Goal: Task Accomplishment & Management: Complete application form

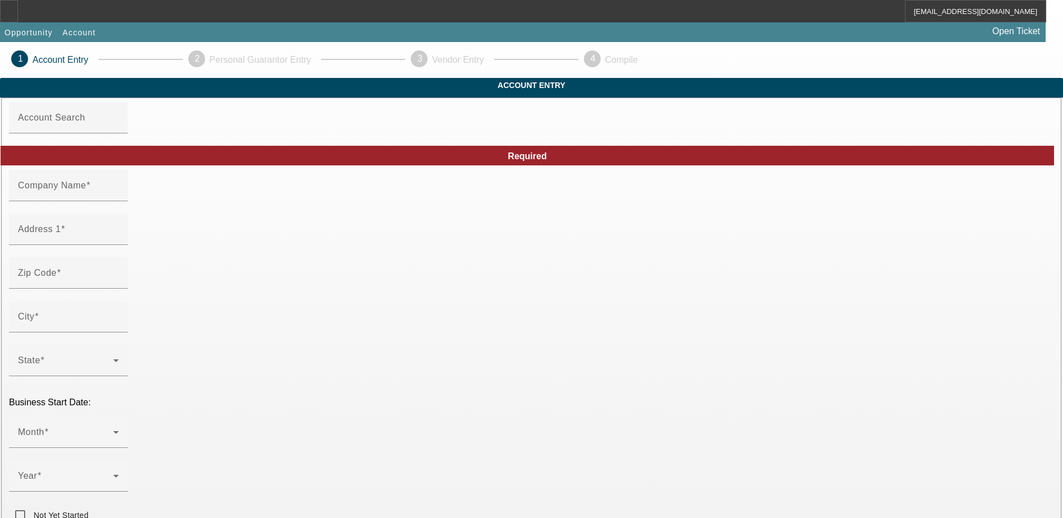
type input "CB SIGN SERVICE INC"
type input "Na"
type input "34638"
type input "Land O Lakes"
type input "[PHONE_NUMBER]"
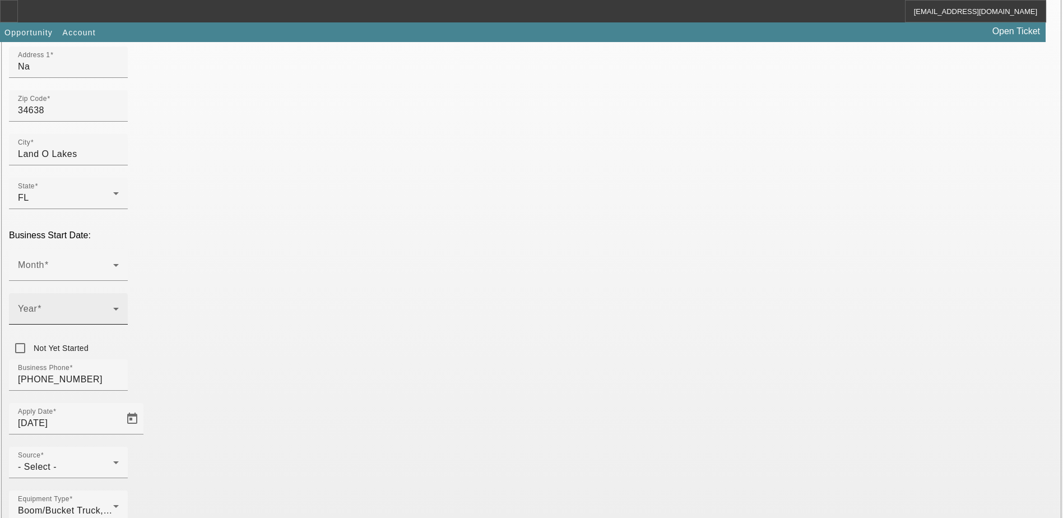
scroll to position [168, 0]
click at [119, 263] on icon at bounding box center [116, 264] width 6 height 3
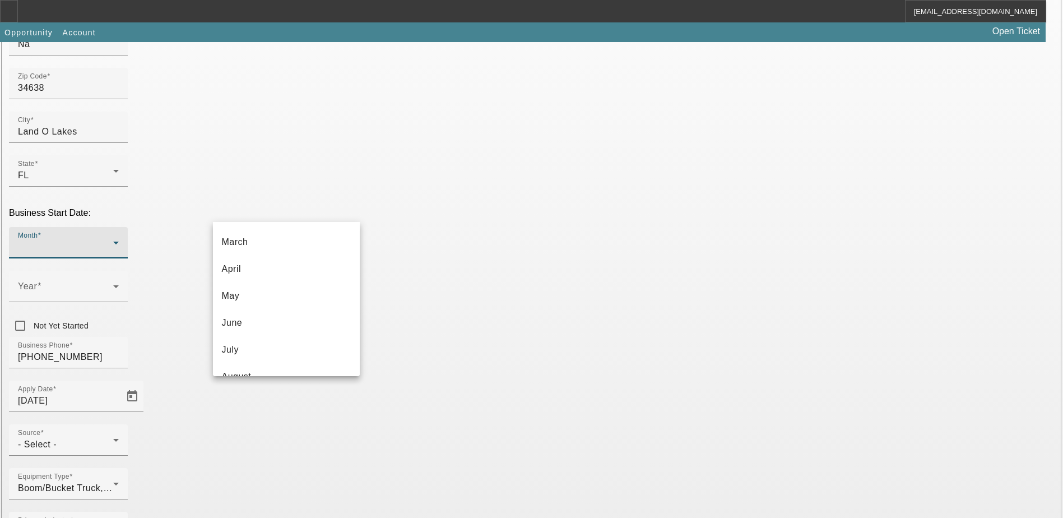
scroll to position [0, 0]
click at [268, 264] on mat-option "January" at bounding box center [286, 266] width 147 height 27
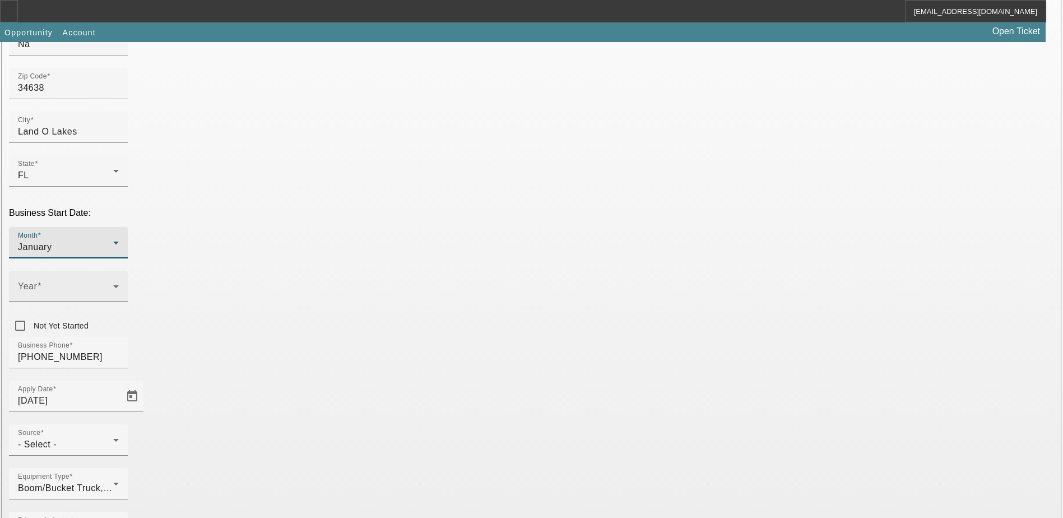
click at [113, 284] on span at bounding box center [65, 290] width 95 height 13
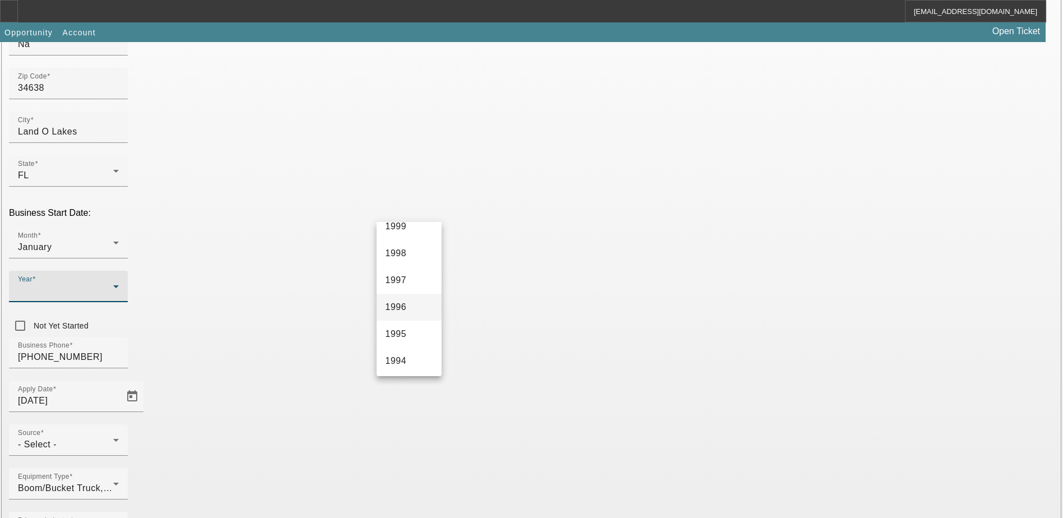
scroll to position [729, 0]
click at [405, 313] on span "1998" at bounding box center [396, 318] width 21 height 13
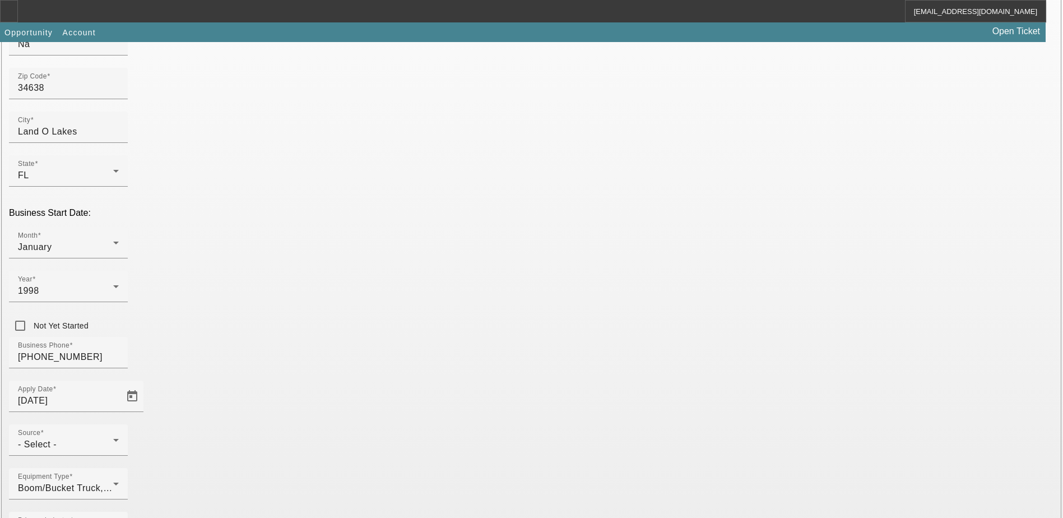
click at [448, 337] on div "Business Phone (813) 267-2080" at bounding box center [531, 359] width 1045 height 44
click at [119, 424] on div "Source - Select -" at bounding box center [68, 439] width 101 height 31
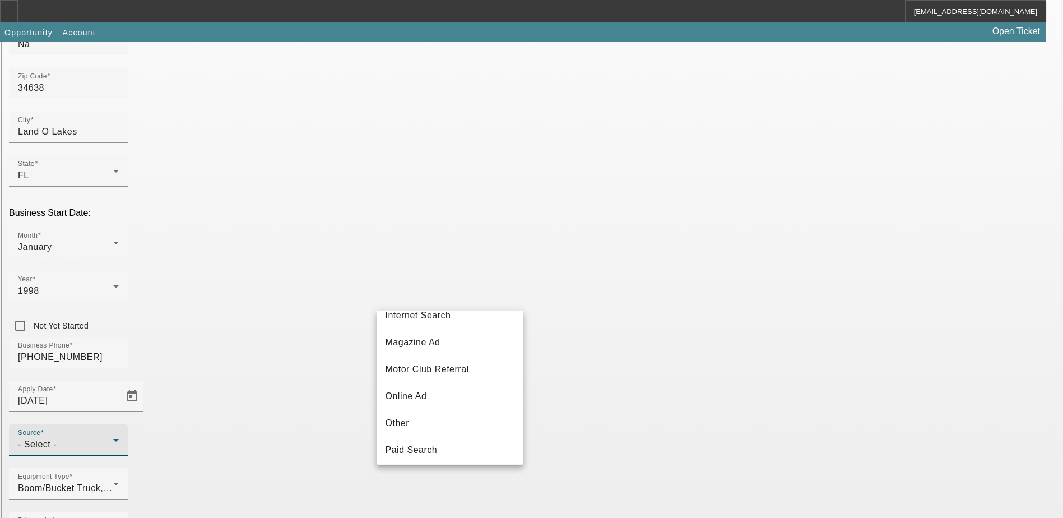
scroll to position [392, 0]
click at [444, 373] on span "Telemarketing" at bounding box center [415, 366] width 59 height 13
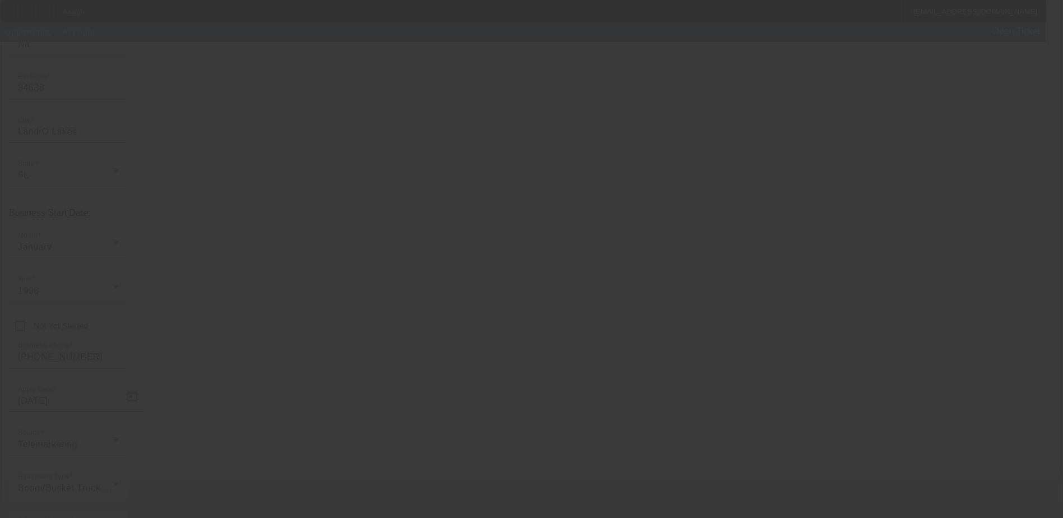
scroll to position [30, 0]
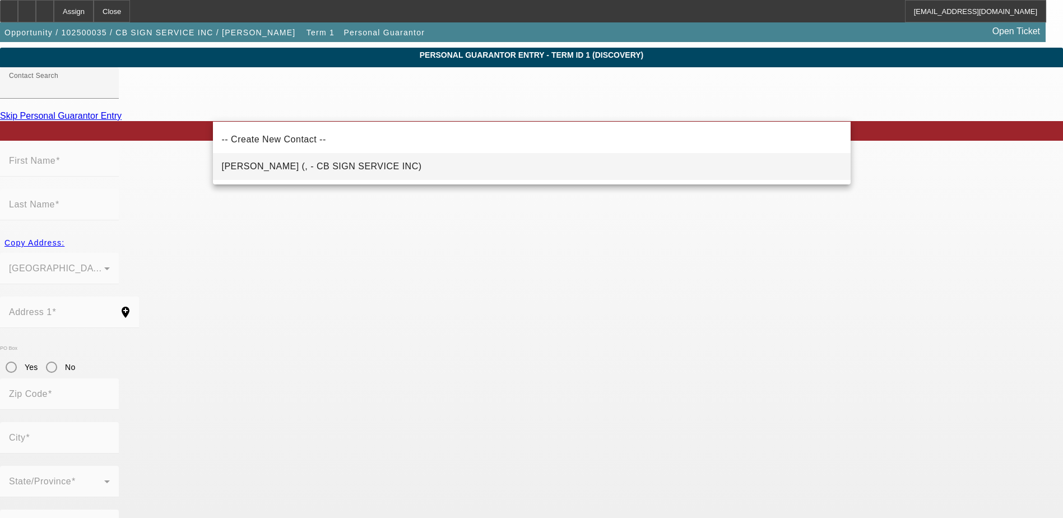
click at [335, 162] on span "French, Tom (, - CB SIGN SERVICE INC)" at bounding box center [322, 166] width 200 height 13
type input "French, Tom (, - CB SIGN SERVICE INC)"
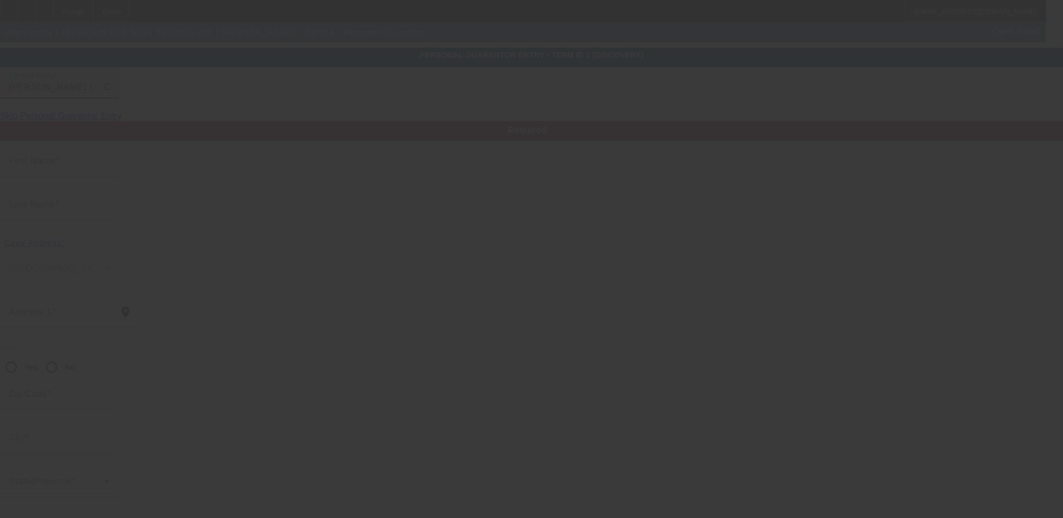
type input "Tom"
type input "French"
radio input "true"
type input "[PHONE_NUMBER]"
type input "[EMAIL_ADDRESS][DOMAIN_NAME]"
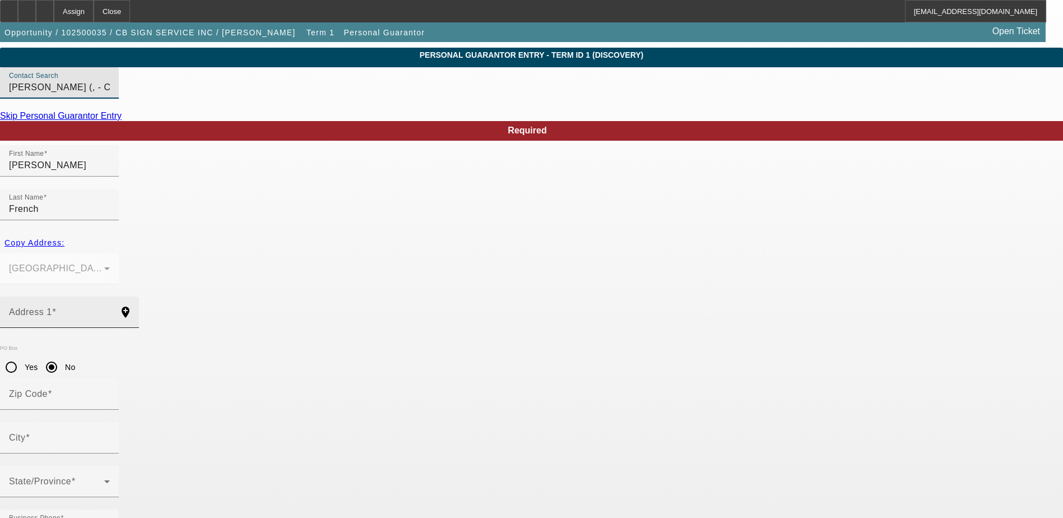
click at [110, 310] on input "Address 1" at bounding box center [59, 316] width 101 height 13
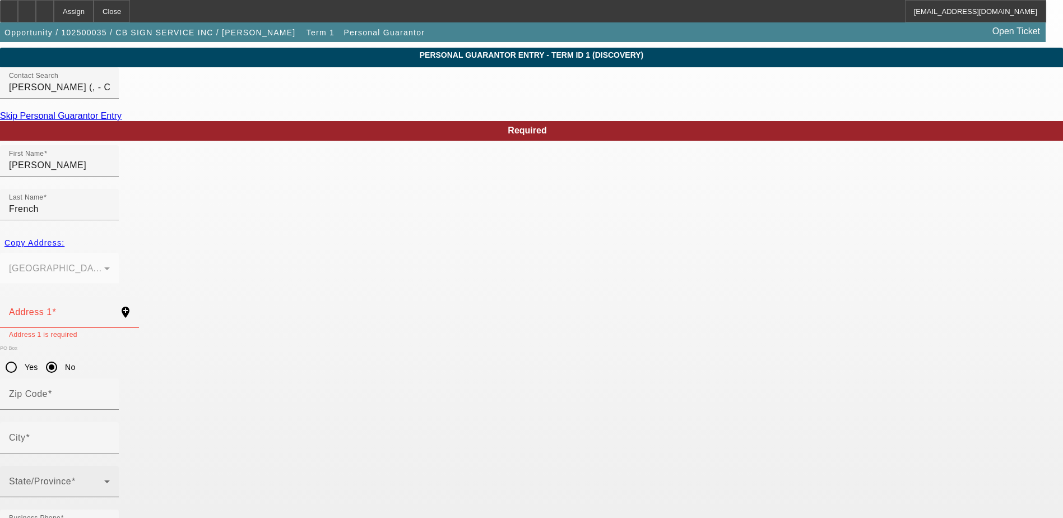
type input "100"
click at [104, 479] on span at bounding box center [56, 485] width 95 height 13
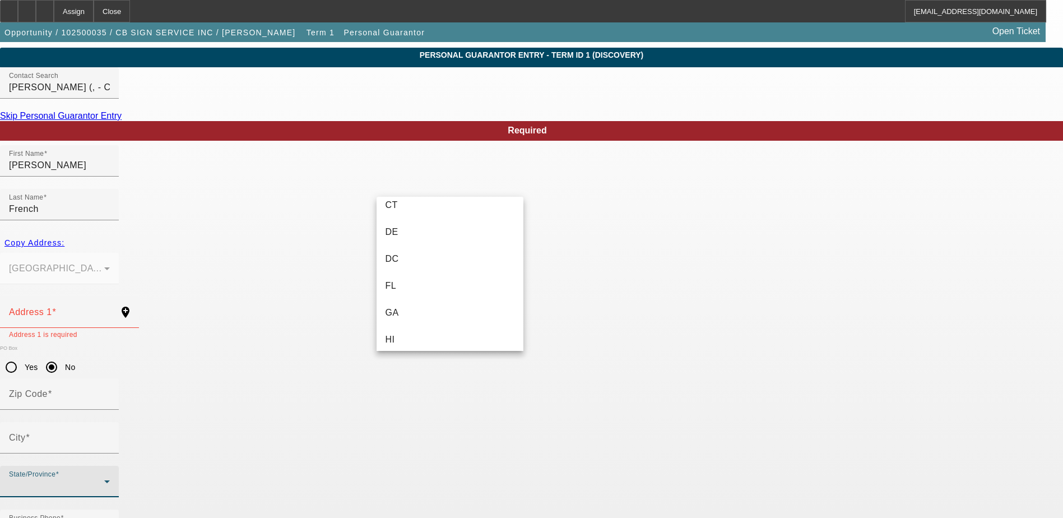
scroll to position [164, 0]
click at [440, 322] on mat-option "FL" at bounding box center [450, 319] width 147 height 27
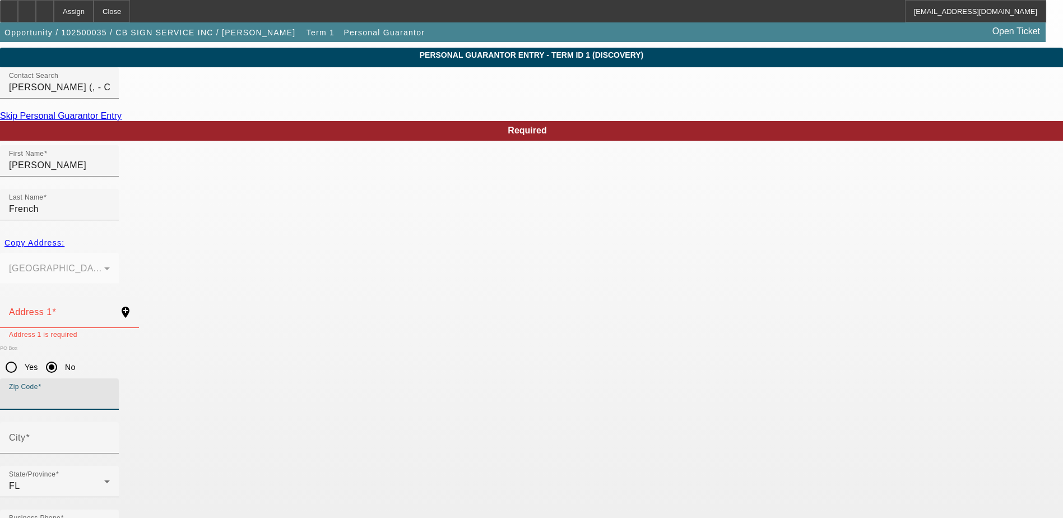
click at [110, 392] on input "Zip Code" at bounding box center [59, 398] width 101 height 13
click at [110, 310] on input "Address 1" at bounding box center [59, 316] width 101 height 13
click at [64, 238] on span "Copy Address:" at bounding box center [34, 242] width 60 height 9
type input "Na"
radio input "false"
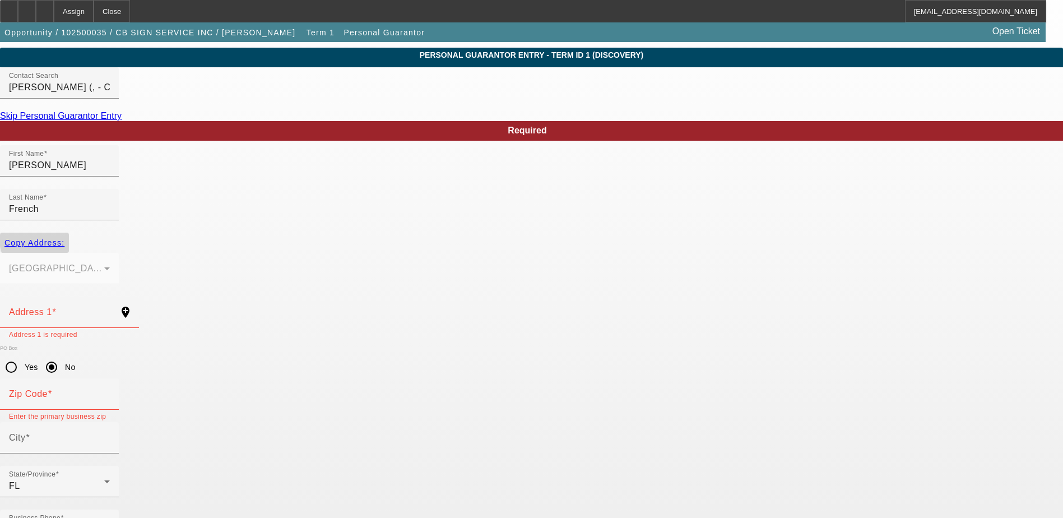
type input "34638"
type input "Land O Lakes"
type input "364-78-2657"
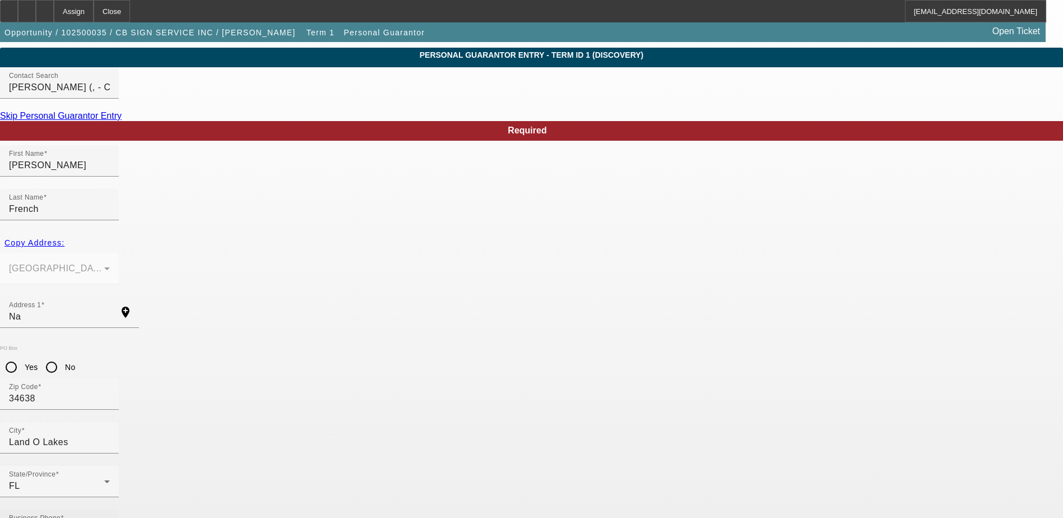
click at [110, 509] on div "Business Phone (813) 267-2080" at bounding box center [59, 524] width 101 height 31
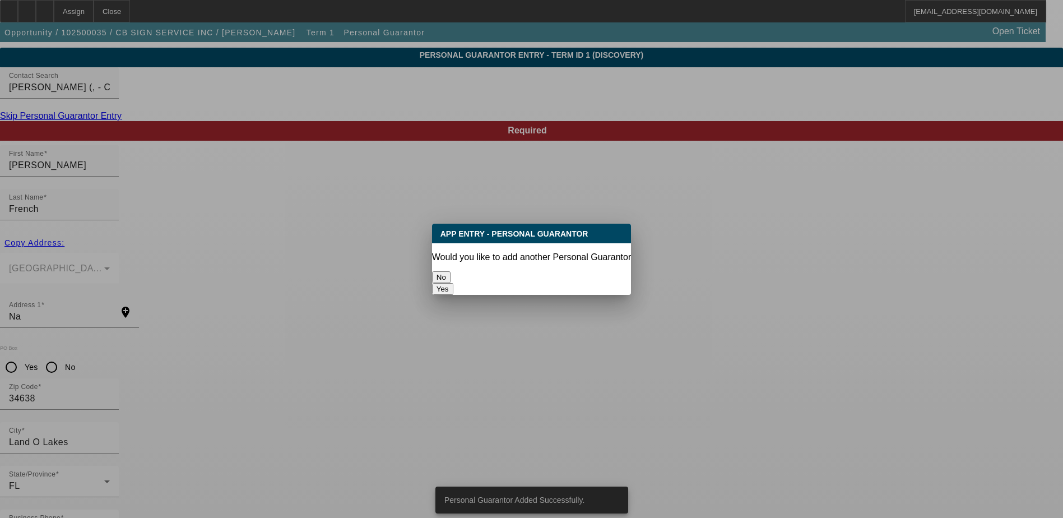
scroll to position [0, 0]
click at [451, 271] on button "No" at bounding box center [441, 277] width 18 height 12
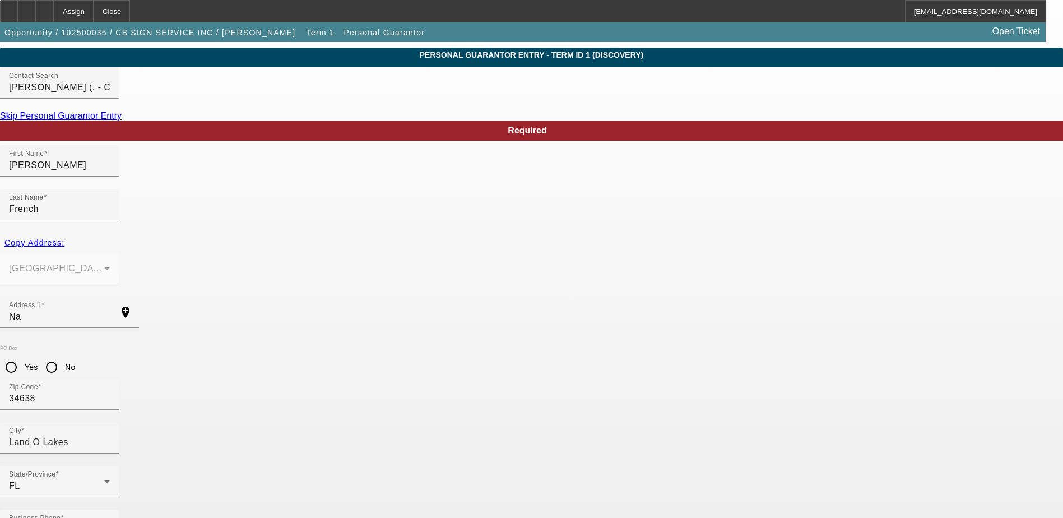
scroll to position [30, 0]
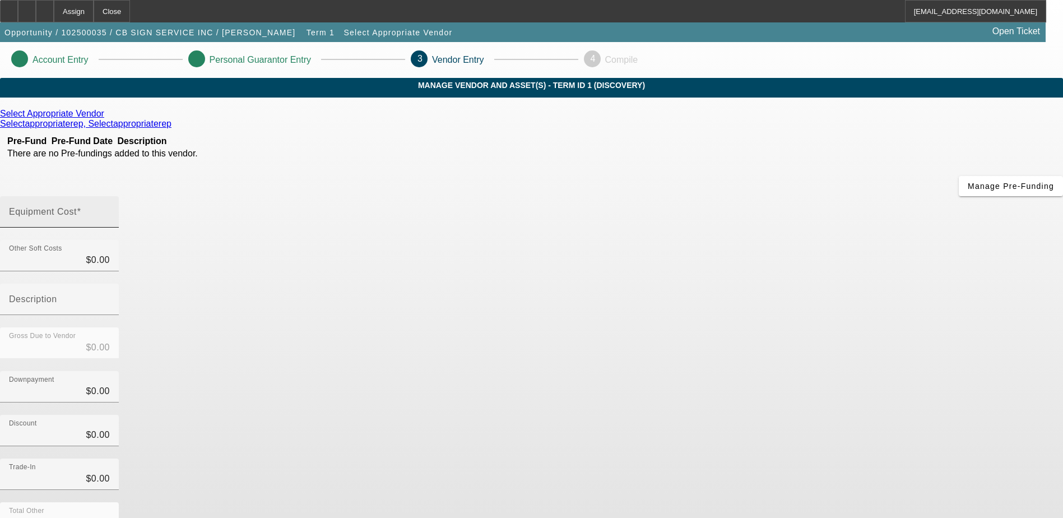
click at [110, 210] on input "Equipment Cost" at bounding box center [59, 216] width 101 height 13
type input "2"
type input "$2.00"
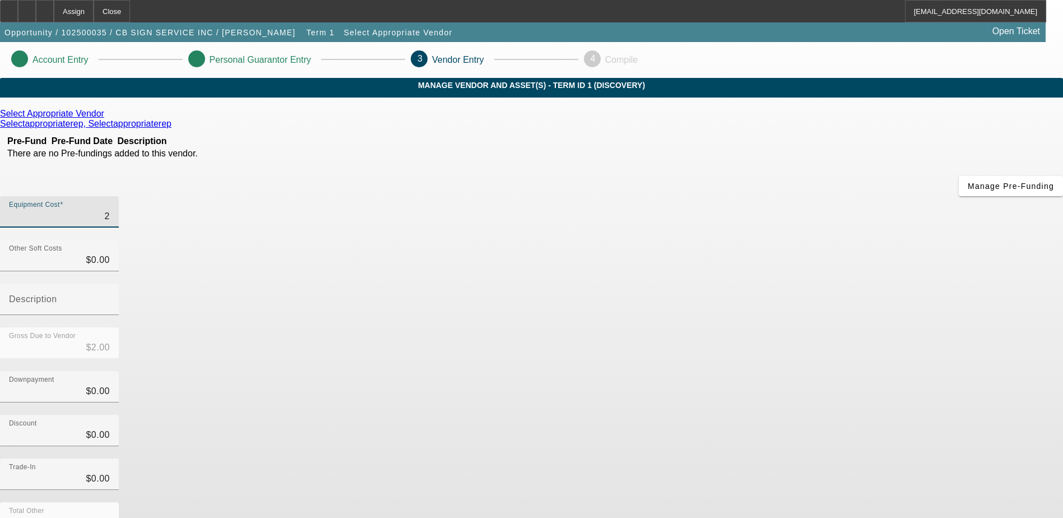
type input "20"
type input "$20.00"
type input "208"
type input "$208.00"
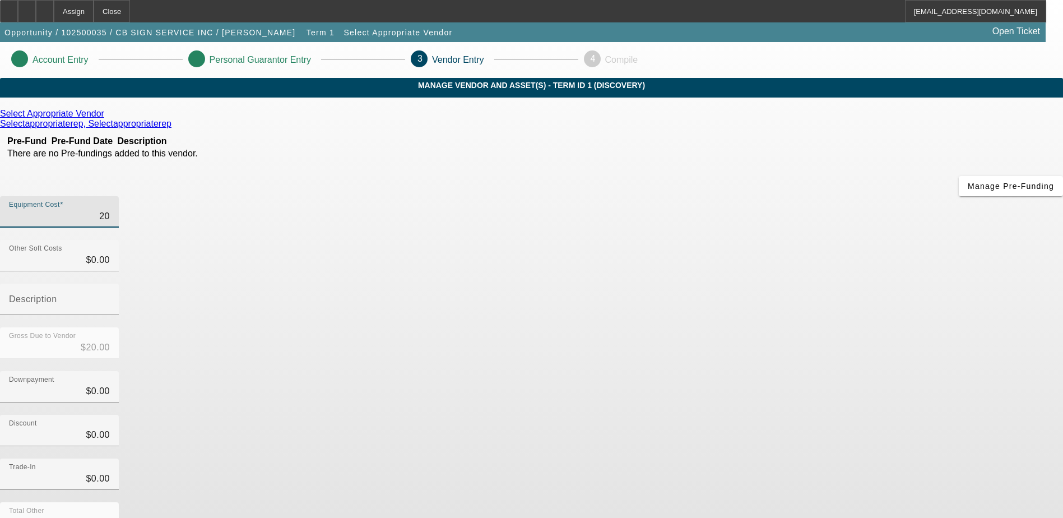
type input "$208.00"
type input "2080"
type input "$2,080.00"
type input "20800"
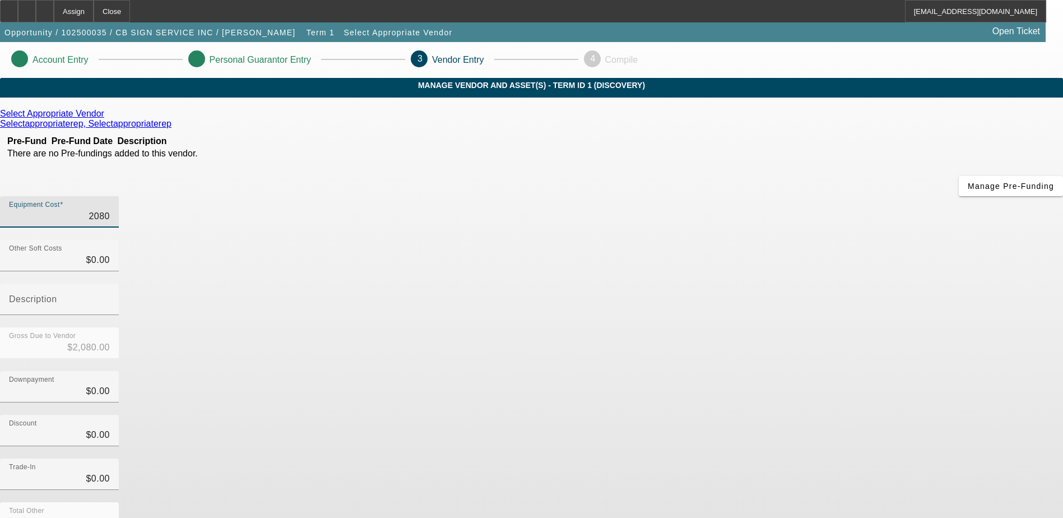
type input "$20,800.00"
type input "208000"
type input "$208,000.00"
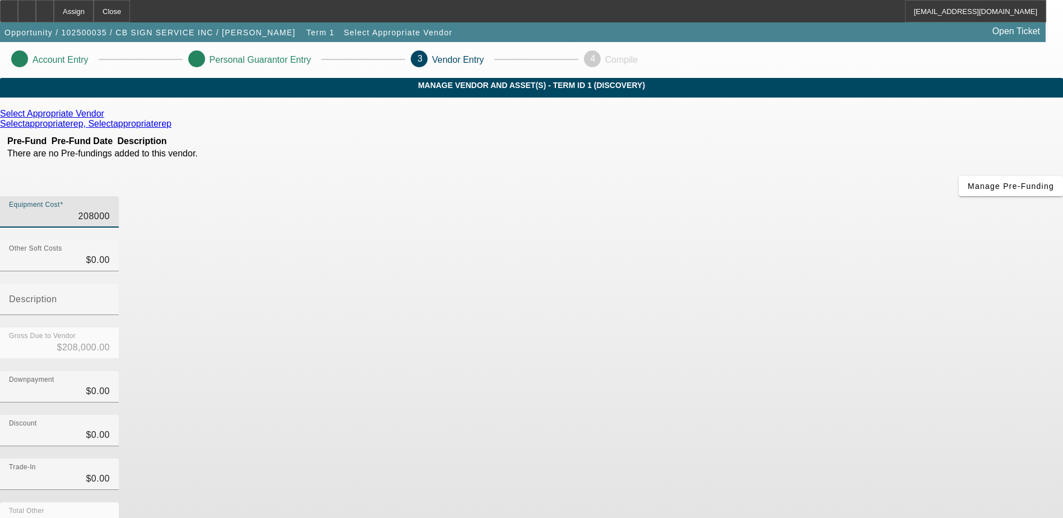
type input "$208,000.00"
click at [845, 415] on div "Discount $0.00" at bounding box center [531, 437] width 1063 height 44
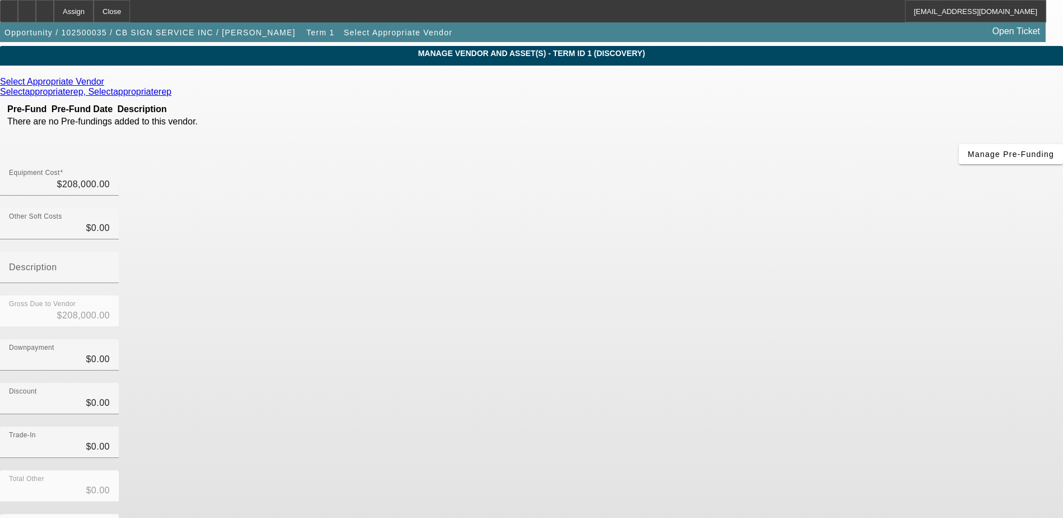
scroll to position [50, 0]
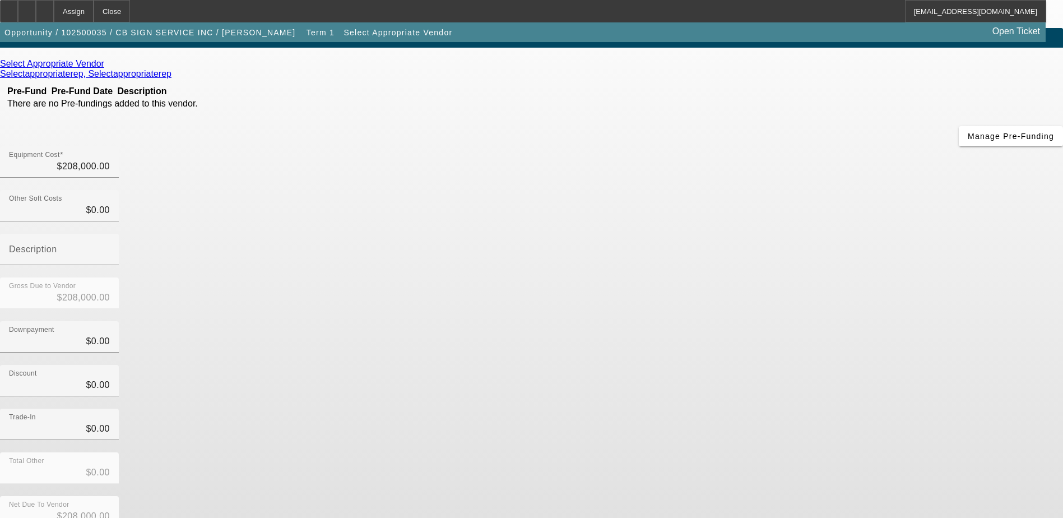
click at [174, 78] on icon at bounding box center [174, 74] width 0 height 10
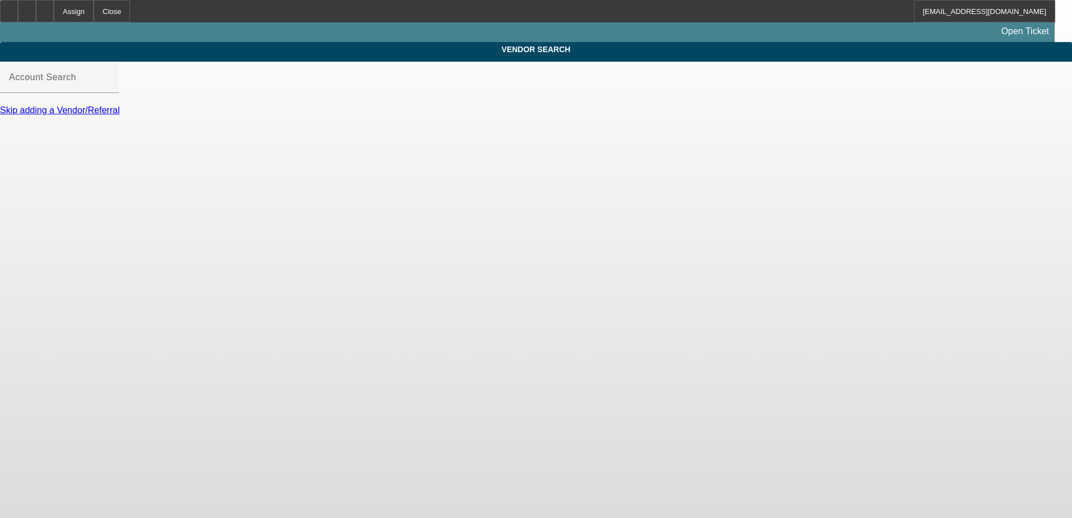
type input "Select Appropriate Vendor (Northbrook, IL) - Selectappropriaterep, Selectapprop…"
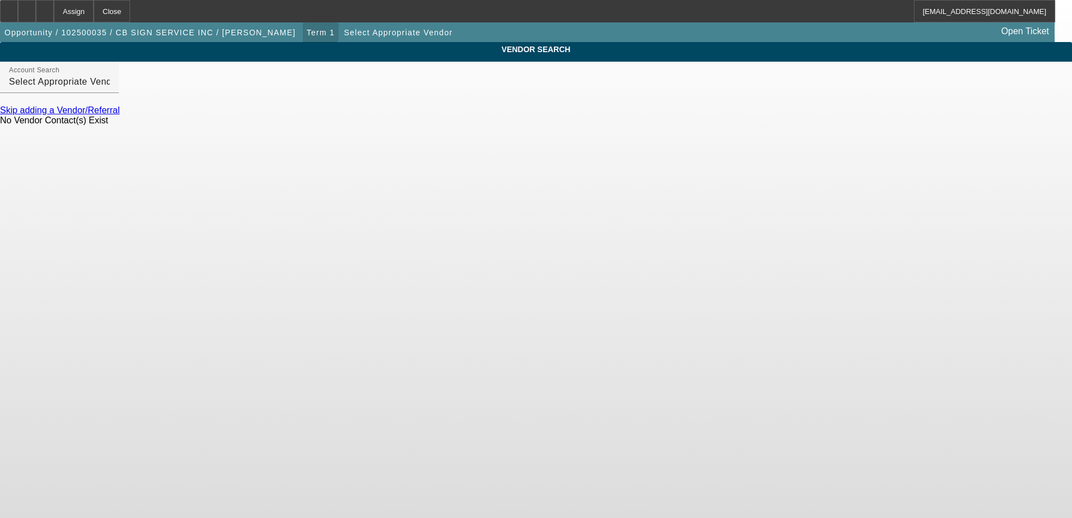
click at [307, 33] on span "Term 1" at bounding box center [321, 32] width 28 height 9
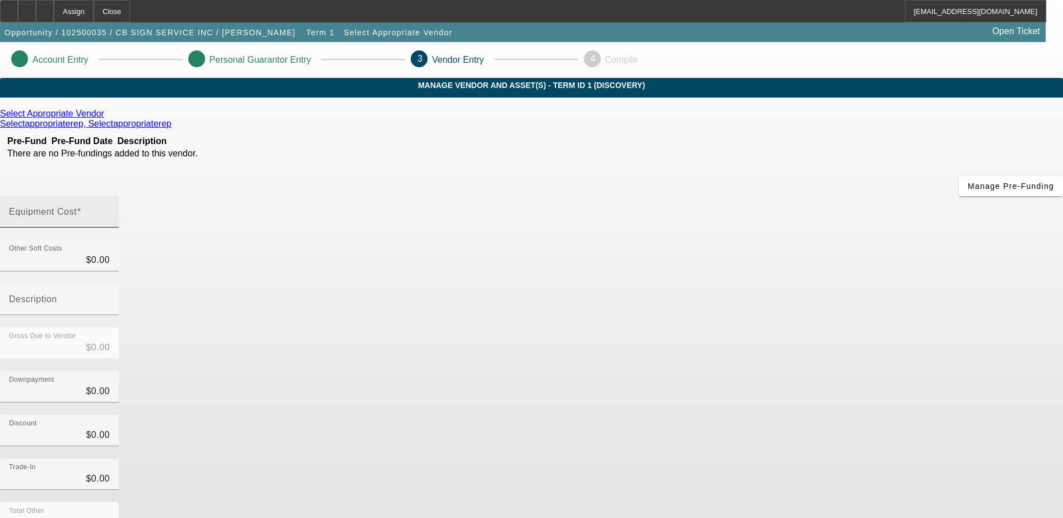
click at [110, 210] on input "Equipment Cost" at bounding box center [59, 216] width 101 height 13
type input "2"
type input "$2.00"
type input "20"
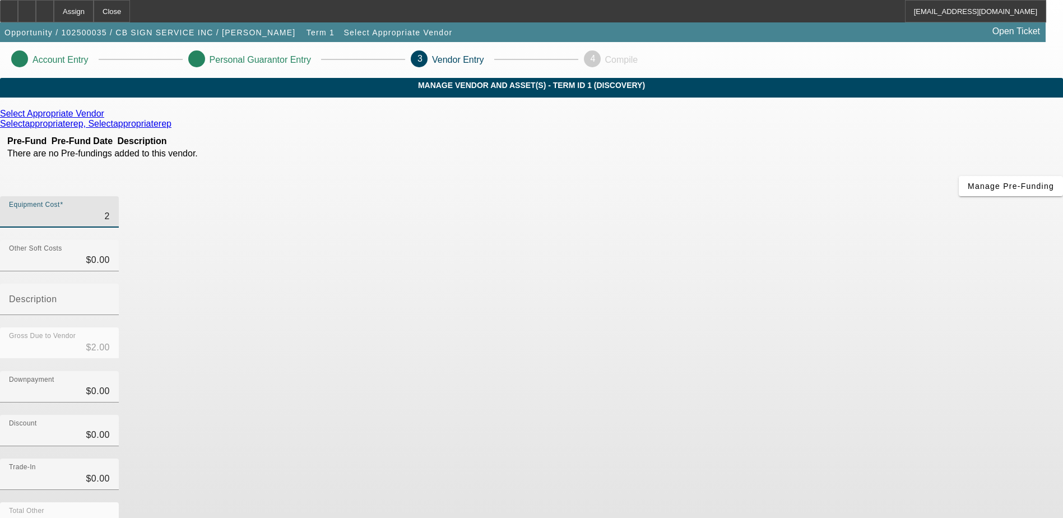
type input "$20.00"
type input "208"
type input "$208.00"
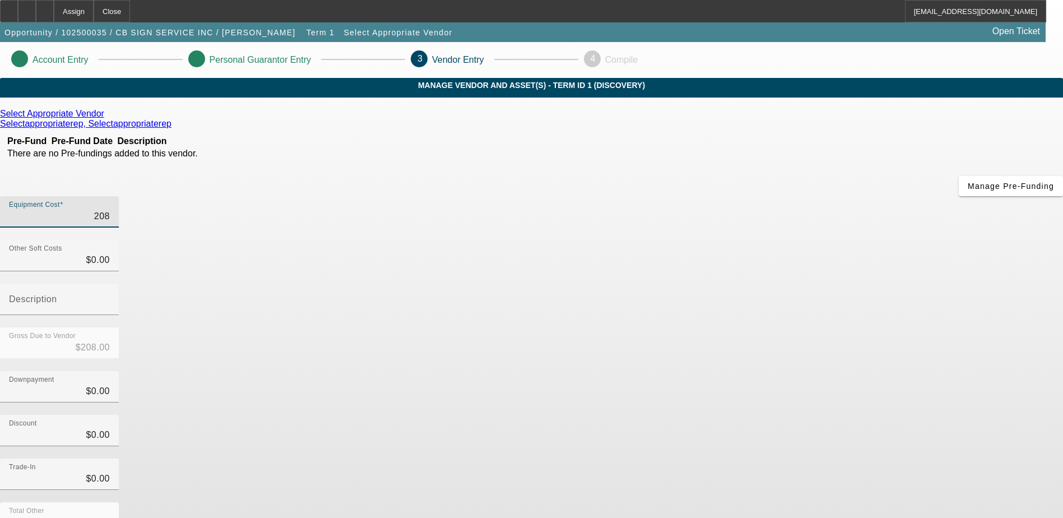
type input "2080"
type input "$2,080.00"
type input "20800"
type input "$20,800.00"
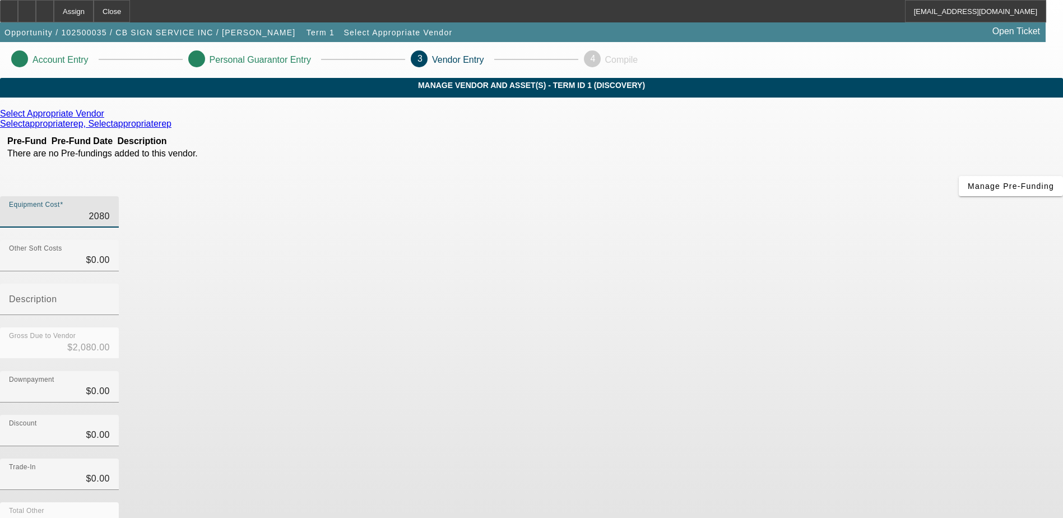
type input "$20,800.00"
type input "208000"
type input "$208,000.00"
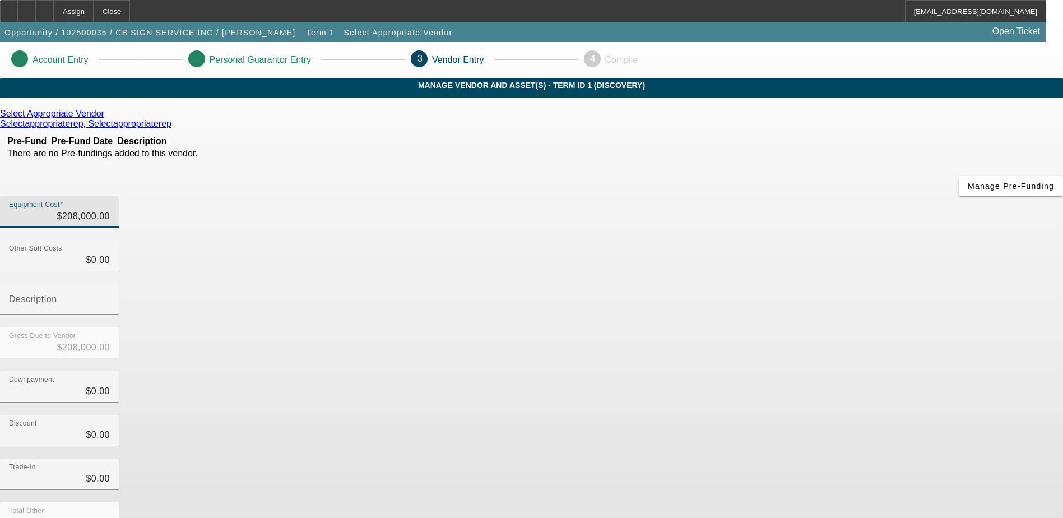
click at [736, 415] on div "Discount $0.00" at bounding box center [531, 437] width 1063 height 44
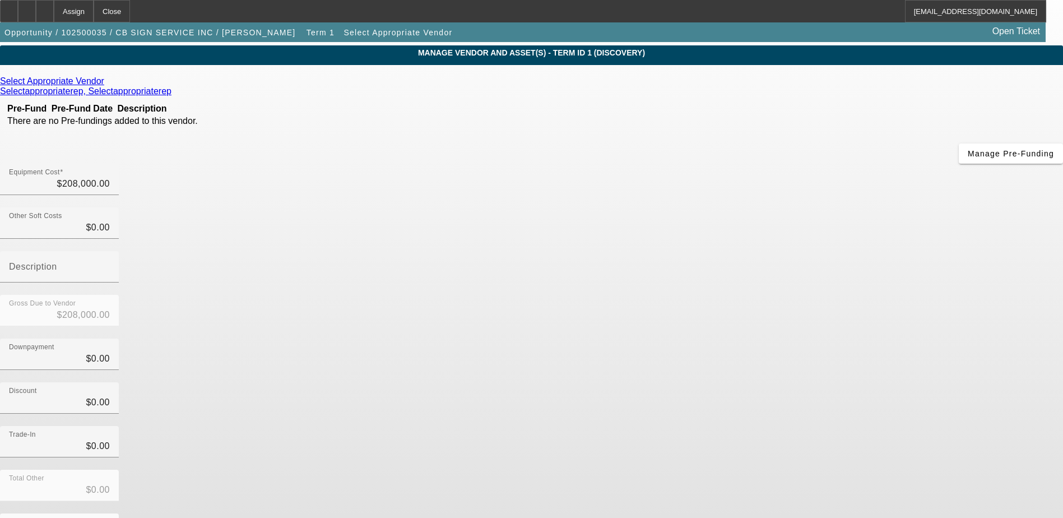
scroll to position [50, 0]
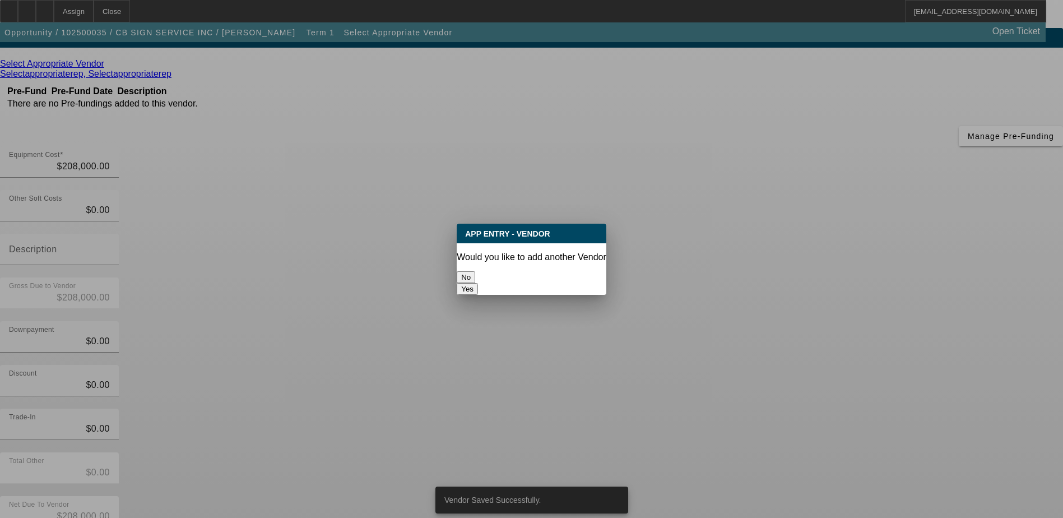
scroll to position [0, 0]
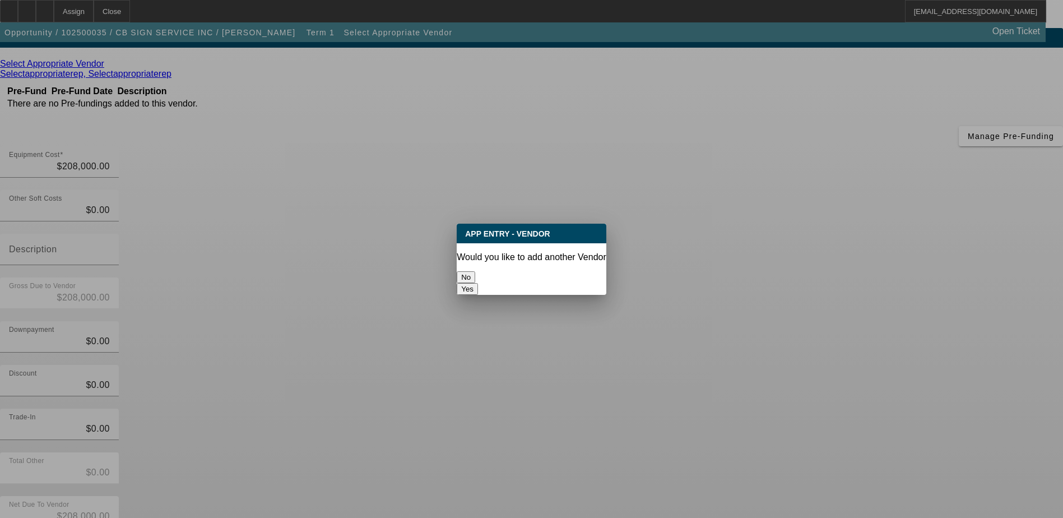
click at [475, 275] on button "No" at bounding box center [466, 277] width 18 height 12
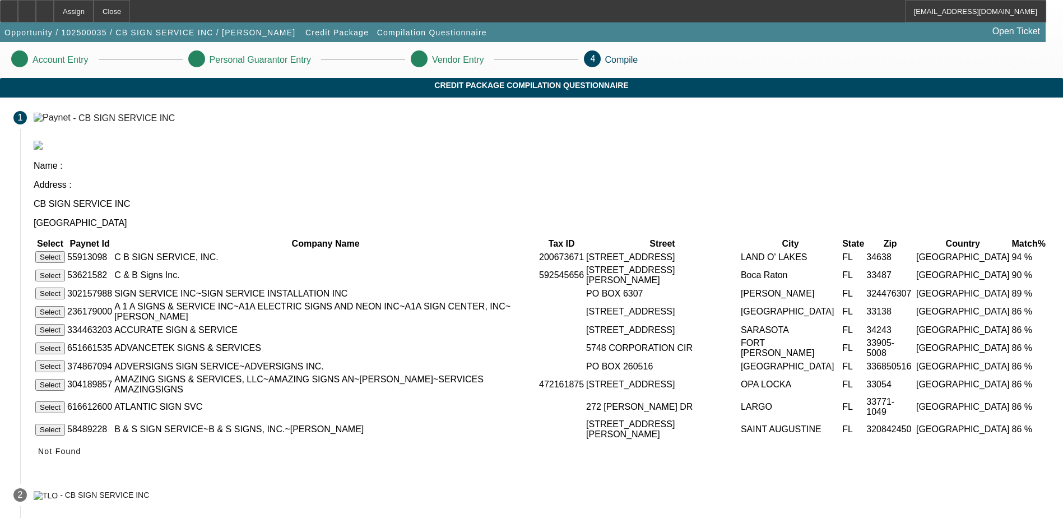
click at [65, 251] on button "Select" at bounding box center [50, 257] width 30 height 12
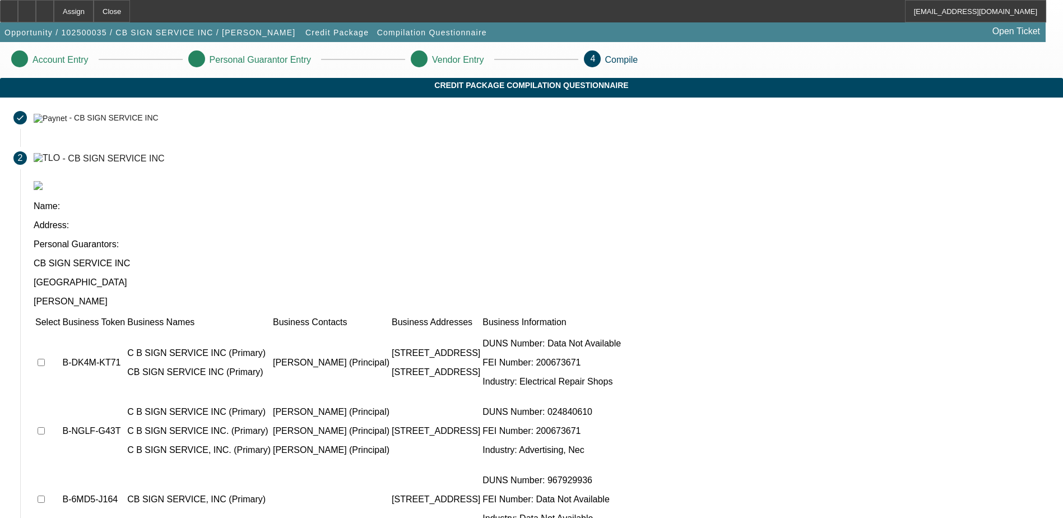
drag, startPoint x: 457, startPoint y: 273, endPoint x: 459, endPoint y: 279, distance: 5.9
click at [390, 358] on p "THOMAS FRENCH (Principal)" at bounding box center [331, 363] width 117 height 10
click at [45, 359] on input "checkbox" at bounding box center [41, 362] width 7 height 7
checkbox input "true"
click at [45, 427] on input "checkbox" at bounding box center [41, 430] width 7 height 7
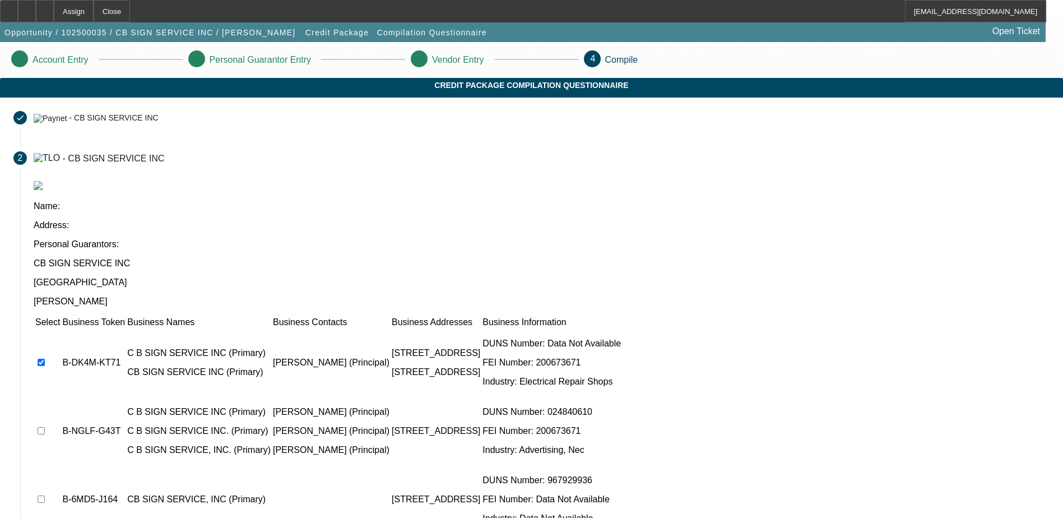
checkbox input "true"
click at [61, 466] on td at bounding box center [48, 499] width 26 height 67
click at [45, 495] on input "checkbox" at bounding box center [41, 498] width 7 height 7
checkbox input "true"
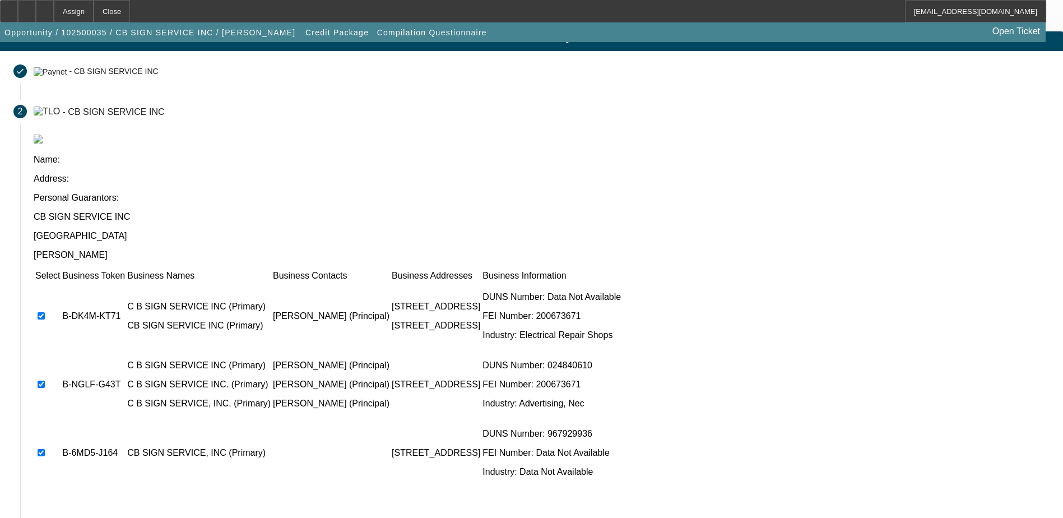
scroll to position [102, 0]
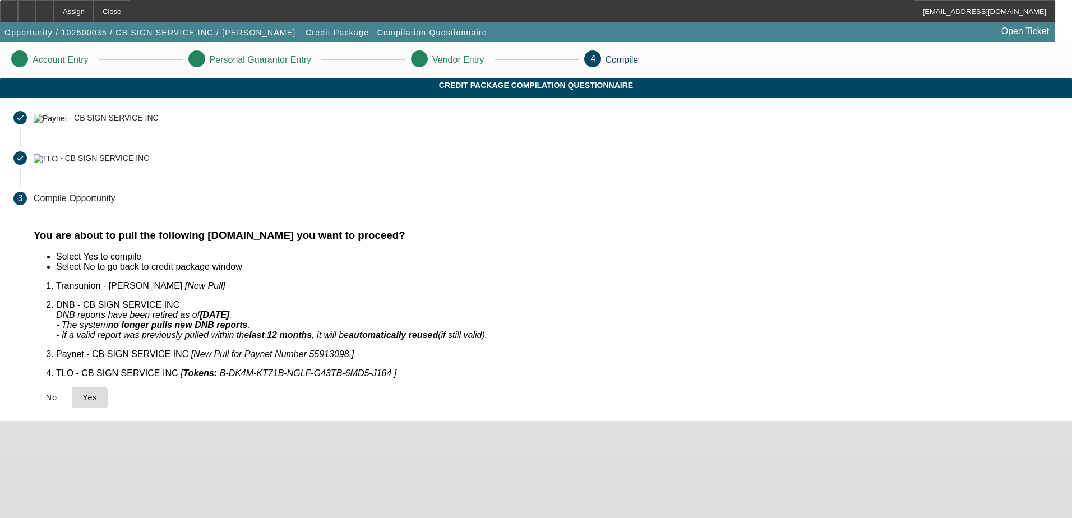
click at [98, 393] on span "Yes" at bounding box center [89, 397] width 15 height 9
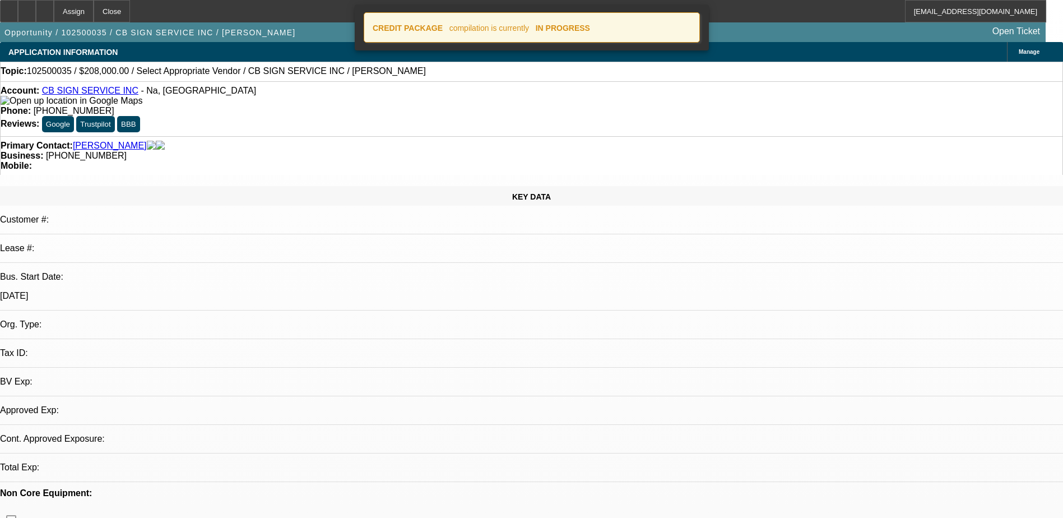
select select "0"
select select "2"
select select "0.1"
select select "1"
select select "2"
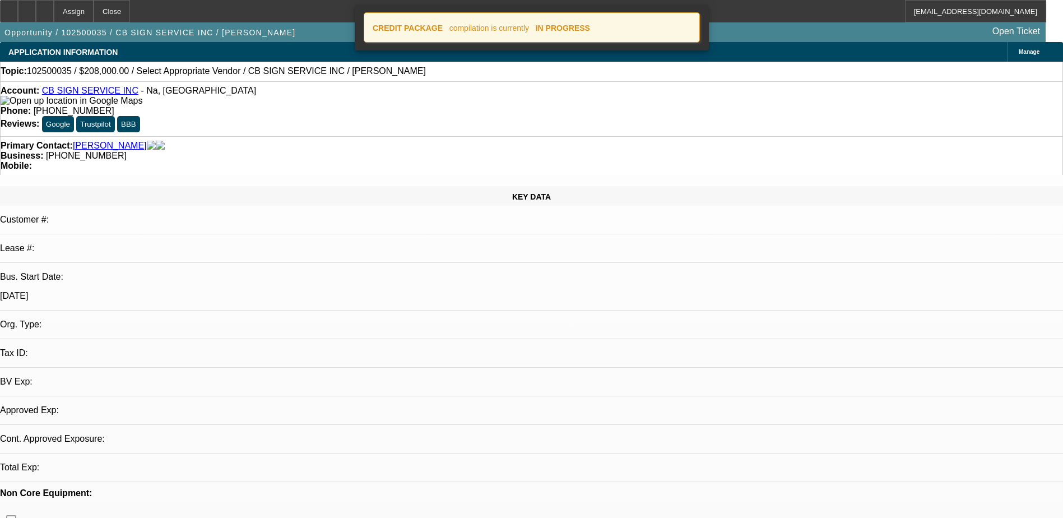
select select "4"
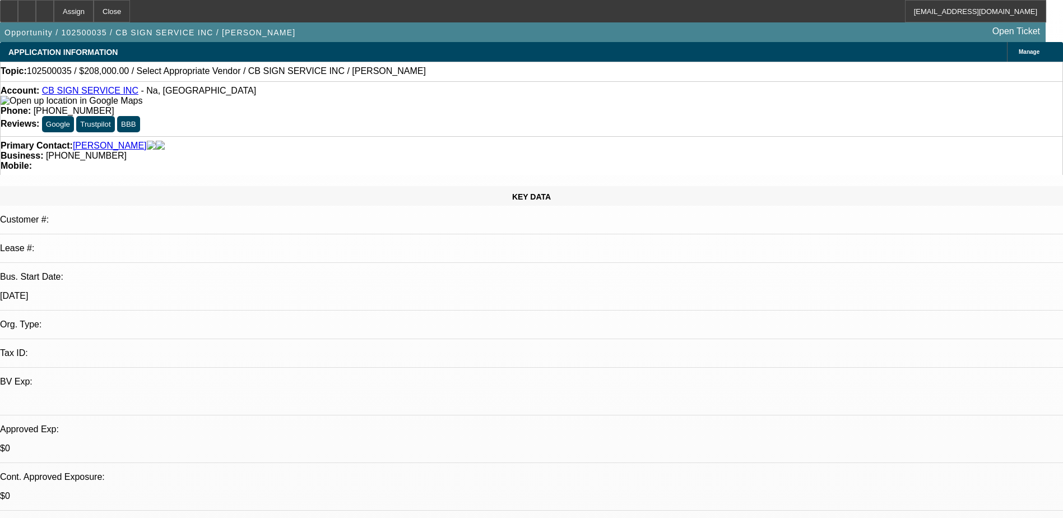
radio input "true"
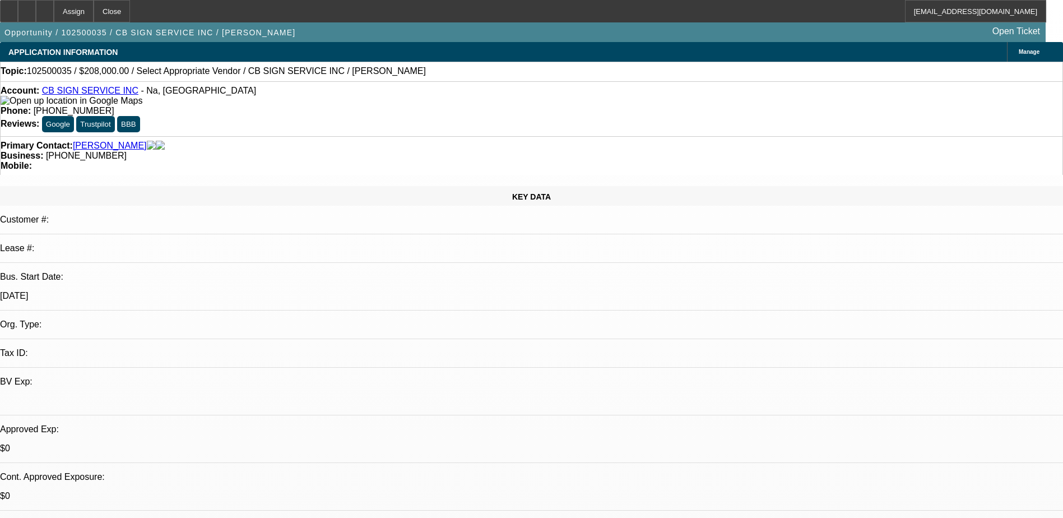
type textarea "Bus since [DATE], looking for new crane as he is spending more on repairs on hi…"
radio input "true"
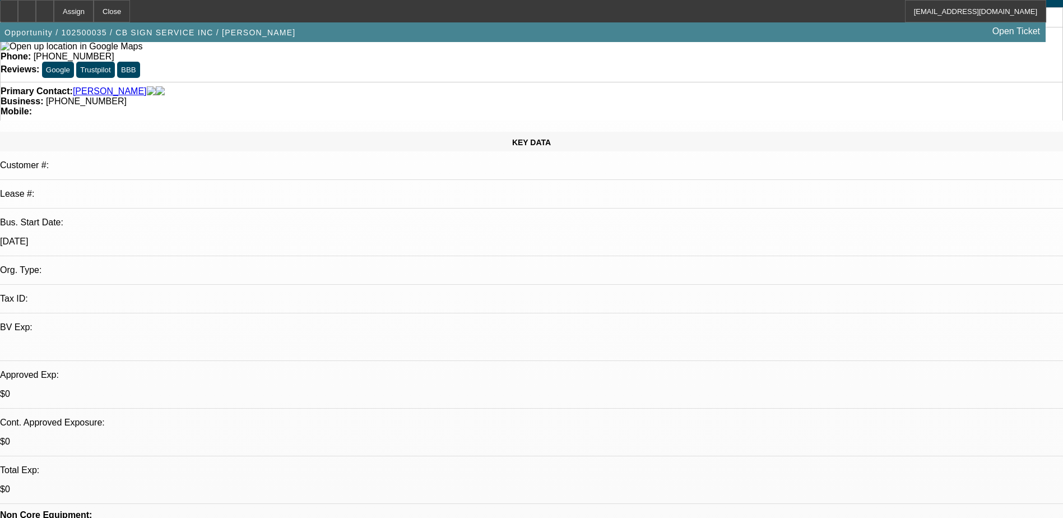
scroll to position [0, 0]
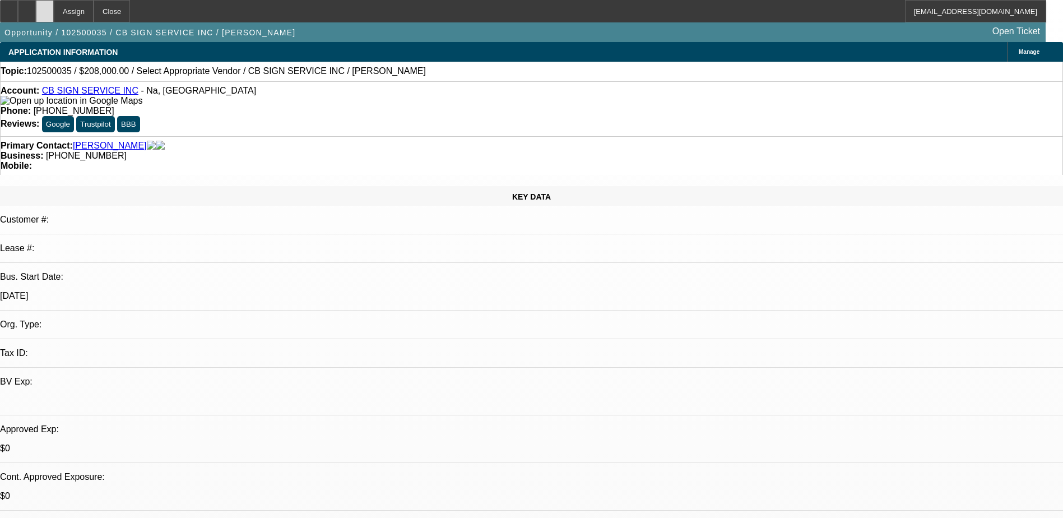
click at [45, 7] on icon at bounding box center [45, 7] width 0 height 0
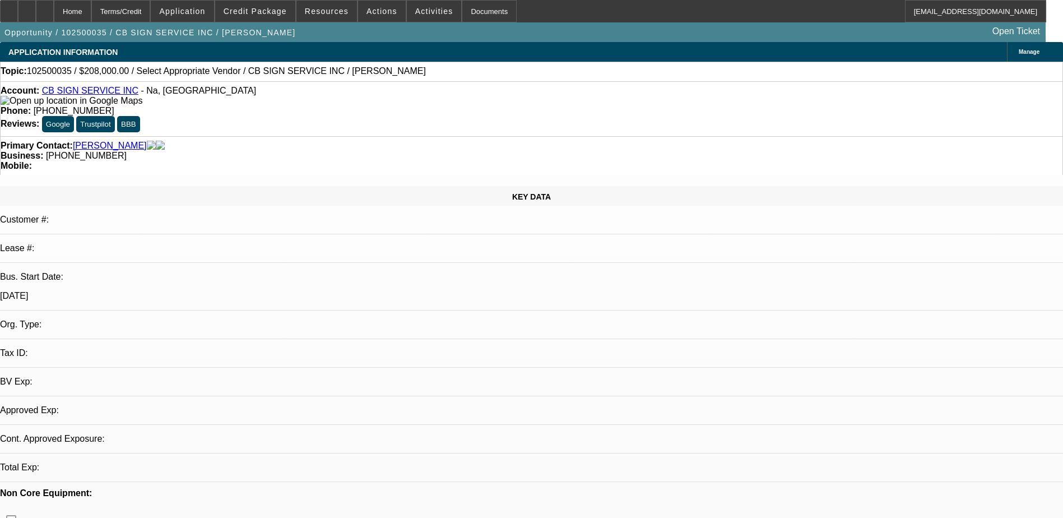
select select "0"
select select "2"
select select "0.1"
select select "4"
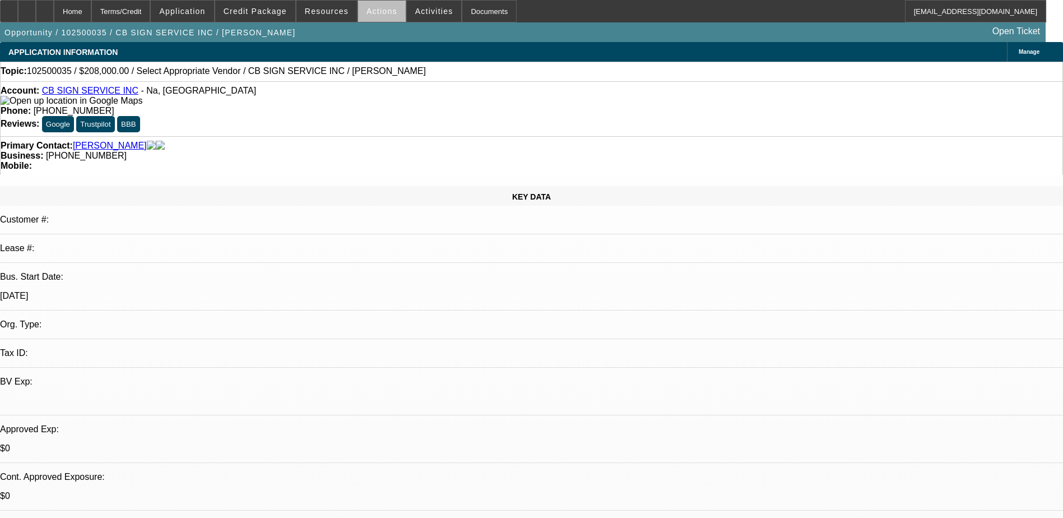
click at [384, 16] on span at bounding box center [382, 11] width 48 height 27
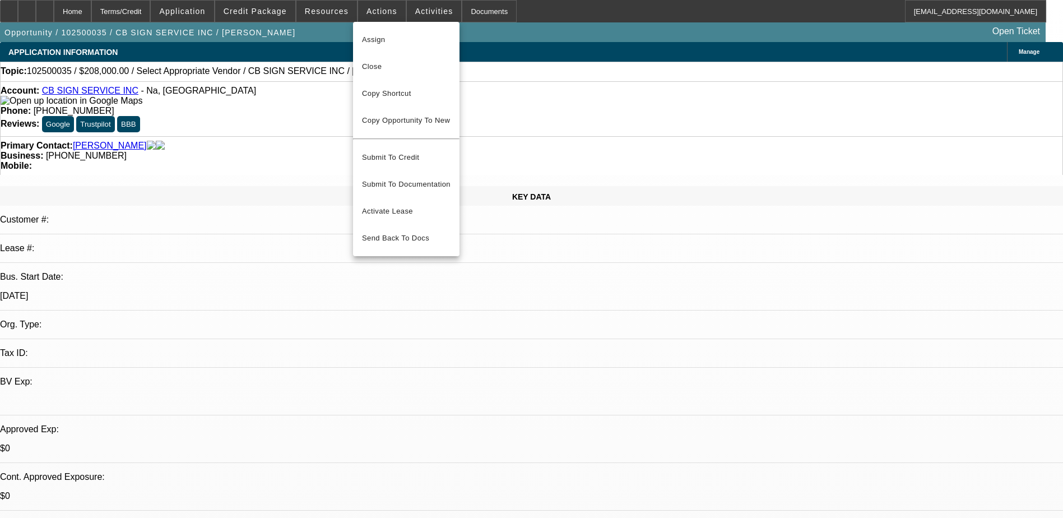
click at [406, 11] on div at bounding box center [531, 259] width 1063 height 518
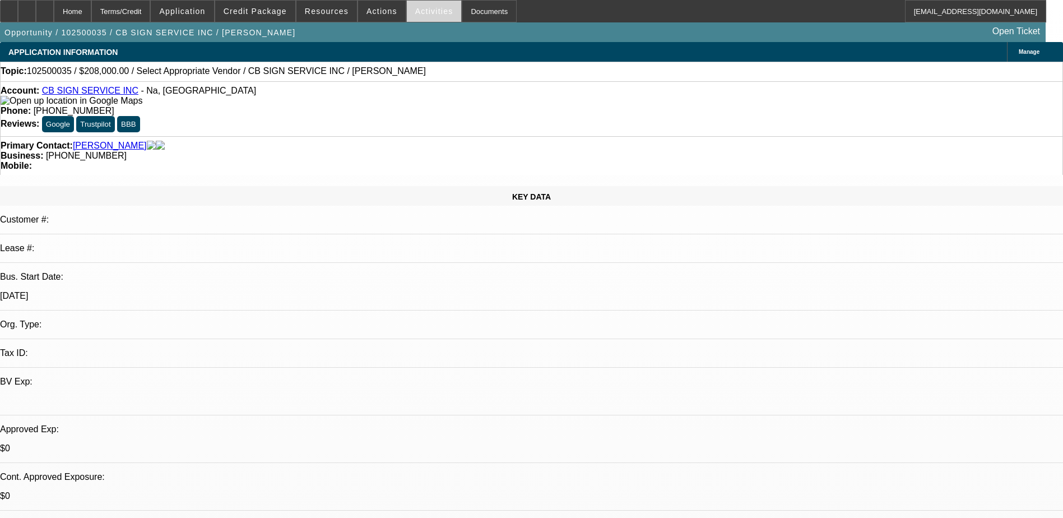
click at [415, 9] on span "Activities" at bounding box center [434, 11] width 38 height 9
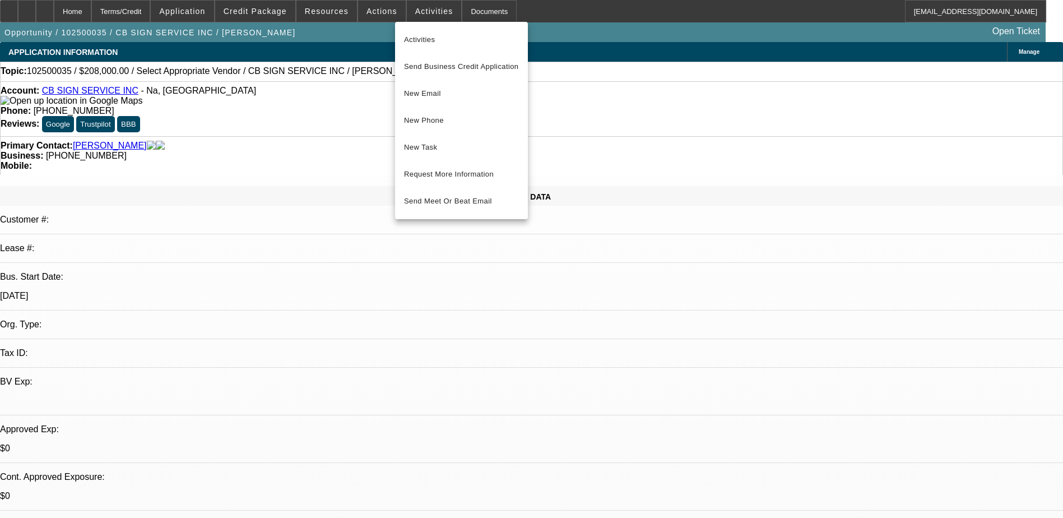
click at [272, 8] on div at bounding box center [531, 259] width 1063 height 518
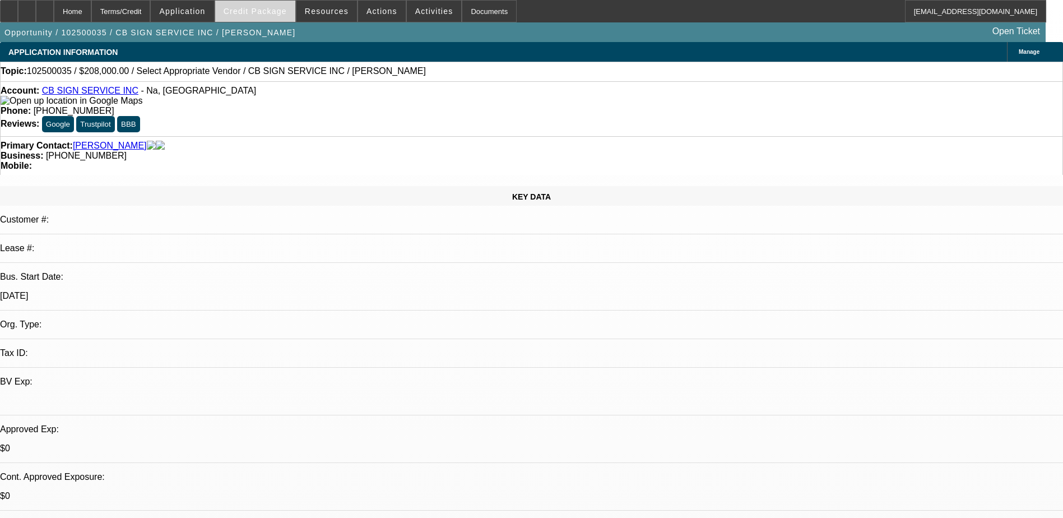
click at [268, 8] on span "Credit Package" at bounding box center [255, 11] width 63 height 9
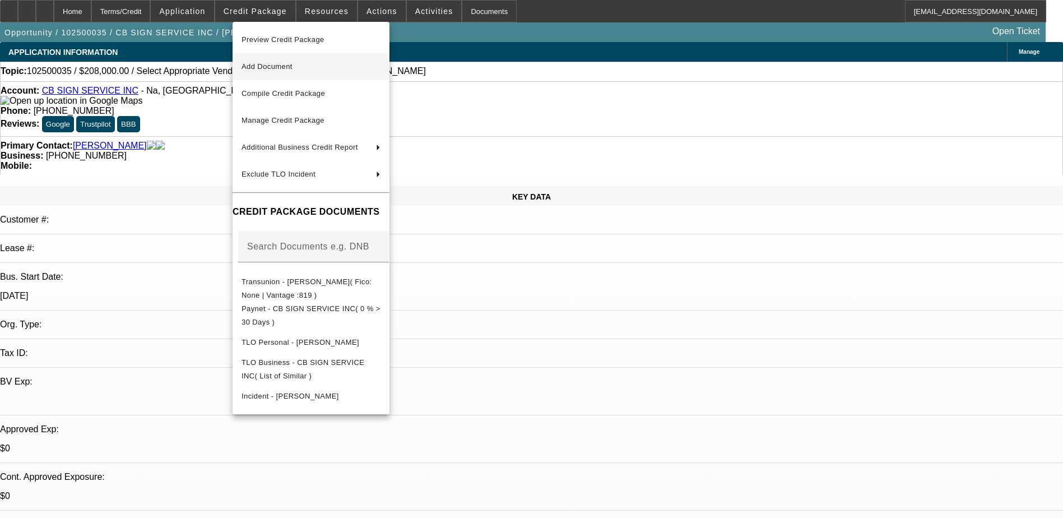
click at [266, 65] on span "Add Document" at bounding box center [267, 66] width 51 height 8
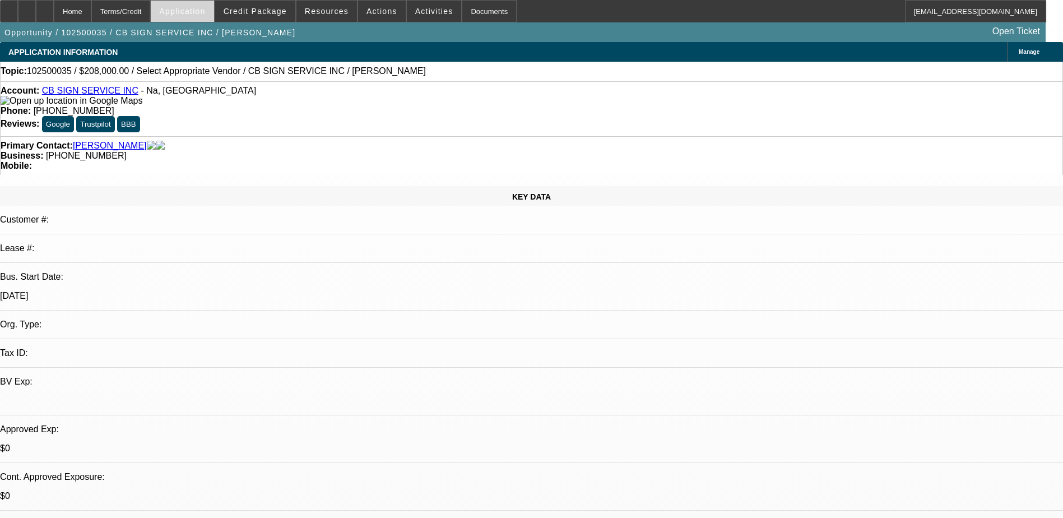
click at [190, 11] on span "Application" at bounding box center [182, 11] width 46 height 9
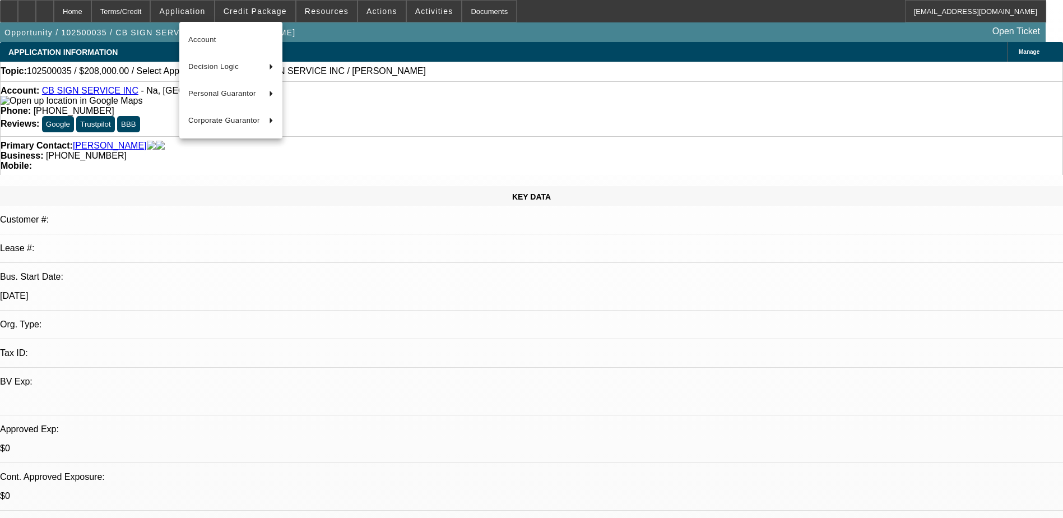
click at [260, 10] on div at bounding box center [531, 259] width 1063 height 518
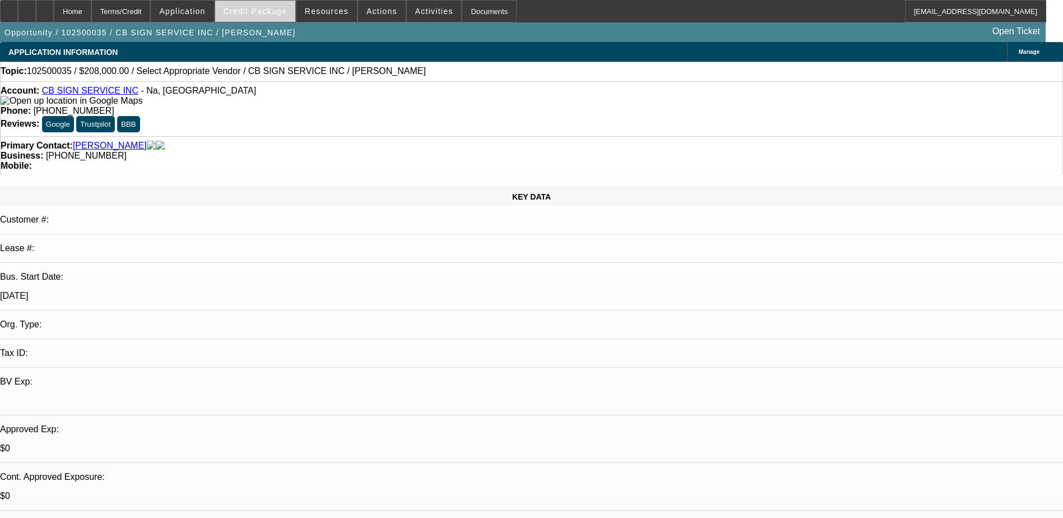
click at [261, 10] on span "Credit Package" at bounding box center [255, 11] width 63 height 9
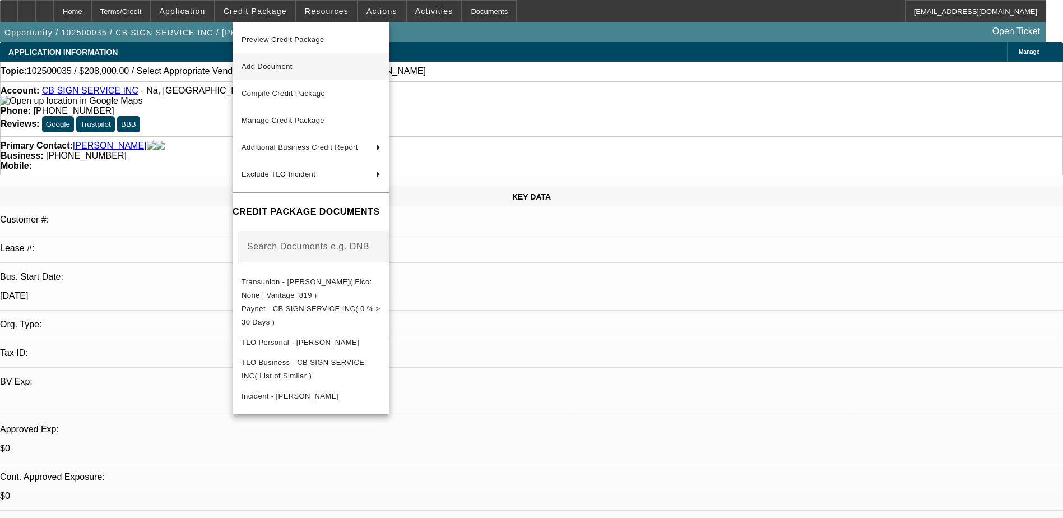
click at [272, 72] on span "Add Document" at bounding box center [311, 66] width 139 height 13
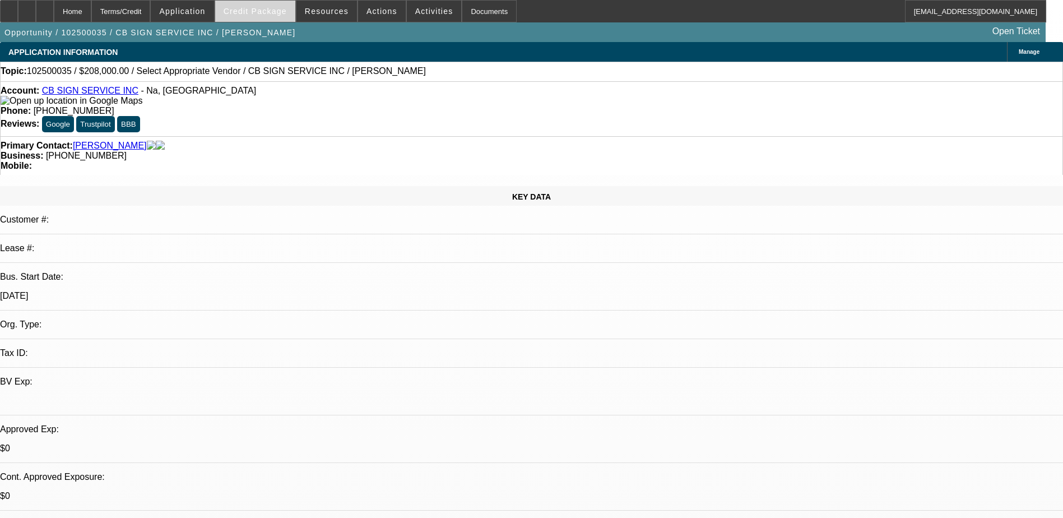
click at [259, 15] on span "Credit Package" at bounding box center [255, 11] width 63 height 9
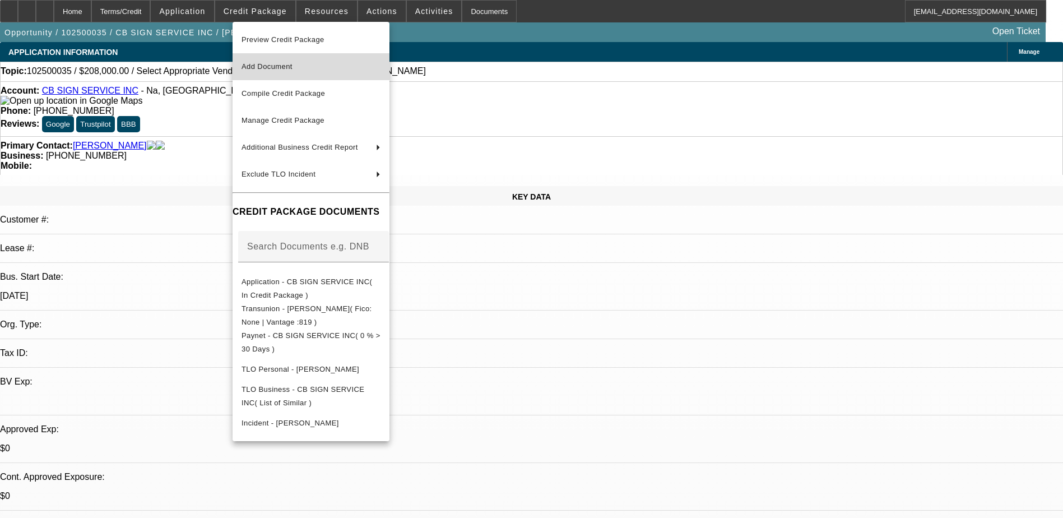
click at [269, 68] on span "Add Document" at bounding box center [267, 66] width 51 height 8
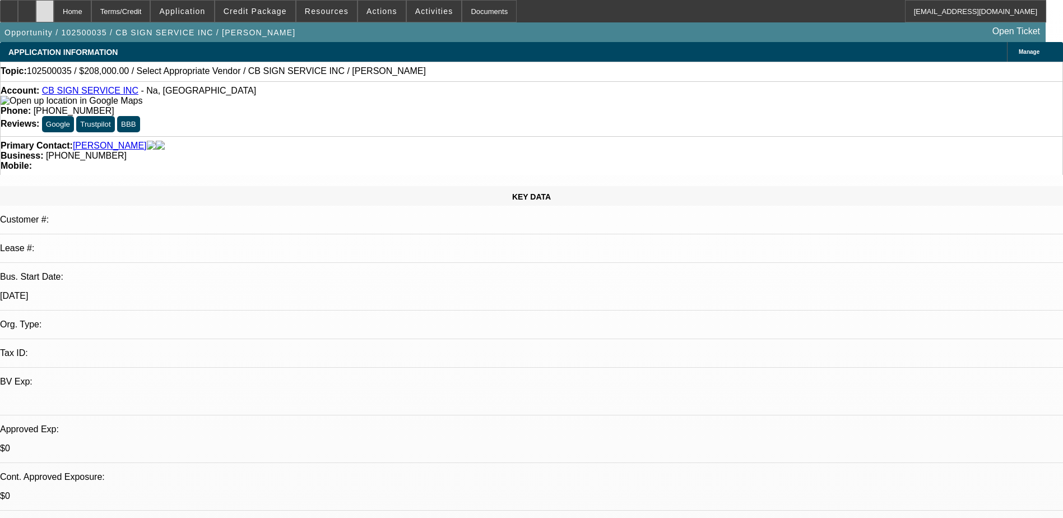
drag, startPoint x: 71, startPoint y: 9, endPoint x: 69, endPoint y: 15, distance: 5.7
click at [45, 7] on icon at bounding box center [45, 7] width 0 height 0
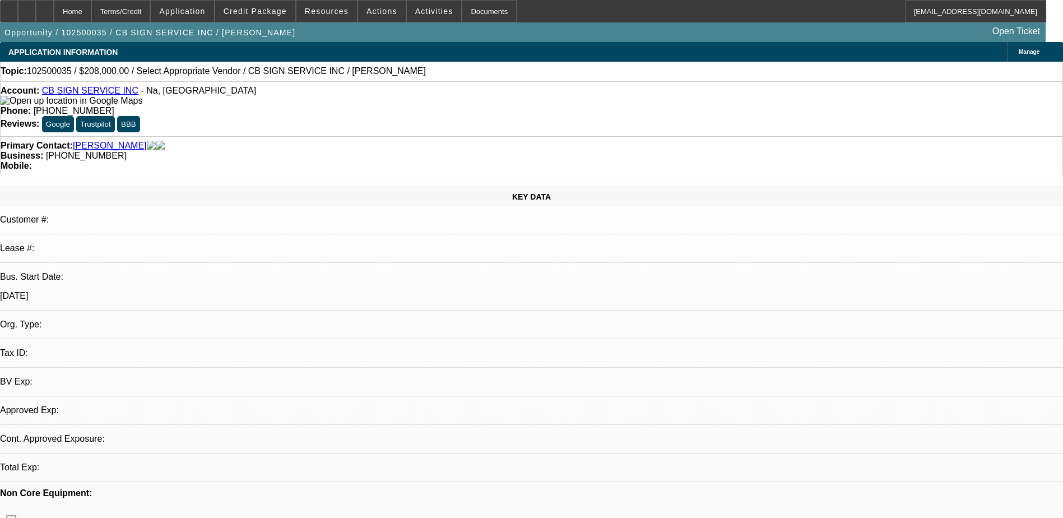
select select "0"
select select "2"
select select "0.1"
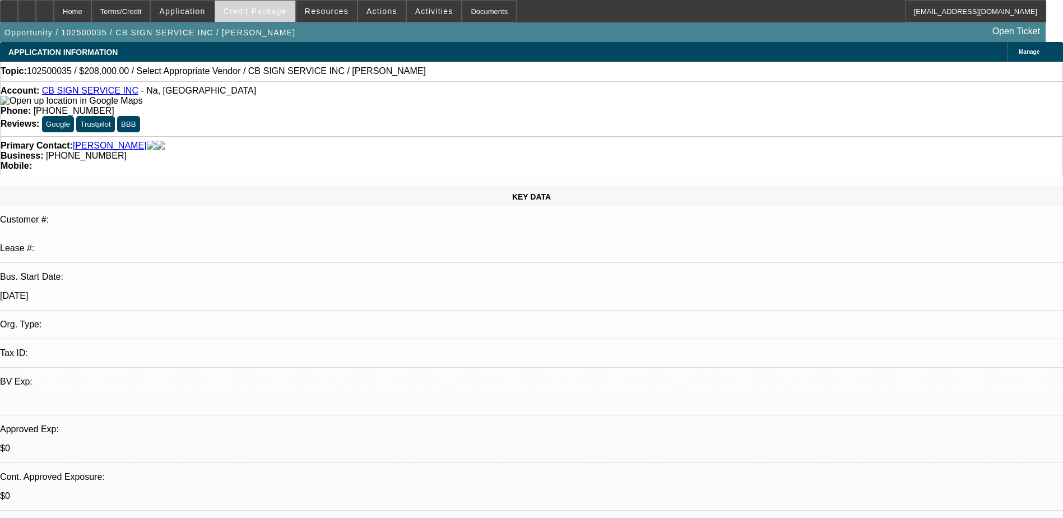
select select "1"
select select "2"
select select "4"
click at [277, 14] on span "Credit Package" at bounding box center [255, 11] width 63 height 9
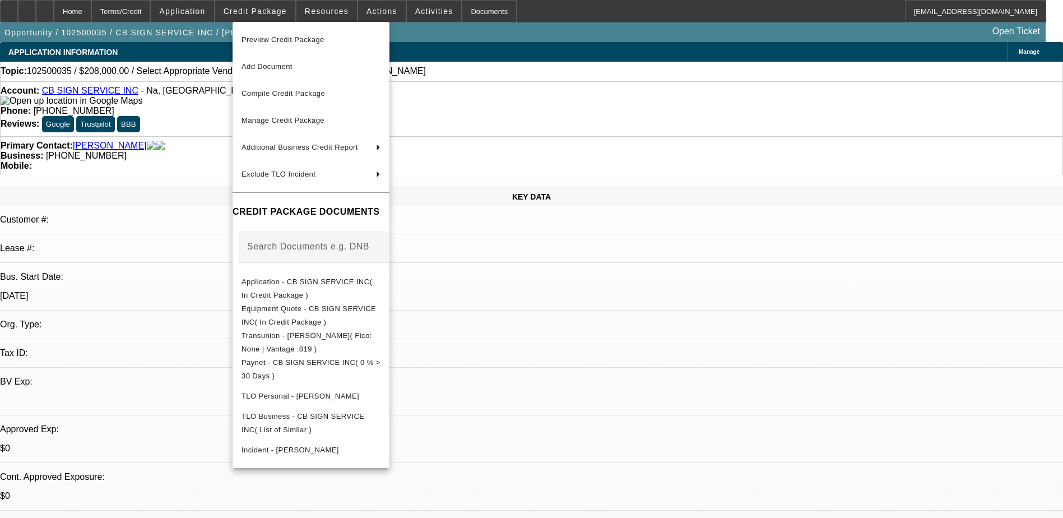
click at [599, 327] on div at bounding box center [531, 259] width 1063 height 518
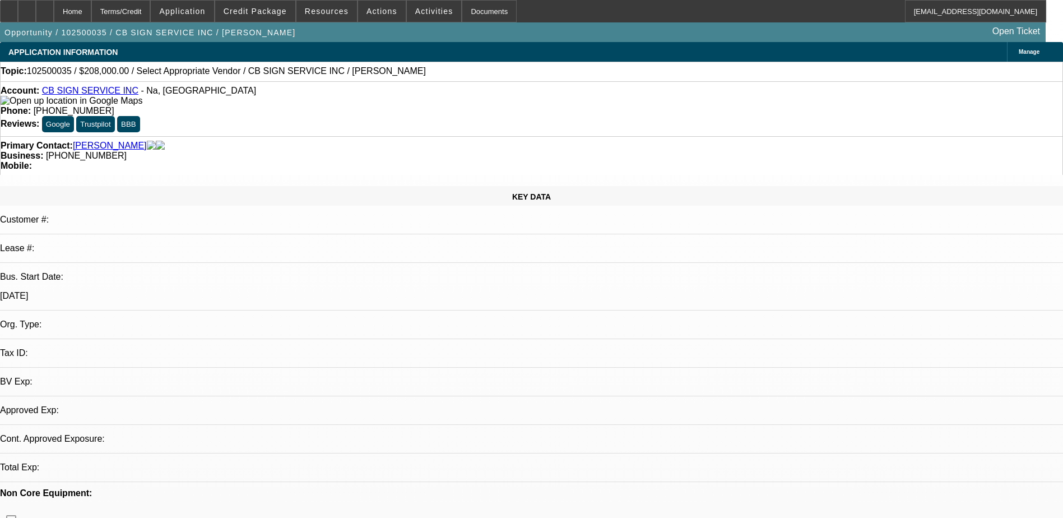
select select "0"
select select "2"
select select "0.1"
select select "1"
select select "2"
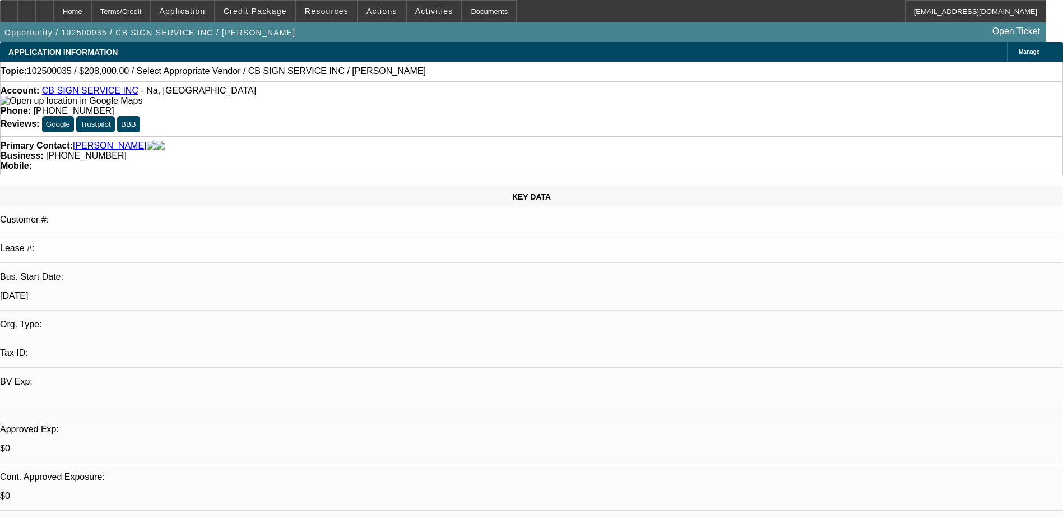
select select "4"
click at [375, 10] on span "Actions" at bounding box center [382, 11] width 31 height 9
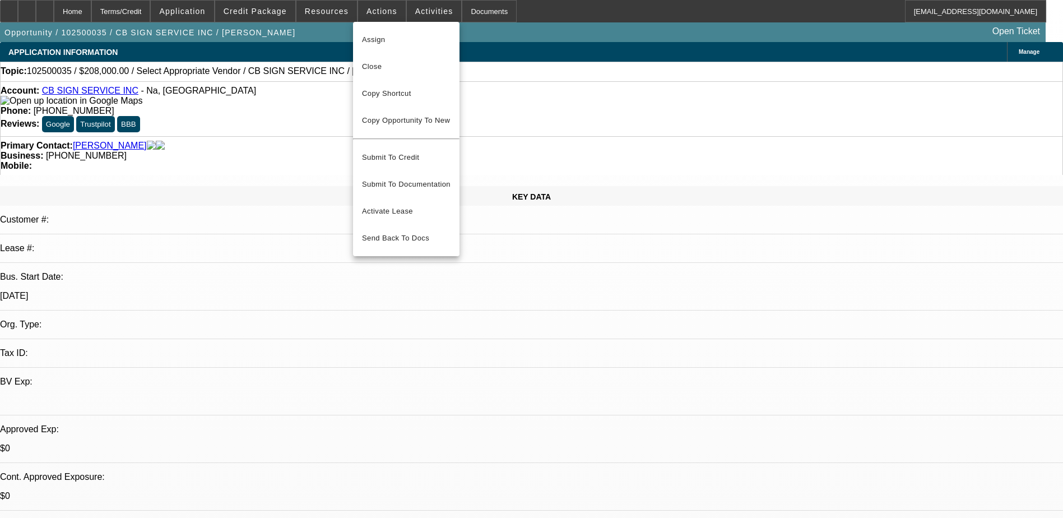
click at [405, 9] on div at bounding box center [531, 259] width 1063 height 518
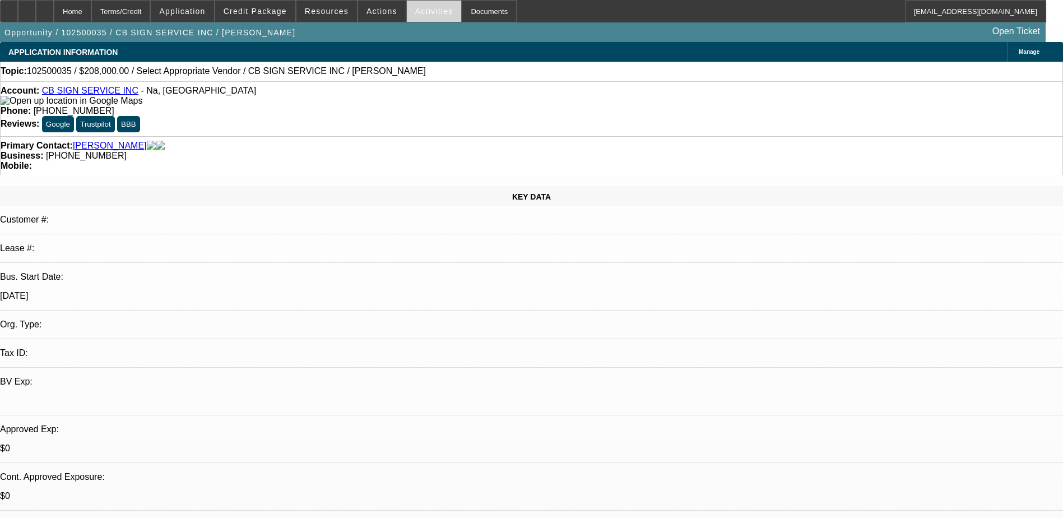
click at [415, 9] on span "Activities" at bounding box center [434, 11] width 38 height 9
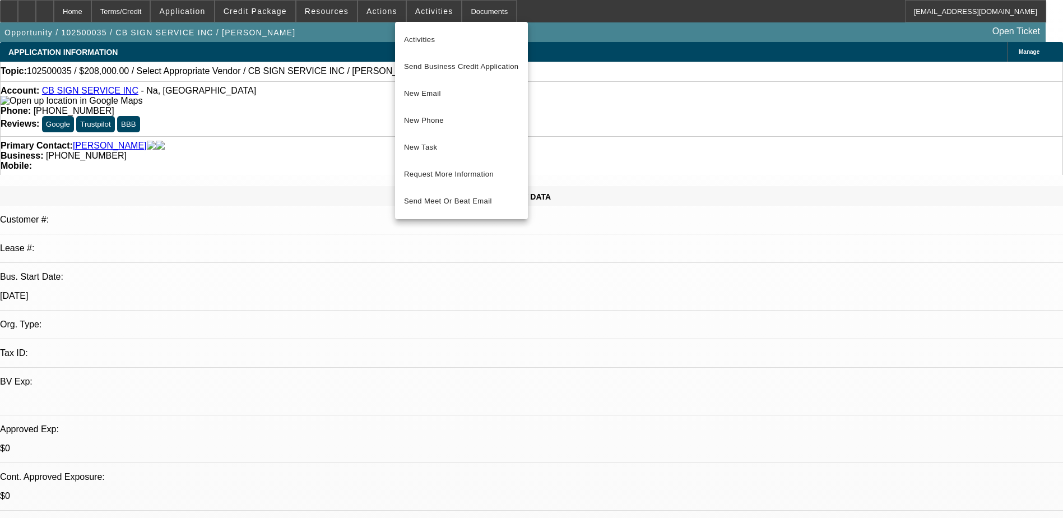
click at [462, 8] on div at bounding box center [531, 259] width 1063 height 518
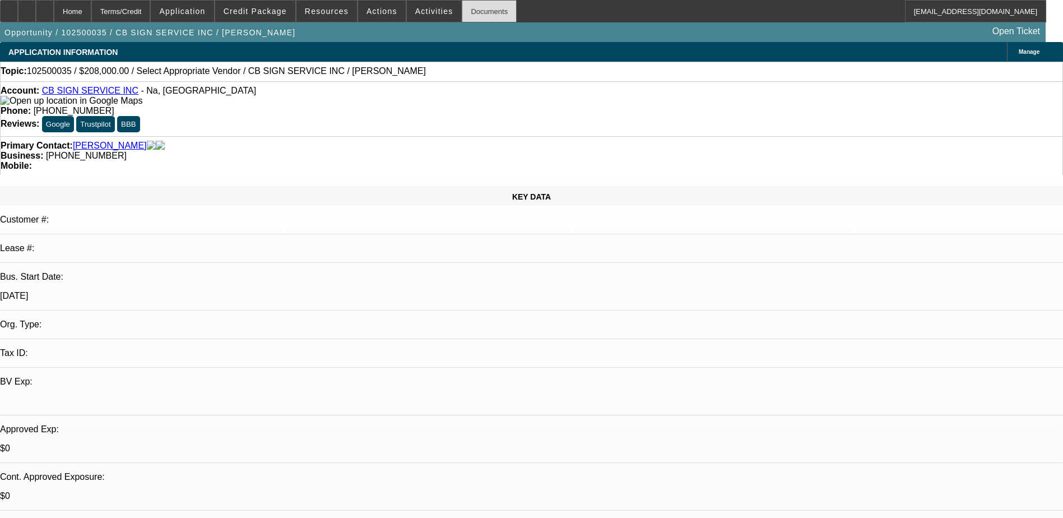
click at [463, 8] on div "Documents" at bounding box center [489, 11] width 55 height 22
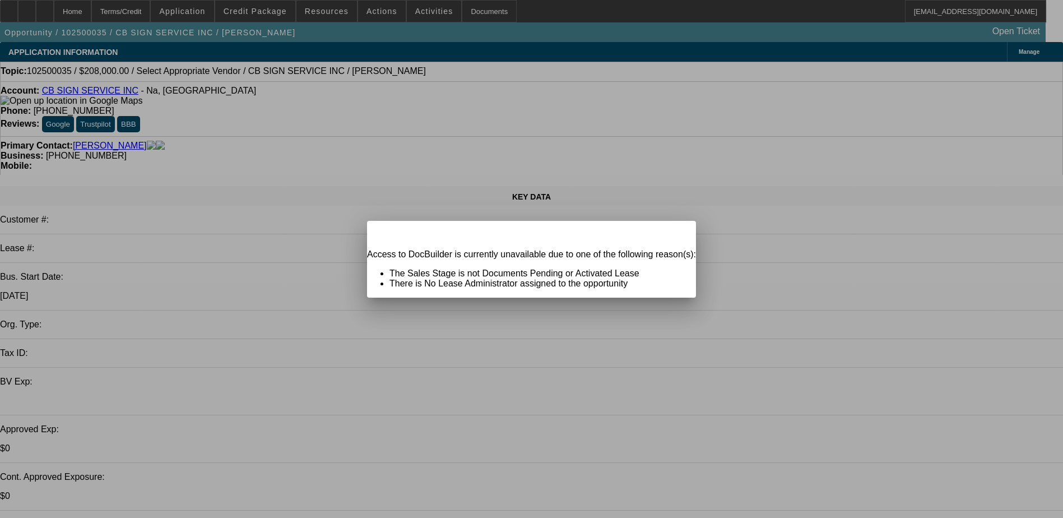
click at [674, 234] on span "Close" at bounding box center [681, 231] width 15 height 6
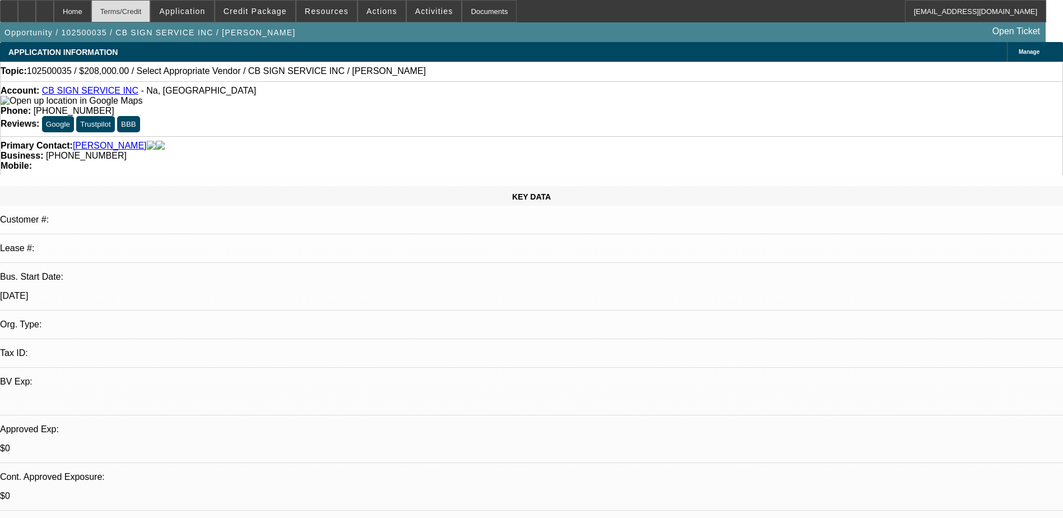
click at [151, 16] on div "Terms/Credit" at bounding box center [120, 11] width 59 height 22
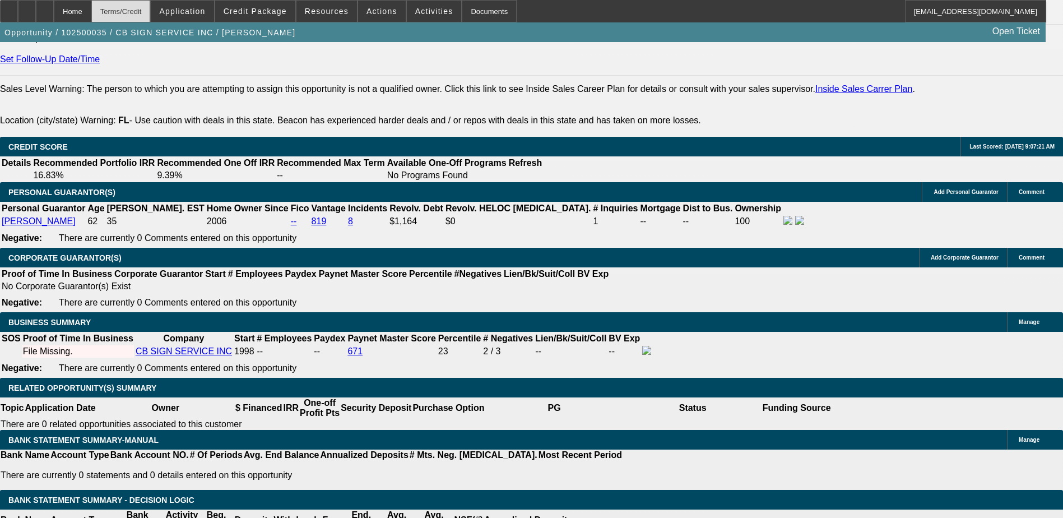
click at [151, 16] on div "Terms/Credit" at bounding box center [120, 11] width 59 height 22
click at [205, 11] on span "Application" at bounding box center [182, 11] width 46 height 9
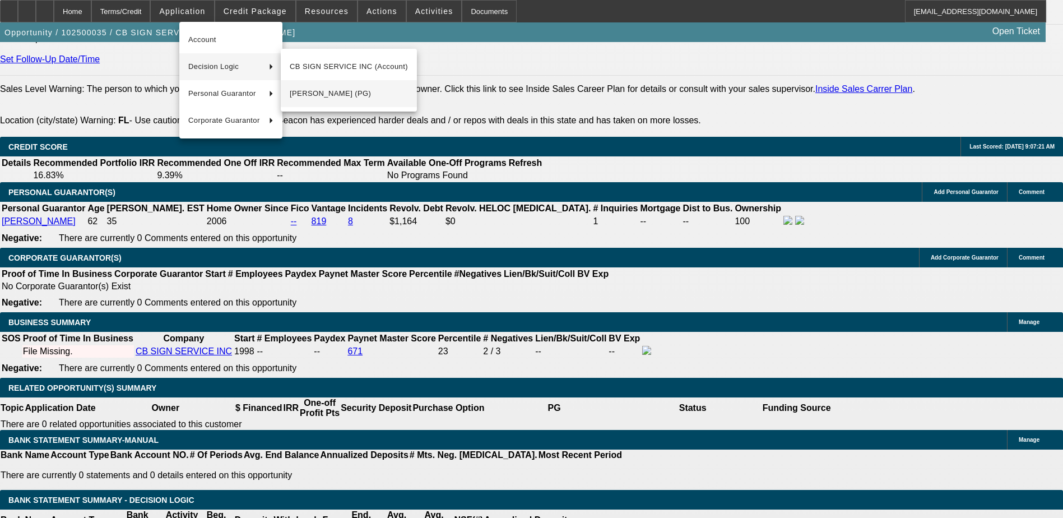
click at [314, 90] on span "Tom French (PG)" at bounding box center [349, 93] width 118 height 13
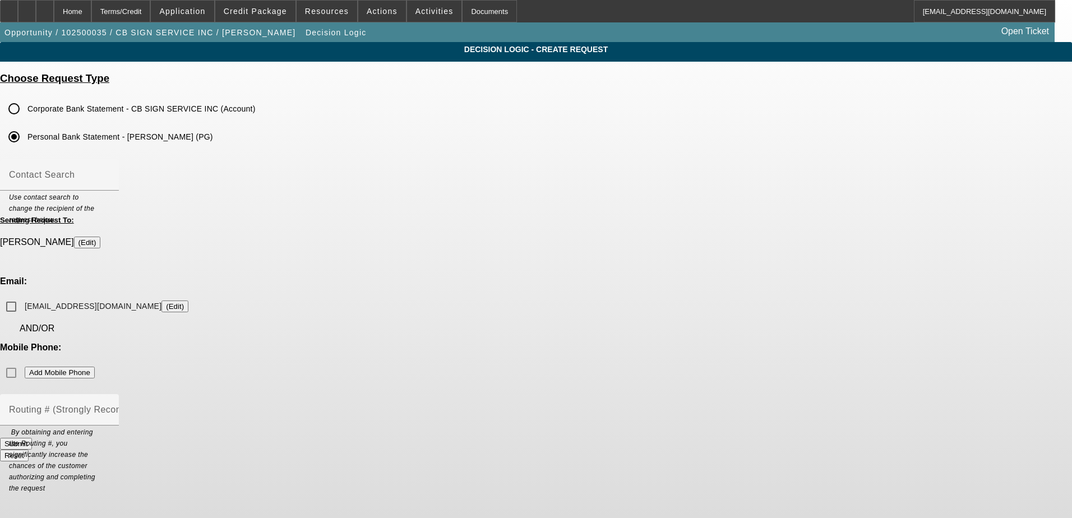
click at [609, 342] on div "Mobile Phone: Add Mobile Phone" at bounding box center [536, 362] width 1072 height 41
click at [22, 295] on input "tomfcbsigns@gmail.com (Edit)" at bounding box center [11, 306] width 22 height 22
checkbox input "true"
click at [607, 342] on div "Mobile Phone: Add Mobile Phone" at bounding box center [536, 362] width 1072 height 41
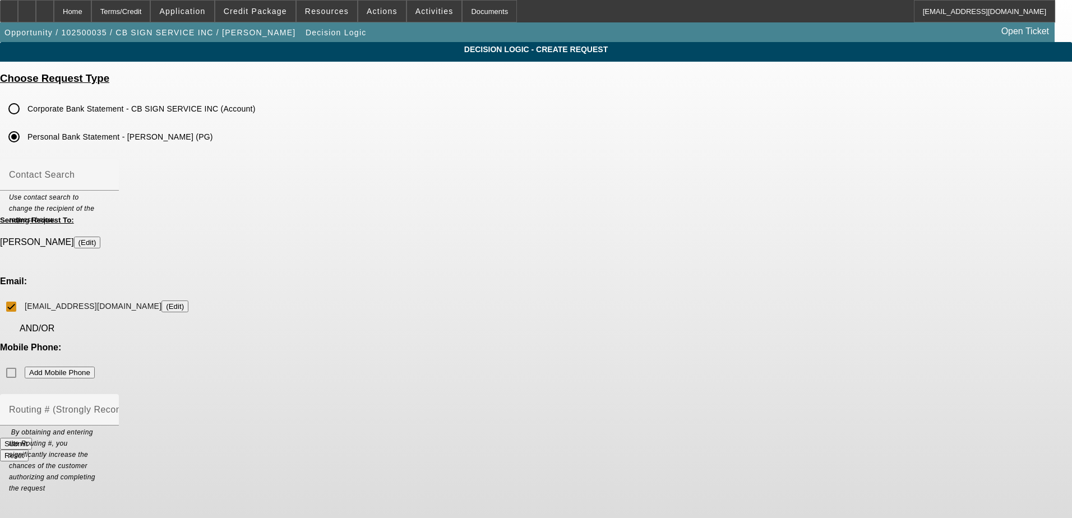
click at [607, 342] on div "Mobile Phone: Add Mobile Phone" at bounding box center [536, 362] width 1072 height 41
click at [612, 342] on div "Mobile Phone: Add Mobile Phone" at bounding box center [536, 362] width 1072 height 41
click at [256, 112] on label "Corporate Bank Statement - CB SIGN SERVICE INC (Account)" at bounding box center [140, 108] width 230 height 11
click at [25, 112] on input "Corporate Bank Statement - CB SIGN SERVICE INC (Account)" at bounding box center [14, 109] width 22 height 22
click at [110, 394] on div "Routing # (Strongly Recommended)" at bounding box center [59, 409] width 101 height 31
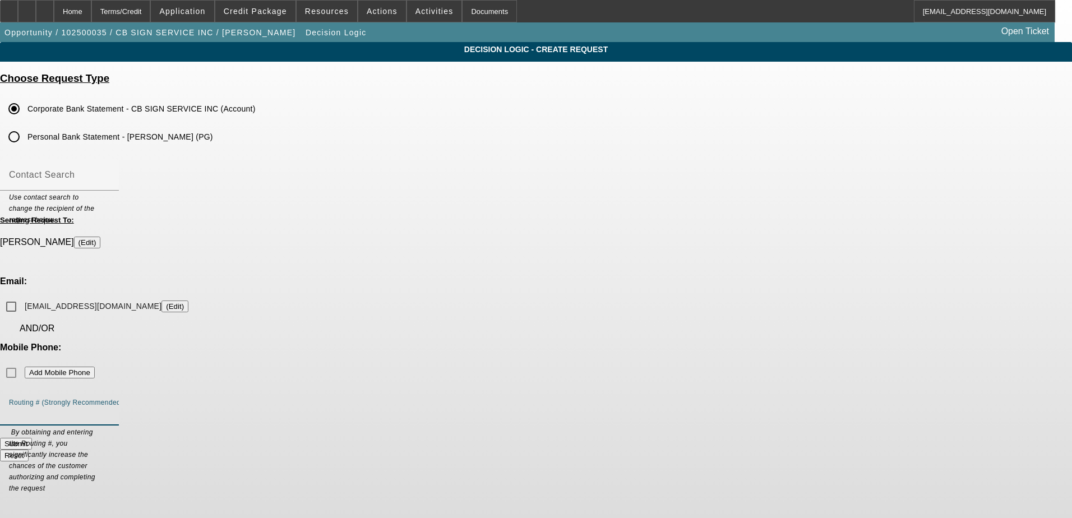
paste input "063100277"
type input "063100277"
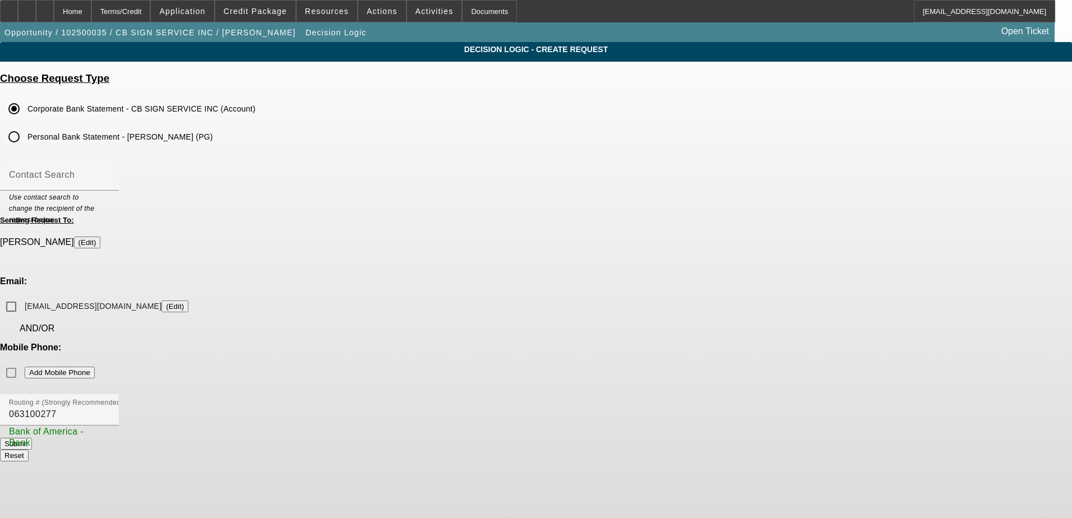
click at [497, 297] on form "Sending Request To: French, Tom (Edit) Email: tomfcbsigns@gmail.com (Edit) AND/…" at bounding box center [536, 338] width 1072 height 245
click at [651, 342] on div "Mobile Phone: Add Mobile Phone" at bounding box center [536, 362] width 1072 height 41
click at [658, 342] on div "Mobile Phone: Add Mobile Phone" at bounding box center [536, 362] width 1072 height 41
click at [601, 296] on form "Sending Request To: French, Tom (Edit) Email: tomfcbsigns@gmail.com (Edit) AND/…" at bounding box center [536, 338] width 1072 height 245
click at [110, 407] on input "063100277" at bounding box center [59, 413] width 101 height 13
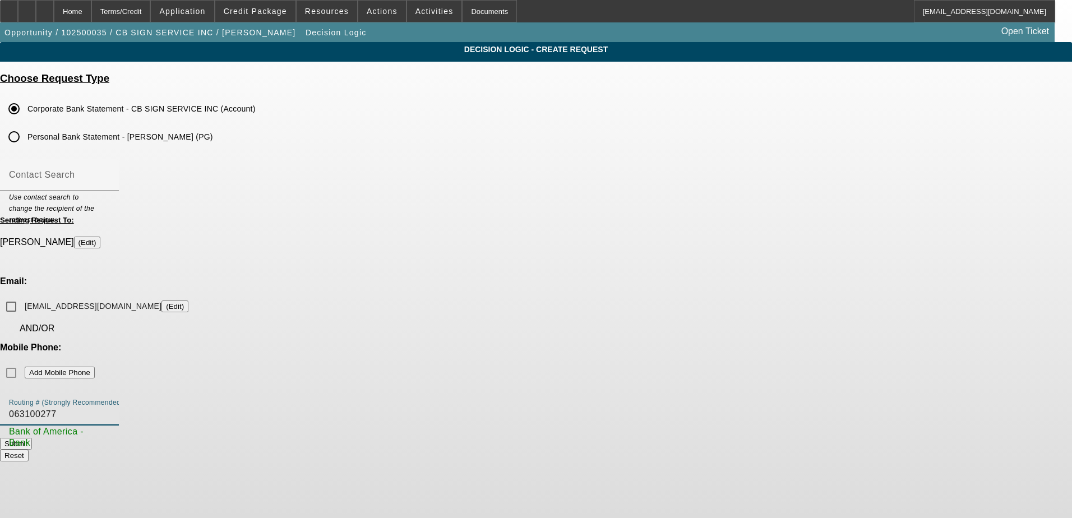
click at [647, 342] on div "Mobile Phone: Add Mobile Phone" at bounding box center [536, 362] width 1072 height 41
click at [601, 342] on div "Mobile Phone: Add Mobile Phone" at bounding box center [536, 362] width 1072 height 41
click at [608, 342] on div "Mobile Phone: Add Mobile Phone" at bounding box center [536, 362] width 1072 height 41
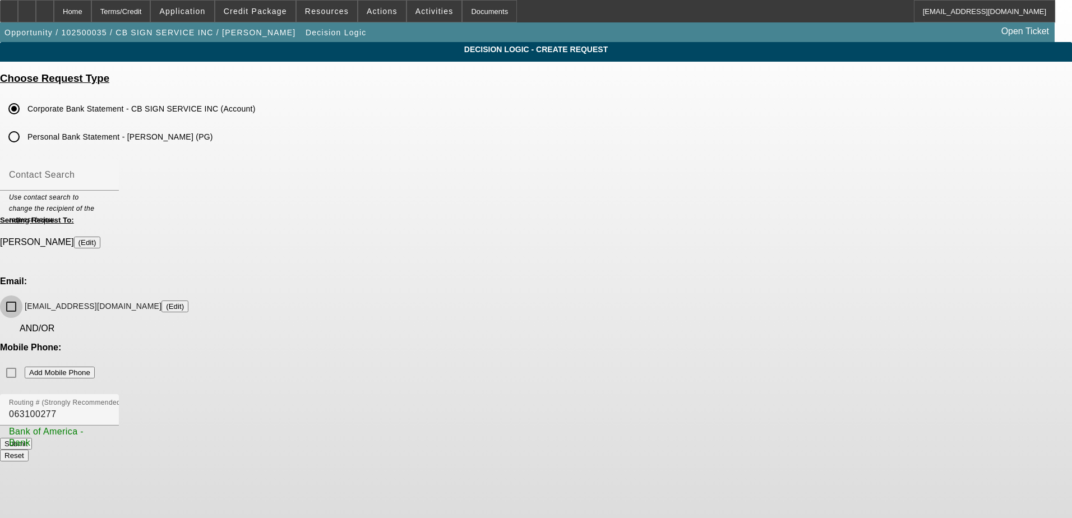
click at [22, 295] on input "tomfcbsigns@gmail.com (Edit)" at bounding box center [11, 306] width 22 height 22
click at [608, 342] on div "Mobile Phone: Add Mobile Phone" at bounding box center [536, 362] width 1072 height 41
click at [22, 295] on input "tomfcbsigns@gmail.com (Edit)" at bounding box center [11, 306] width 22 height 22
checkbox input "false"
click at [213, 135] on label "Personal Bank Statement - Tom French (PG)" at bounding box center [119, 136] width 188 height 11
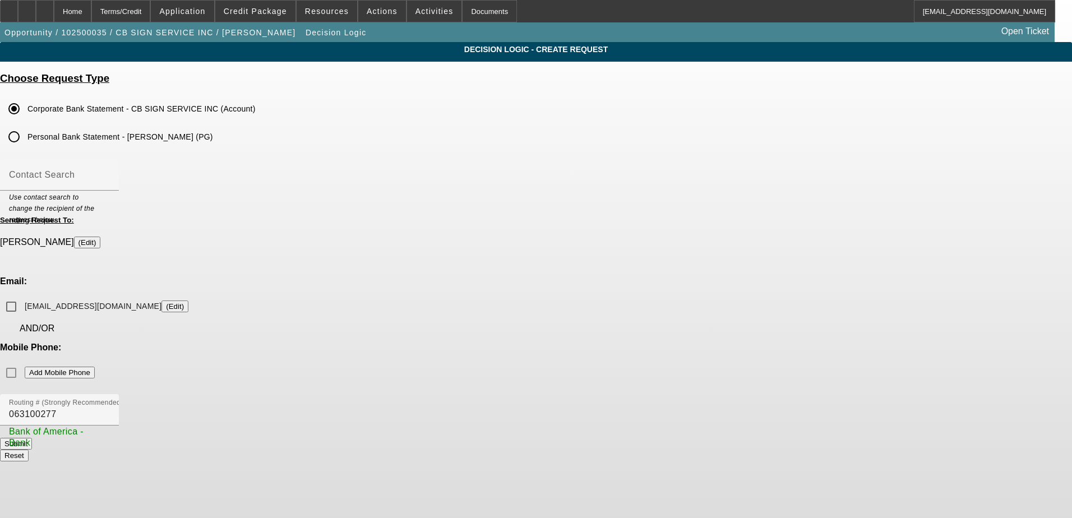
click at [25, 135] on input "Personal Bank Statement - Tom French (PG)" at bounding box center [14, 137] width 22 height 22
click at [256, 112] on label "Corporate Bank Statement - CB SIGN SERVICE INC (Account)" at bounding box center [140, 108] width 230 height 11
click at [25, 112] on input "Corporate Bank Statement - CB SIGN SERVICE INC (Account)" at bounding box center [14, 109] width 22 height 22
click at [604, 342] on div "Mobile Phone: Add Mobile Phone" at bounding box center [536, 362] width 1072 height 41
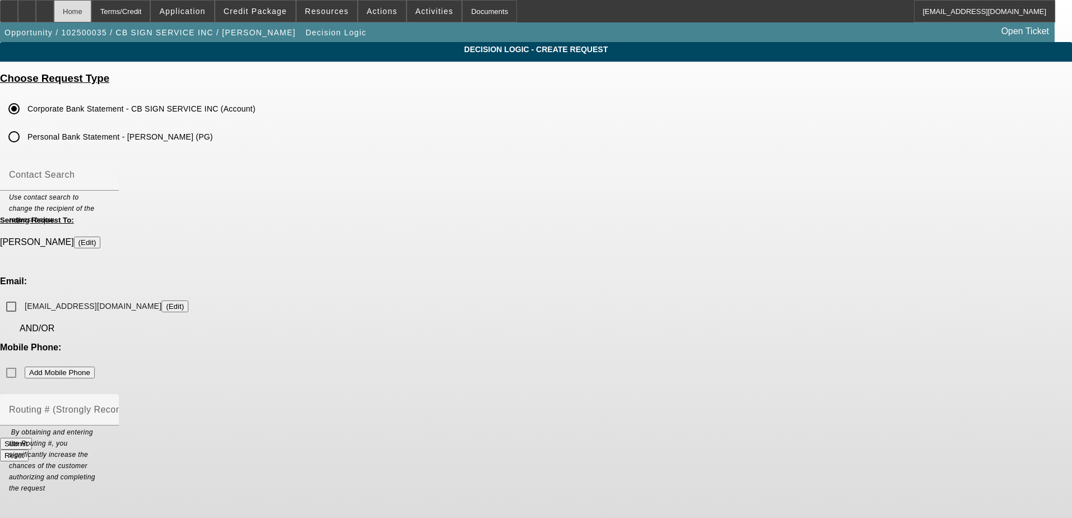
click at [91, 16] on div "Home" at bounding box center [73, 11] width 38 height 22
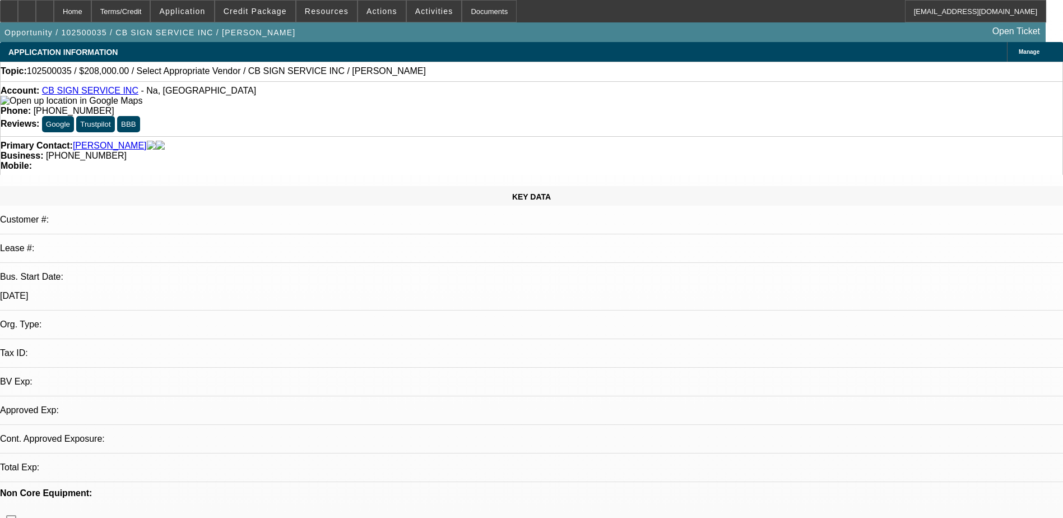
select select "0"
select select "2"
select select "0.1"
select select "4"
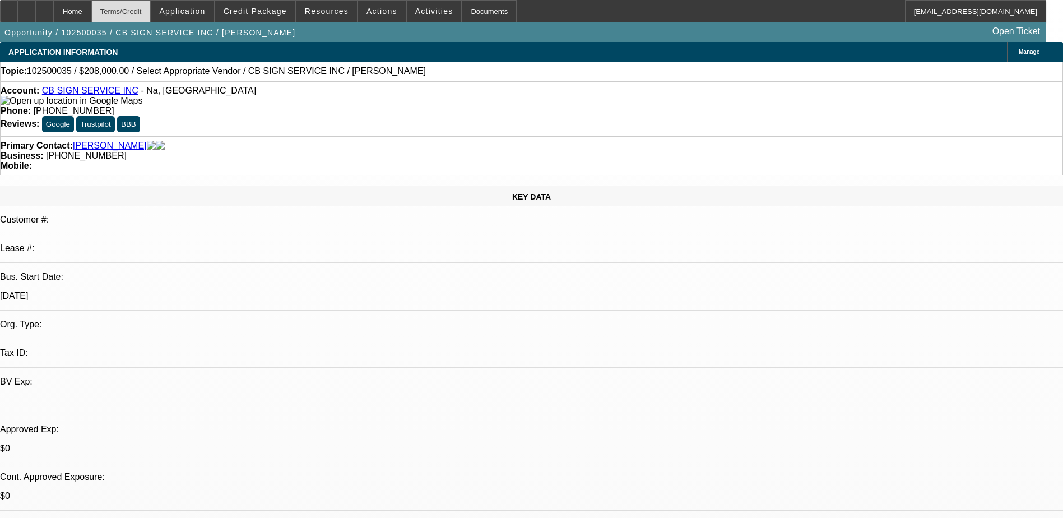
click at [151, 15] on div "Terms/Credit" at bounding box center [120, 11] width 59 height 22
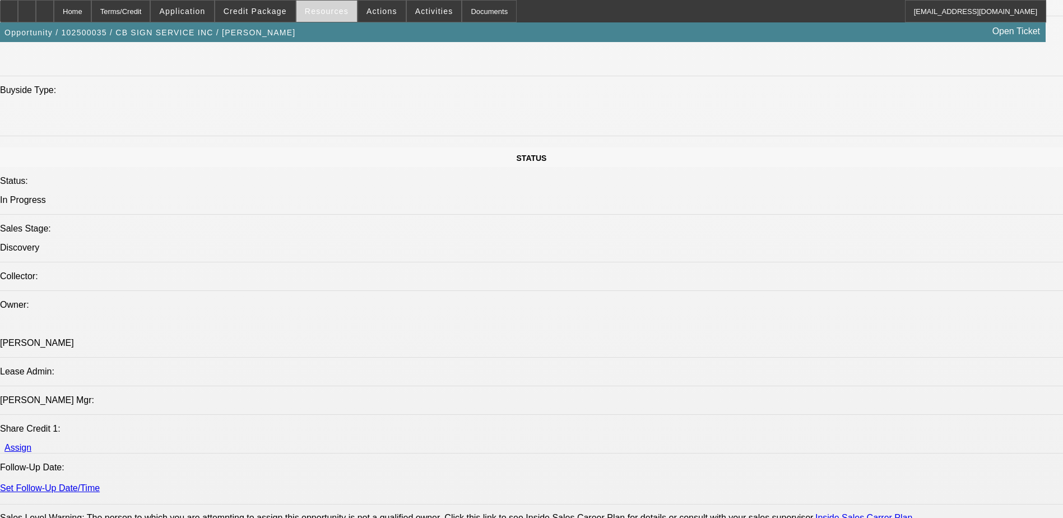
scroll to position [1039, 0]
click at [369, 11] on span "Actions" at bounding box center [382, 11] width 31 height 9
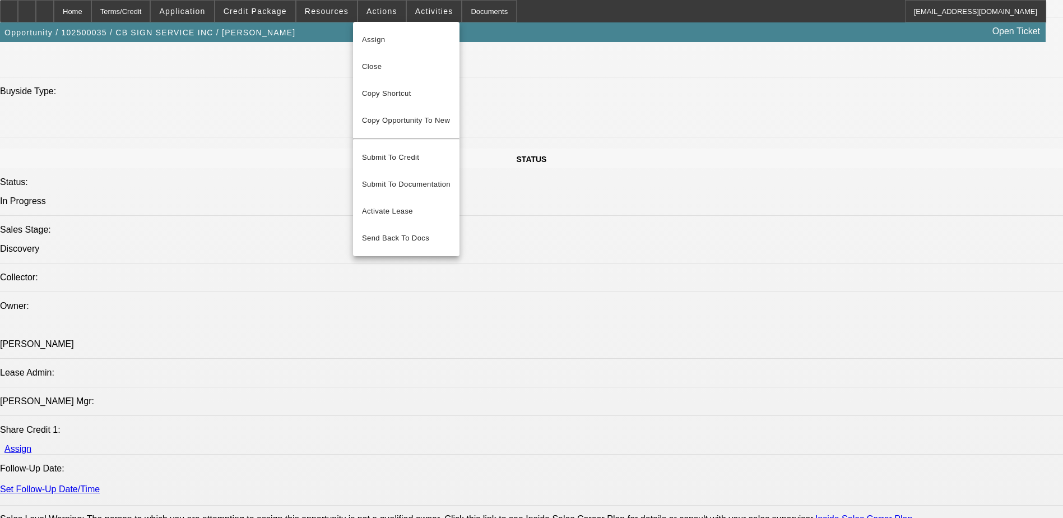
click at [216, 16] on div at bounding box center [531, 259] width 1063 height 518
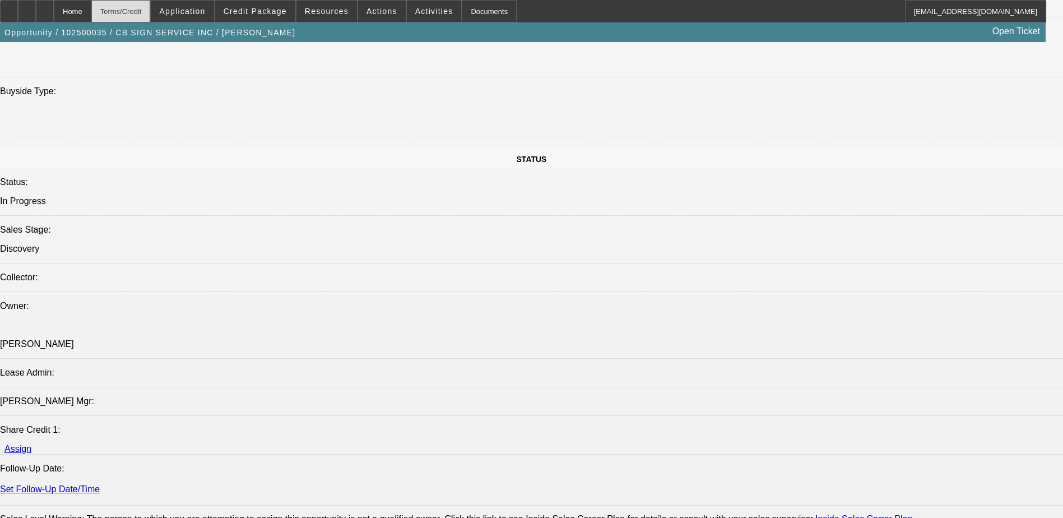
click at [151, 12] on div "Terms/Credit" at bounding box center [120, 11] width 59 height 22
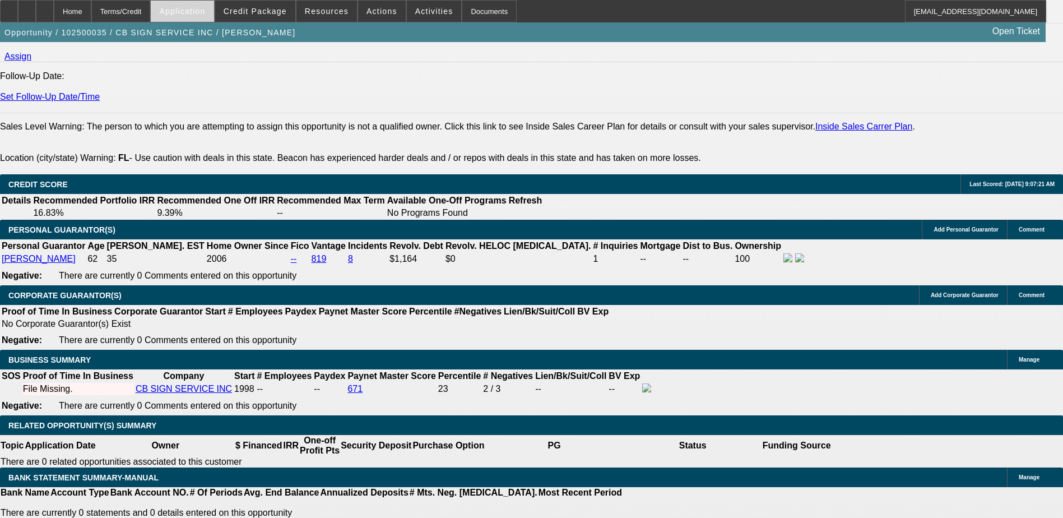
click at [198, 10] on span "Application" at bounding box center [182, 11] width 46 height 9
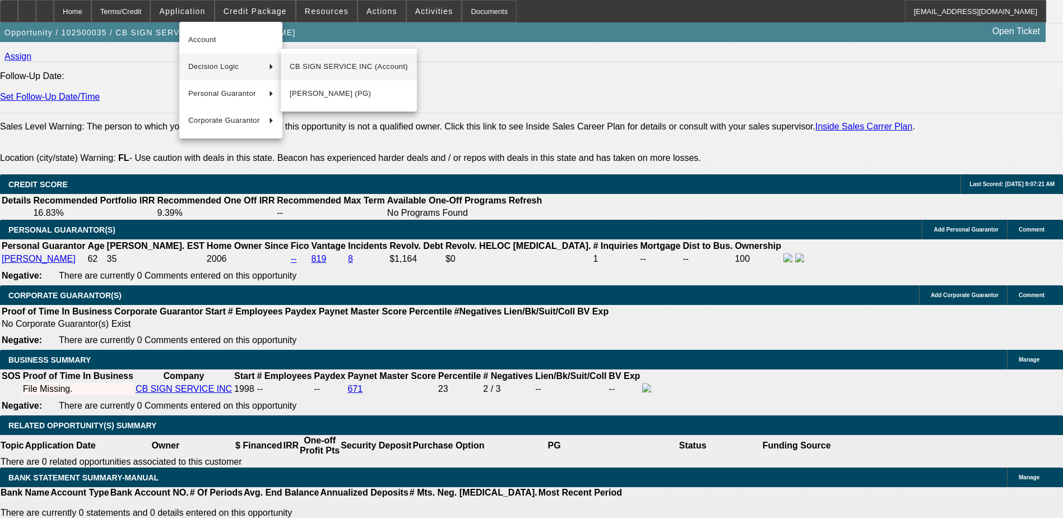
scroll to position [1468, 0]
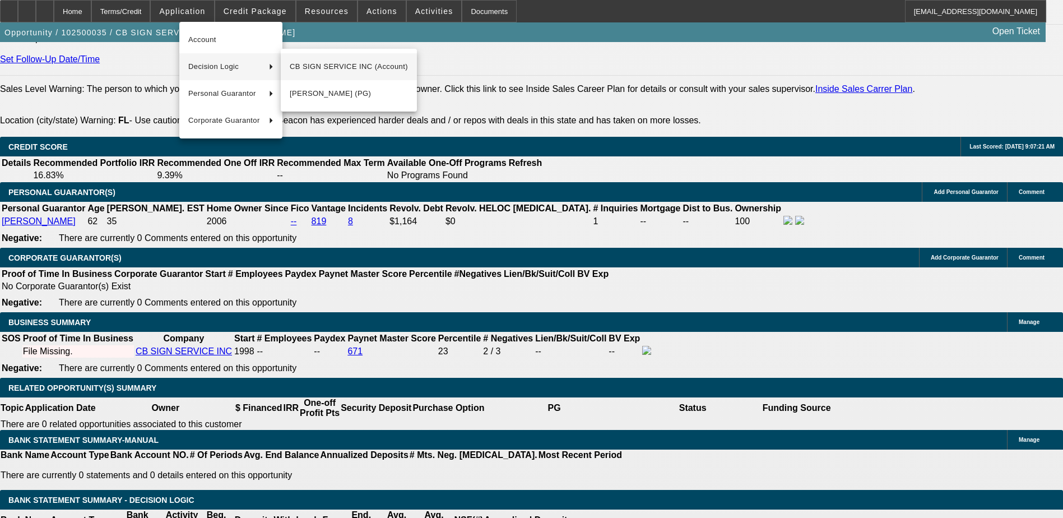
click at [305, 72] on span "CB SIGN SERVICE INC (Account)" at bounding box center [349, 66] width 118 height 13
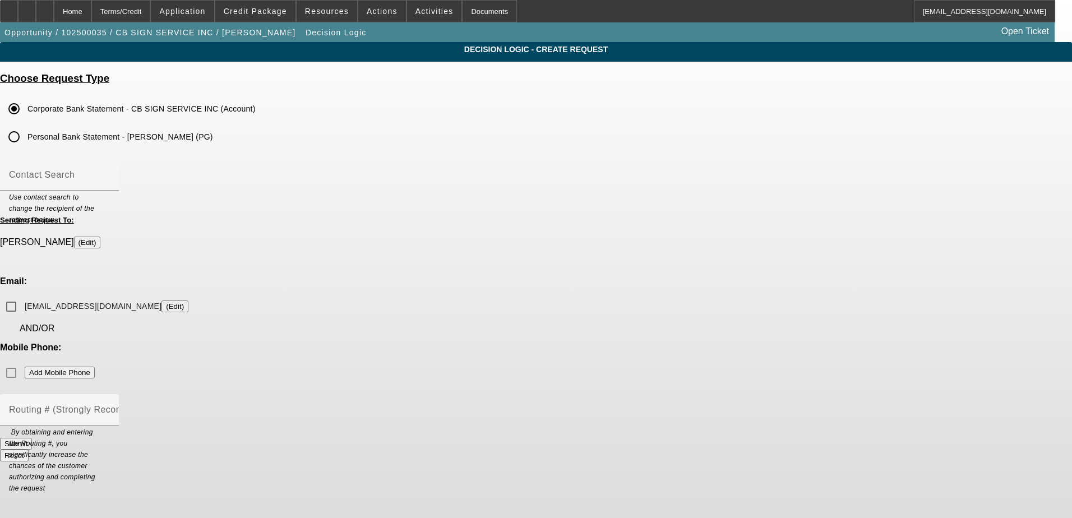
click at [605, 342] on div "Mobile Phone: Add Mobile Phone" at bounding box center [536, 362] width 1072 height 41
click at [648, 342] on div "Mobile Phone: Add Mobile Phone" at bounding box center [536, 362] width 1072 height 41
click at [137, 18] on div "Terms/Credit" at bounding box center [120, 11] width 59 height 22
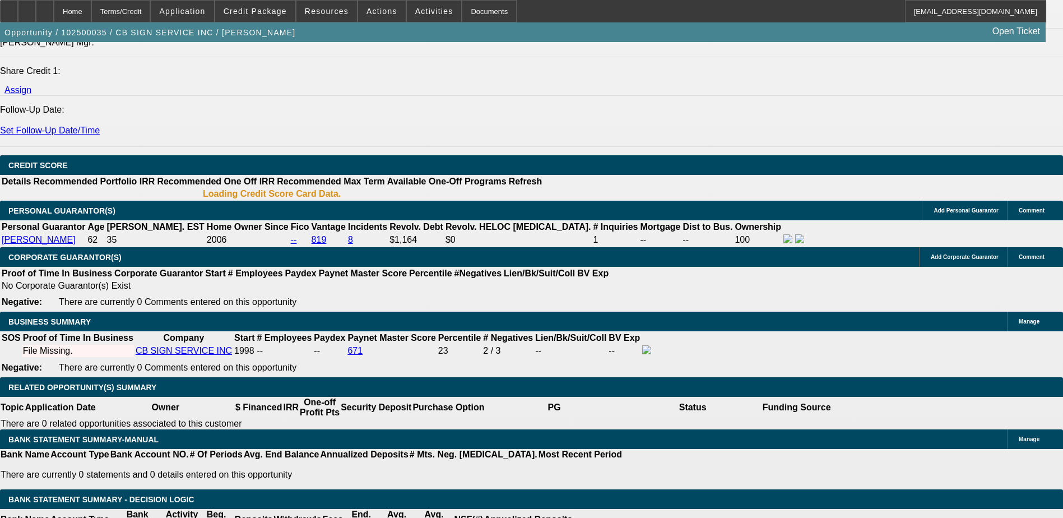
select select "0"
select select "2"
select select "0.1"
select select "4"
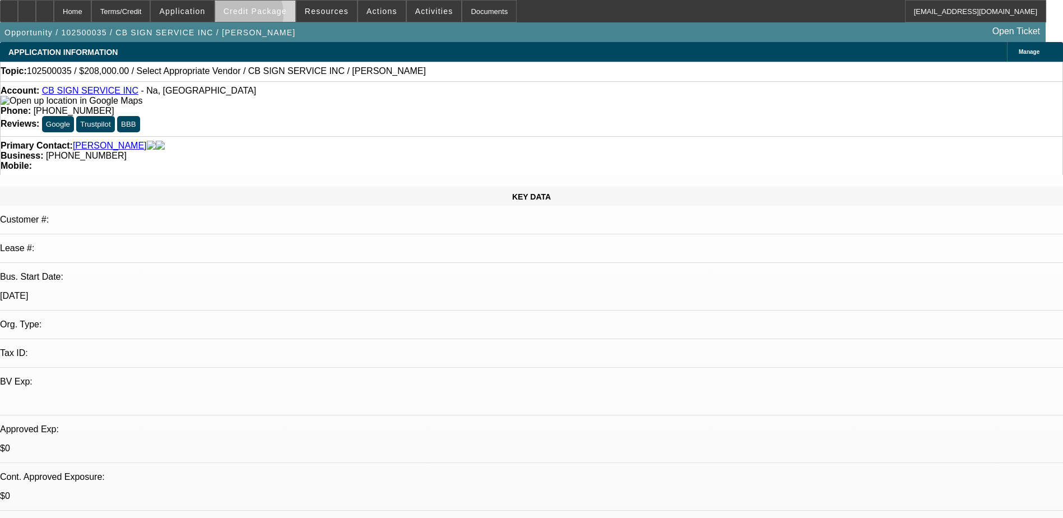
click at [258, 16] on span at bounding box center [255, 11] width 80 height 27
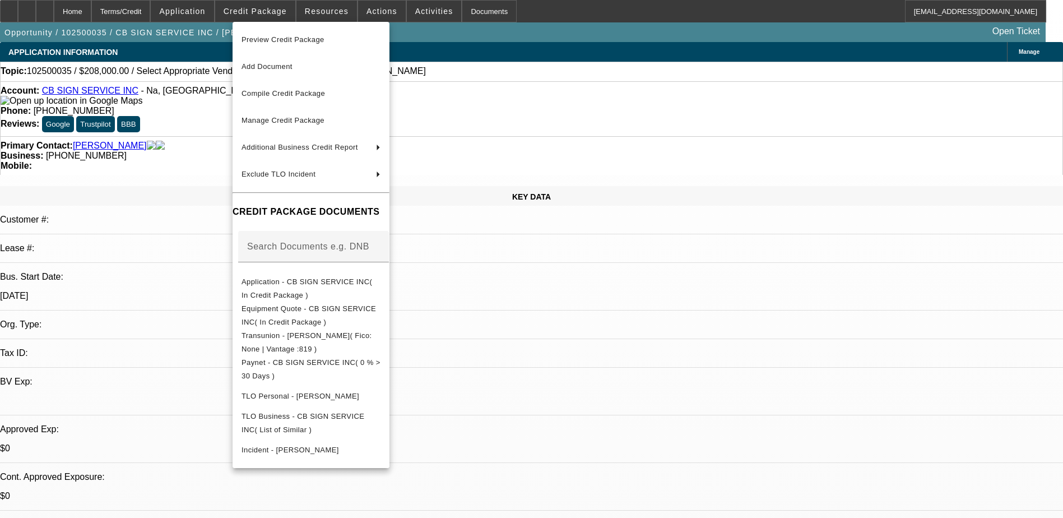
click at [215, 17] on div at bounding box center [531, 259] width 1063 height 518
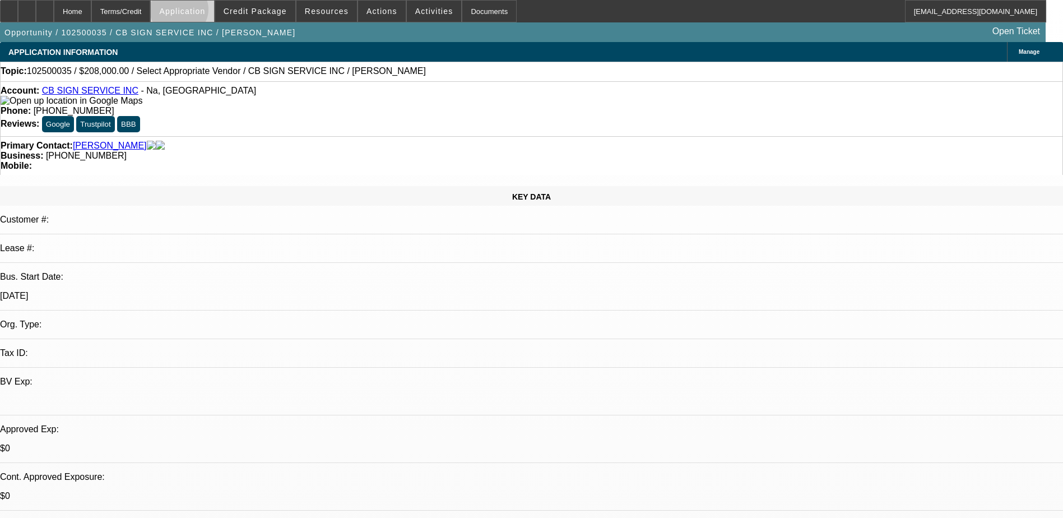
click at [205, 12] on span "Application" at bounding box center [182, 11] width 46 height 9
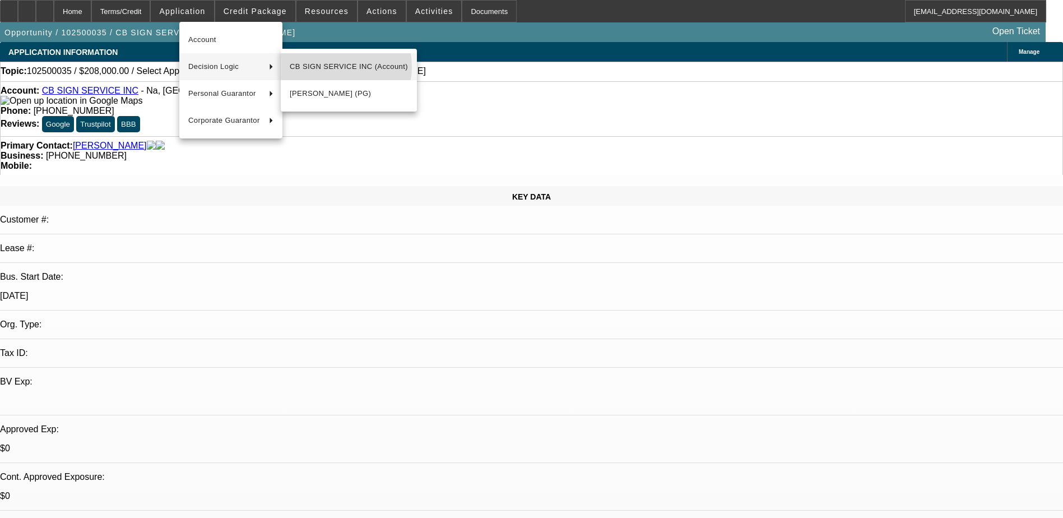
click at [332, 67] on span "CB SIGN SERVICE INC (Account)" at bounding box center [349, 66] width 118 height 13
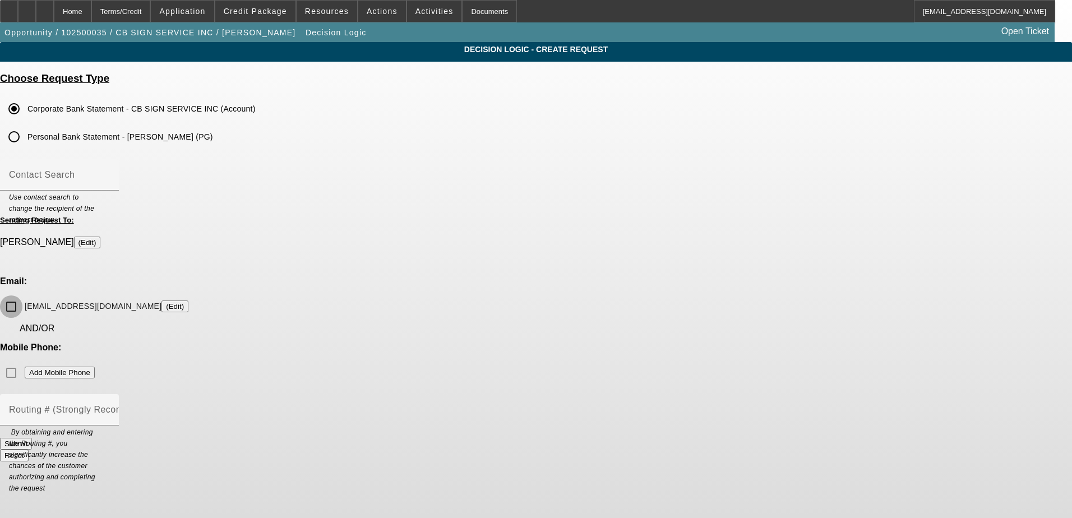
click at [22, 295] on input "tomfcbsigns@gmail.com (Edit)" at bounding box center [11, 306] width 22 height 22
checkbox input "true"
click at [110, 186] on input "Contact Search" at bounding box center [59, 179] width 101 height 13
type input "t"
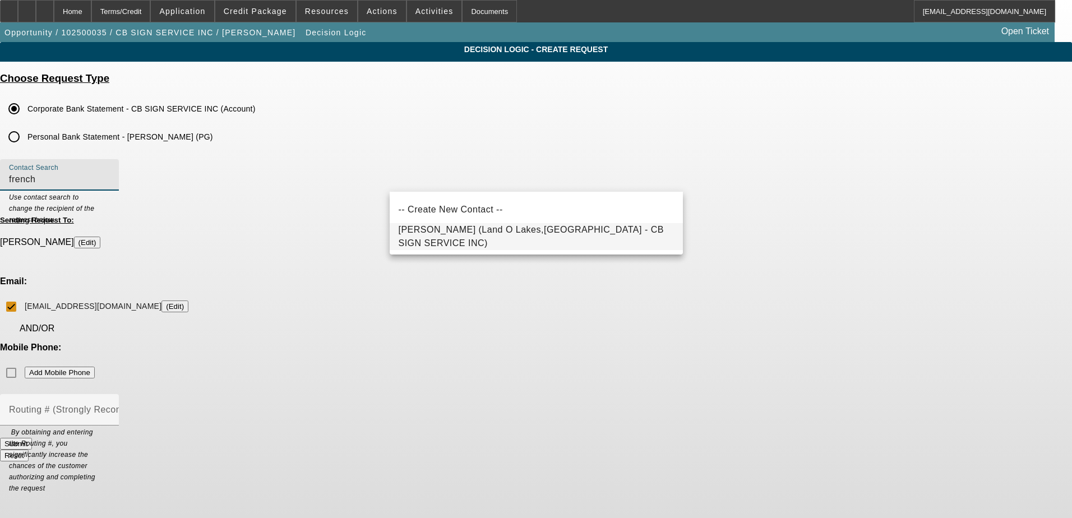
click at [508, 238] on span "French, Tom (Land O Lakes,FL - CB SIGN SERVICE INC)" at bounding box center [530, 236] width 265 height 23
type input "French, Tom (Land O Lakes,FL - CB SIGN SERVICE INC)"
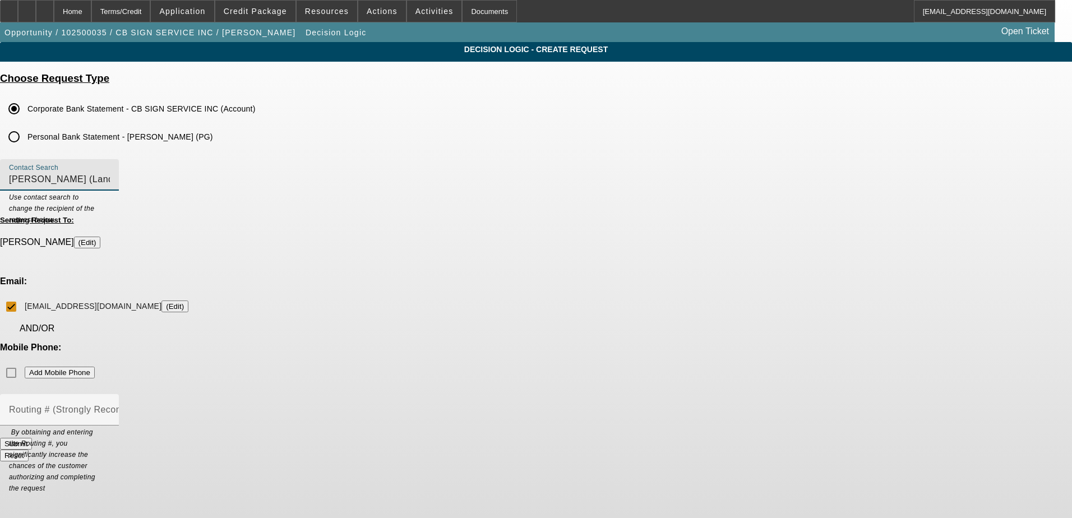
click at [610, 342] on div "Mobile Phone: Add Mobile Phone" at bounding box center [536, 362] width 1072 height 41
click at [641, 342] on div "Mobile Phone: Add Mobile Phone" at bounding box center [536, 362] width 1072 height 41
click at [642, 342] on div "Mobile Phone: Add Mobile Phone" at bounding box center [536, 362] width 1072 height 41
click at [645, 342] on div "Mobile Phone: Add Mobile Phone" at bounding box center [536, 362] width 1072 height 41
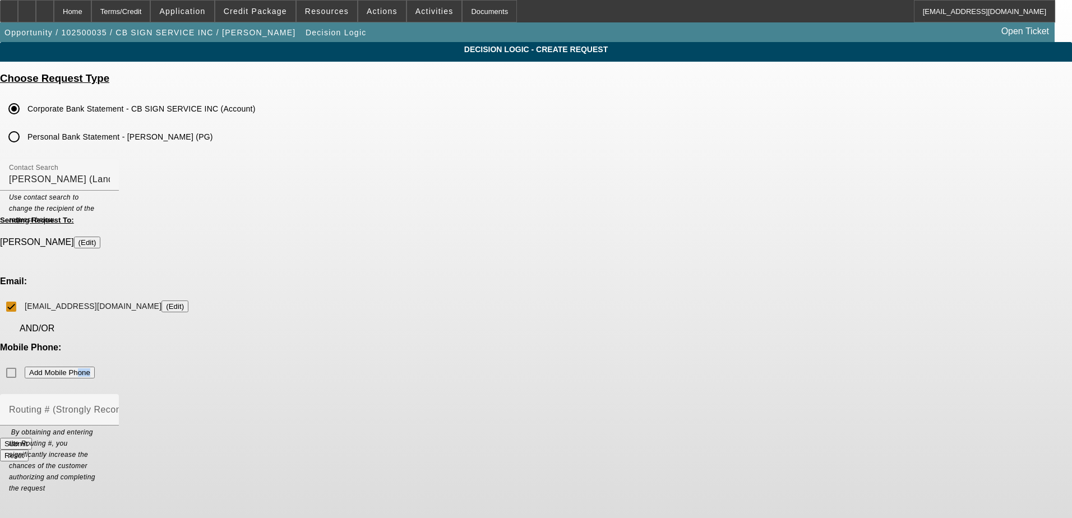
click at [645, 342] on div "Mobile Phone: Add Mobile Phone" at bounding box center [536, 362] width 1072 height 41
drag, startPoint x: 645, startPoint y: 277, endPoint x: 643, endPoint y: 290, distance: 12.5
click at [643, 342] on div "Mobile Phone: Add Mobile Phone" at bounding box center [536, 362] width 1072 height 41
click at [110, 407] on input "Routing # (Strongly Recommended)" at bounding box center [59, 413] width 101 height 13
paste input "063100277"
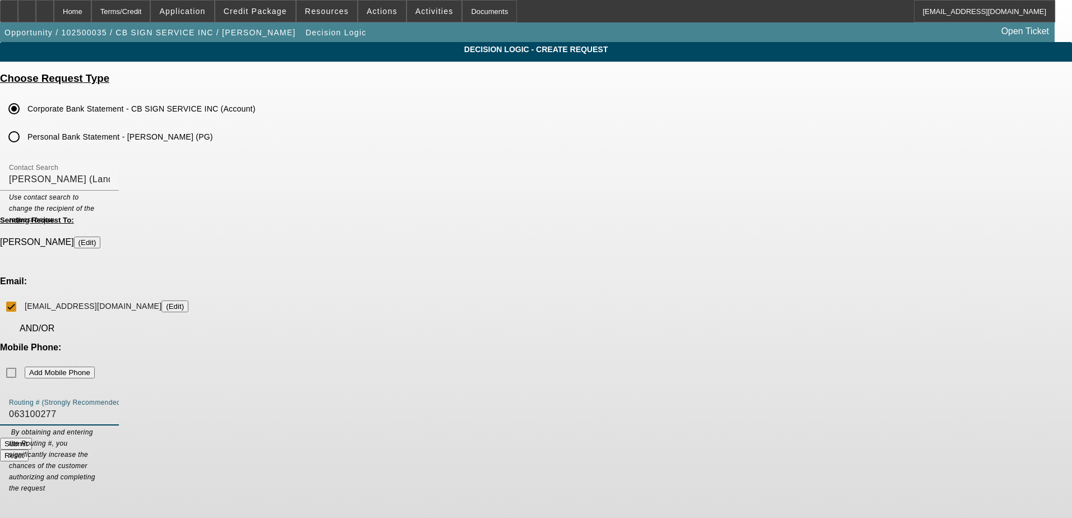
type input "063100277"
click at [110, 394] on div "Routing # (Strongly Recommended) 063100277" at bounding box center [59, 409] width 101 height 31
click at [614, 342] on div "Mobile Phone: Add Mobile Phone" at bounding box center [536, 362] width 1072 height 41
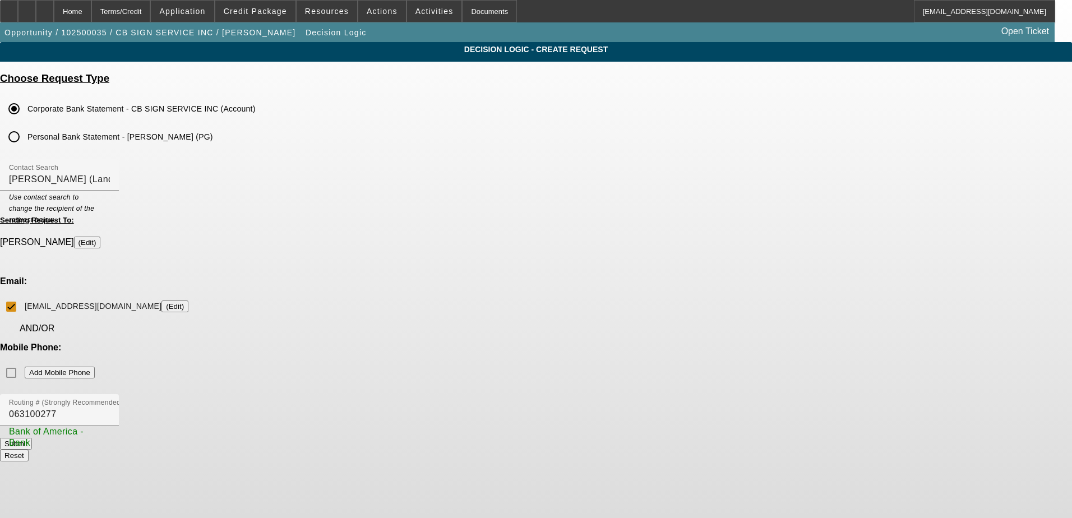
click at [608, 342] on div "Mobile Phone: Add Mobile Phone" at bounding box center [536, 362] width 1072 height 41
click at [213, 133] on label "Personal Bank Statement - Tom French (PG)" at bounding box center [119, 136] width 188 height 11
click at [25, 133] on input "Personal Bank Statement - Tom French (PG)" at bounding box center [14, 137] width 22 height 22
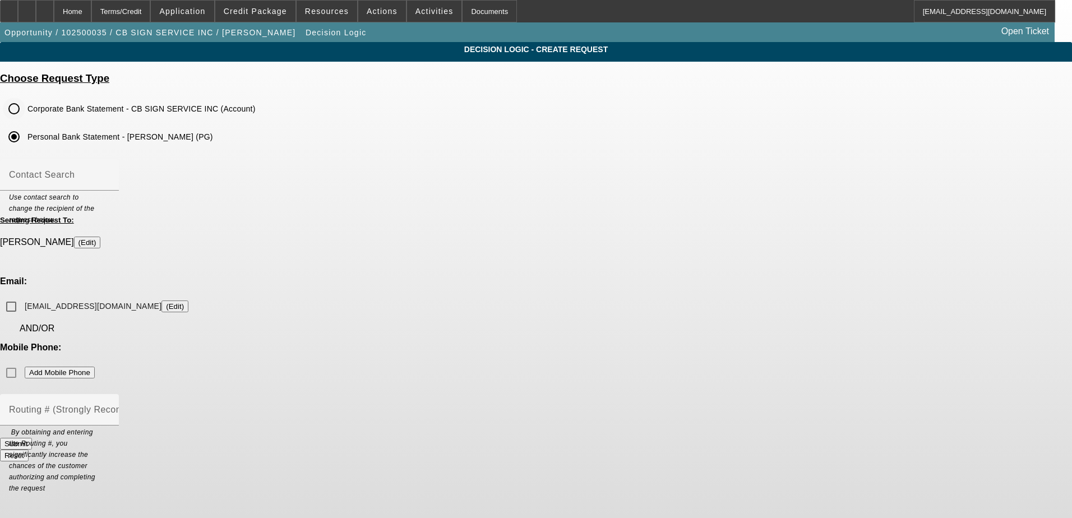
click at [256, 104] on label "Corporate Bank Statement - CB SIGN SERVICE INC (Account)" at bounding box center [140, 108] width 230 height 11
click at [25, 104] on input "Corporate Bank Statement - CB SIGN SERVICE INC (Account)" at bounding box center [14, 109] width 22 height 22
click at [110, 180] on input "Contact Search" at bounding box center [59, 179] width 101 height 13
drag, startPoint x: 399, startPoint y: 283, endPoint x: 404, endPoint y: 309, distance: 26.2
click at [22, 295] on input "tomfcbsigns@gmail.com (Edit)" at bounding box center [11, 306] width 22 height 22
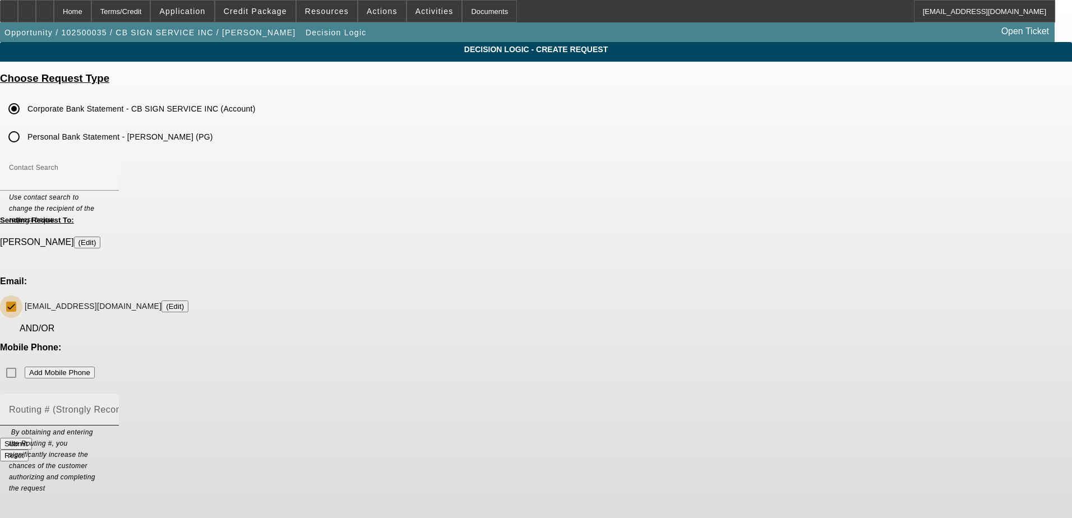
checkbox input "true"
click at [110, 394] on div "Routing # (Strongly Recommended)" at bounding box center [59, 409] width 101 height 31
paste input "063100277"
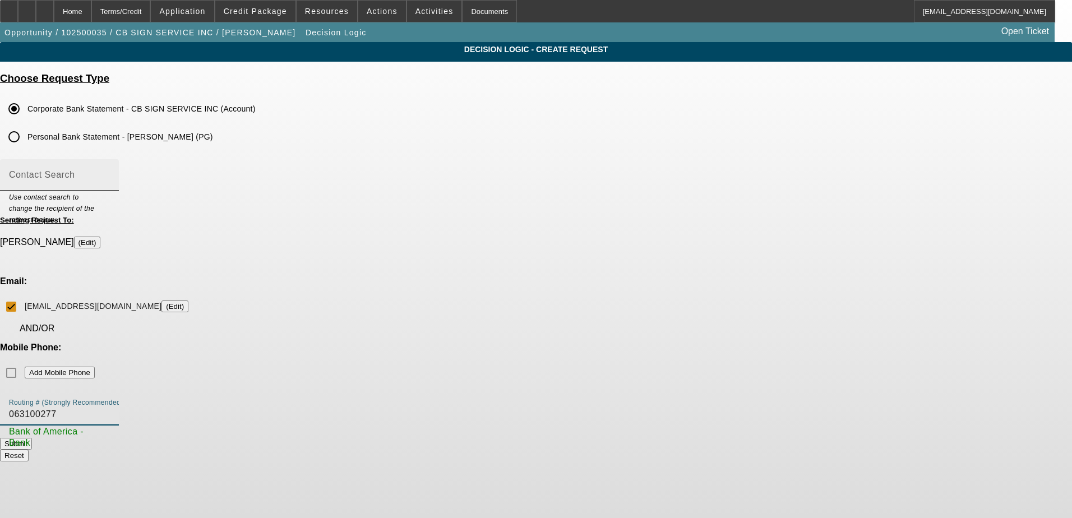
type input "063100277"
click at [75, 179] on mat-label "Contact Search" at bounding box center [42, 175] width 66 height 10
click at [110, 180] on input "Contact Search" at bounding box center [59, 179] width 101 height 13
type input "t"
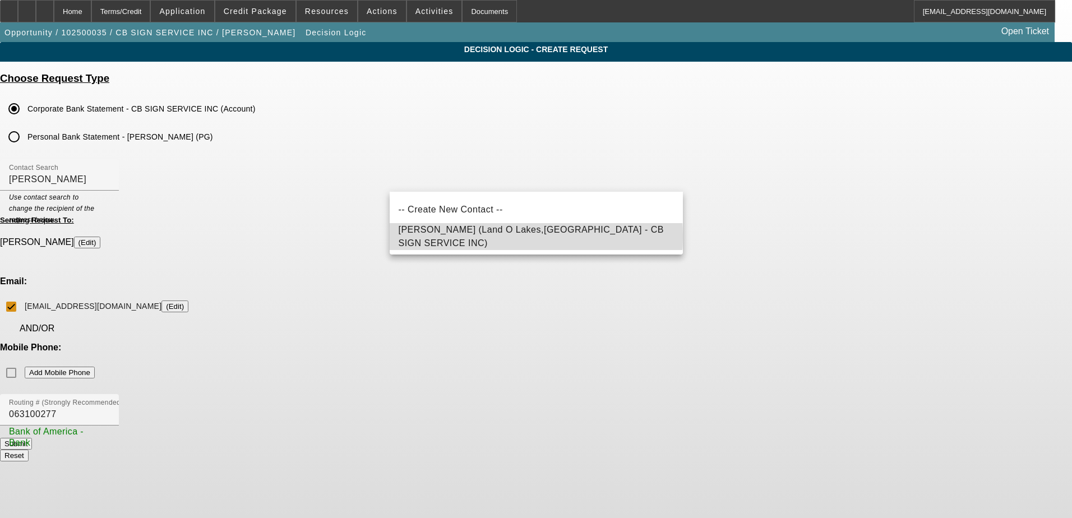
click at [500, 237] on span "French, Tom (Land O Lakes,FL - CB SIGN SERVICE INC)" at bounding box center [530, 236] width 265 height 23
type input "French, Tom (Land O Lakes,FL - CB SIGN SERVICE INC)"
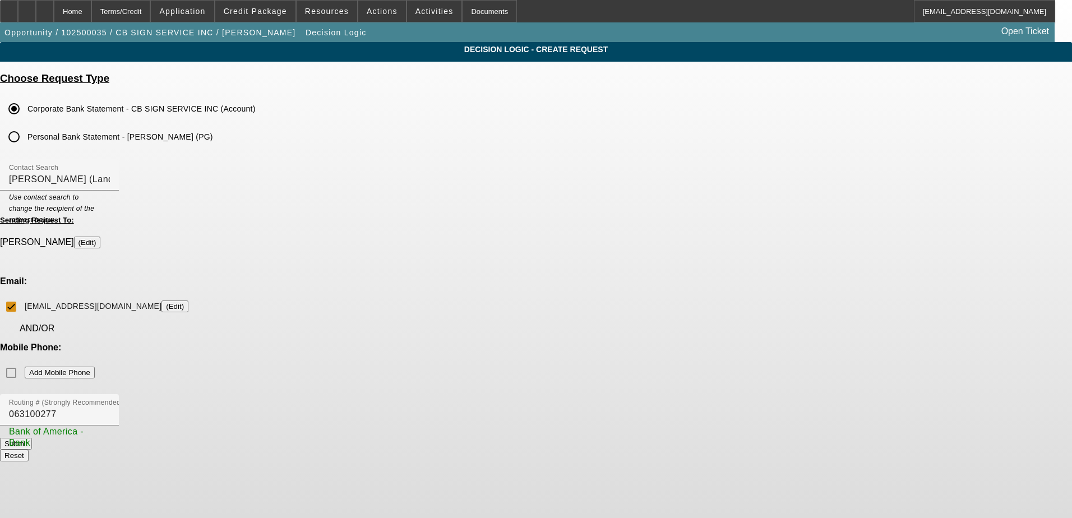
click at [32, 438] on button "Submit" at bounding box center [16, 444] width 32 height 12
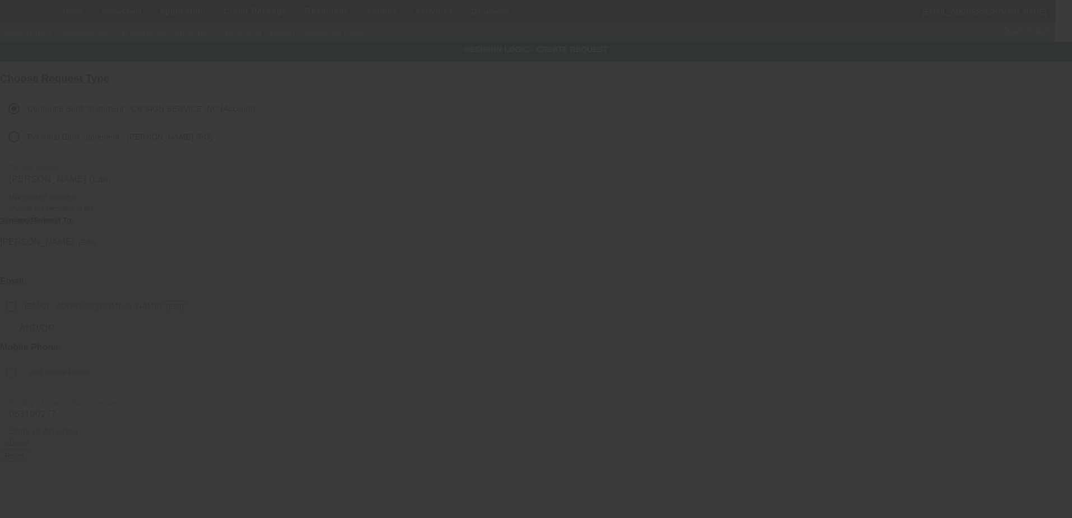
checkbox input "false"
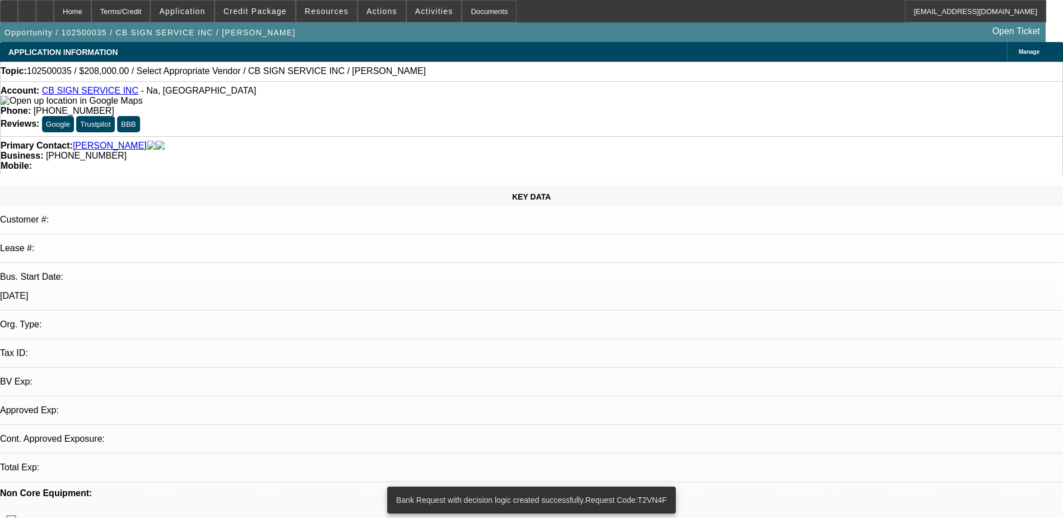
select select "0"
select select "2"
select select "0.1"
select select "4"
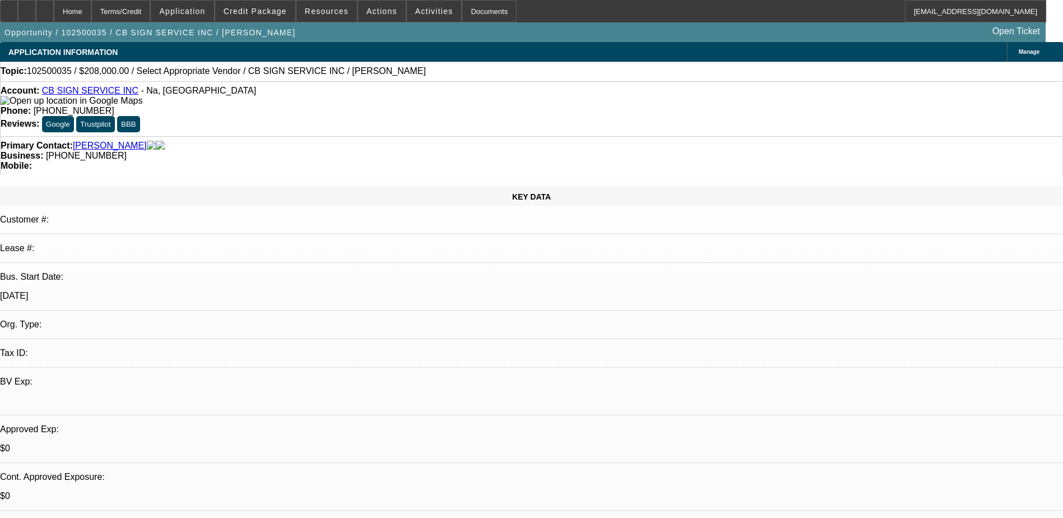
click at [85, 92] on link "CB SIGN SERVICE INC" at bounding box center [90, 91] width 96 height 10
click at [54, 11] on div at bounding box center [45, 11] width 18 height 22
select select "0"
select select "2"
select select "0.1"
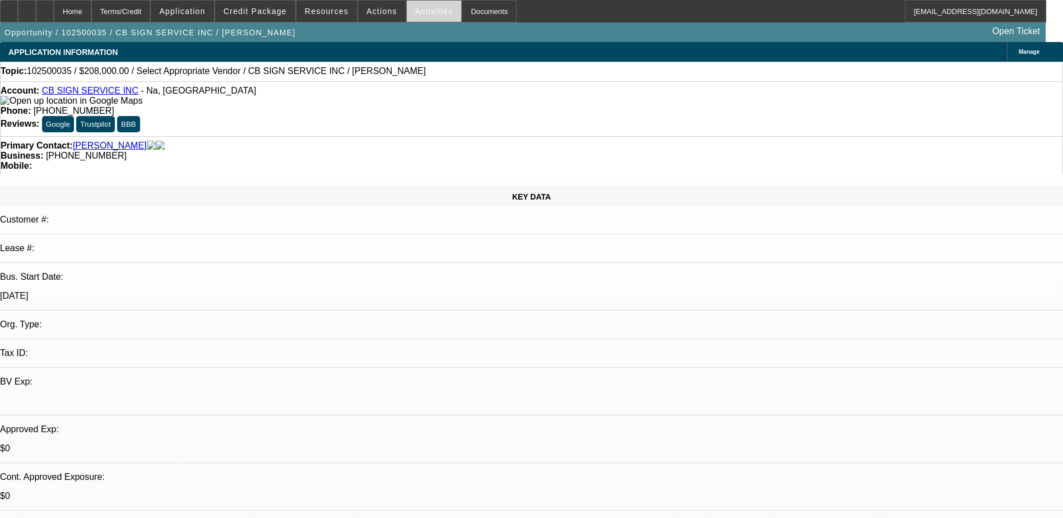
select select "1"
select select "2"
select select "4"
click at [262, 12] on span "Credit Package" at bounding box center [255, 11] width 63 height 9
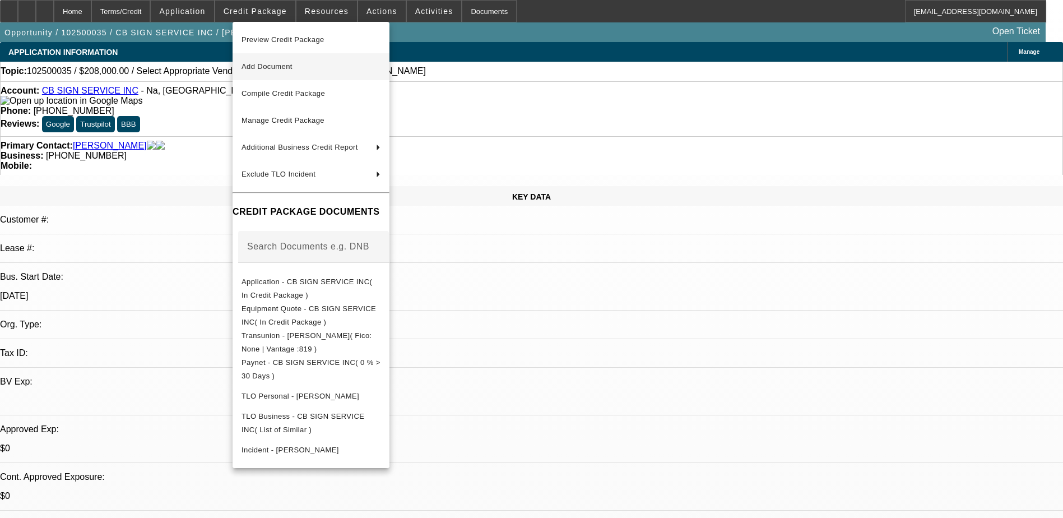
click at [303, 69] on span "Add Document" at bounding box center [311, 66] width 139 height 13
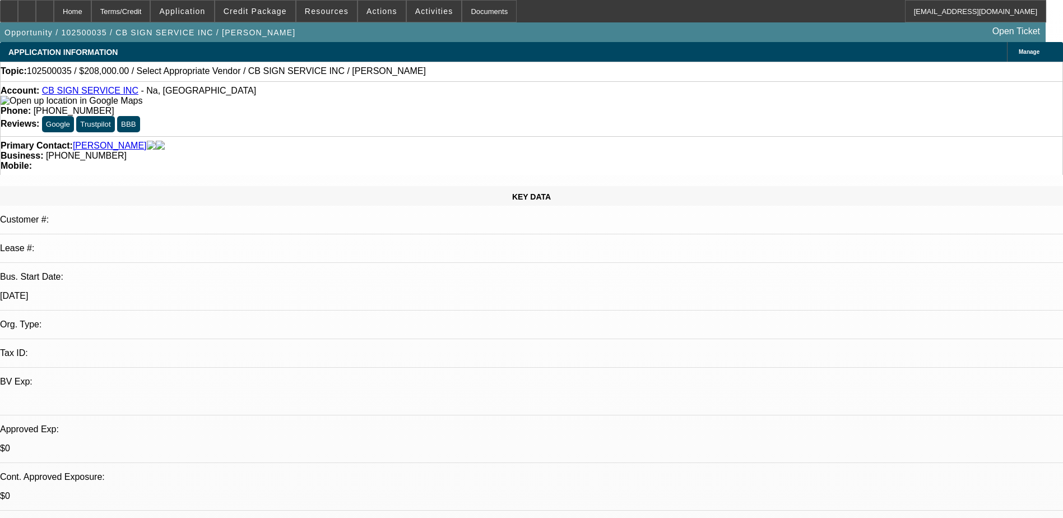
select select "0"
select select "2"
select select "0.1"
select select "4"
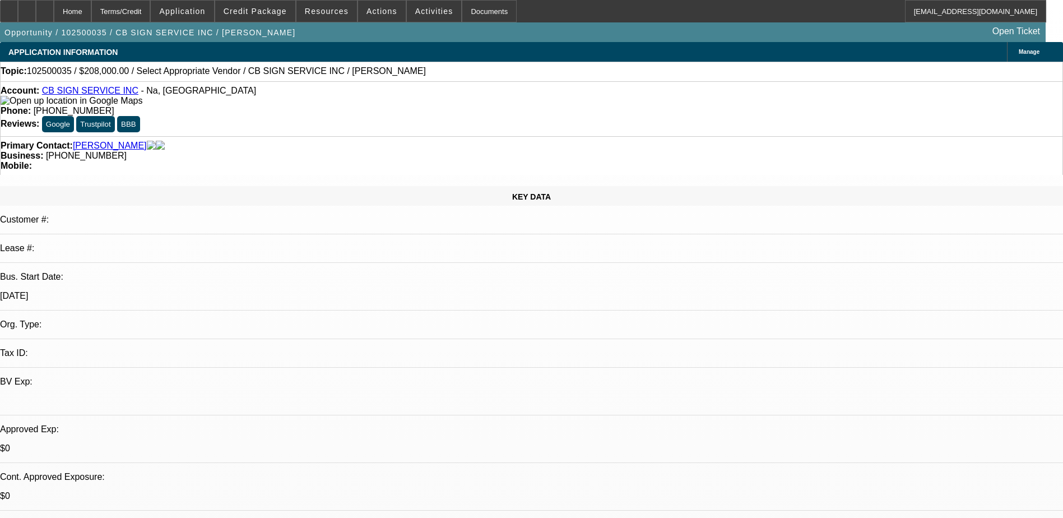
click at [272, 16] on span at bounding box center [255, 11] width 80 height 27
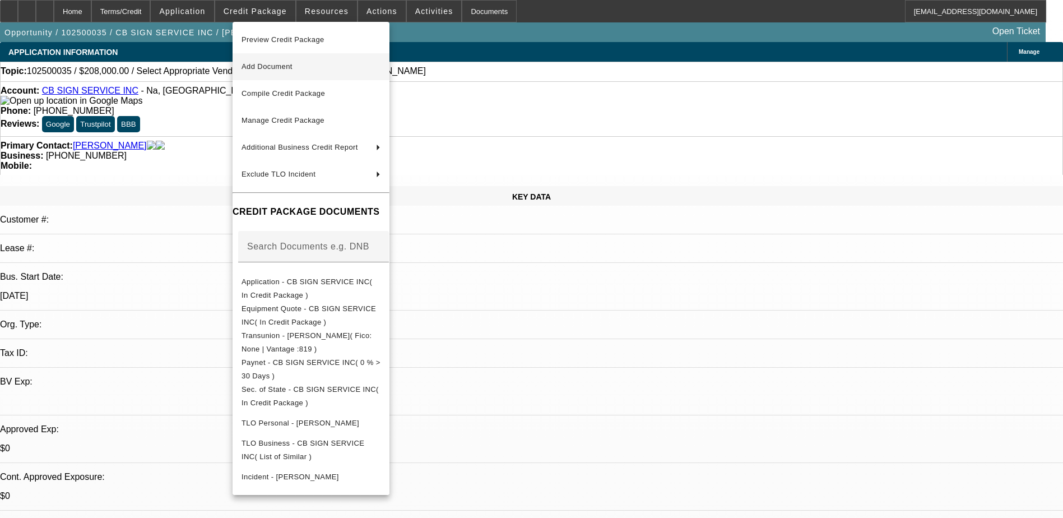
click at [312, 68] on span "Add Document" at bounding box center [311, 66] width 139 height 13
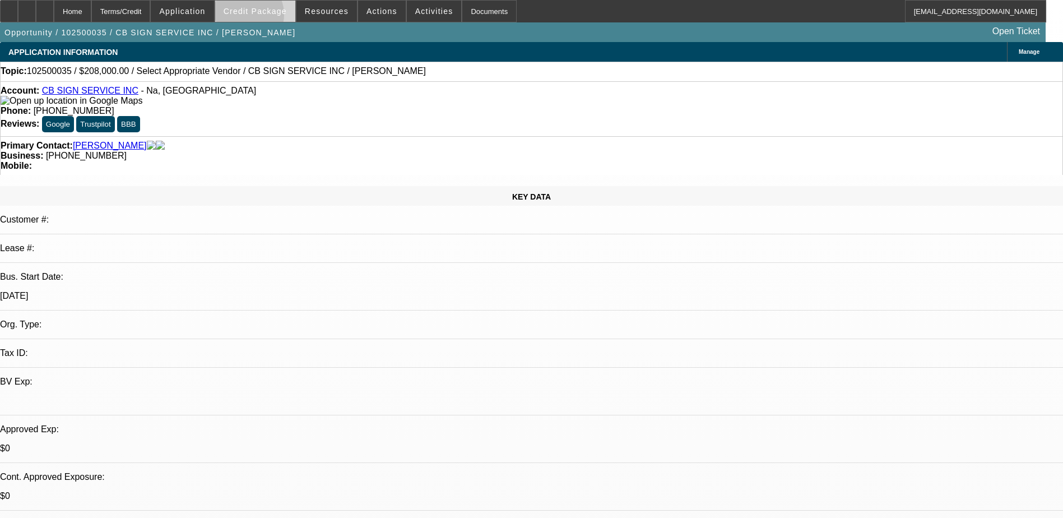
click at [262, 17] on span at bounding box center [255, 11] width 80 height 27
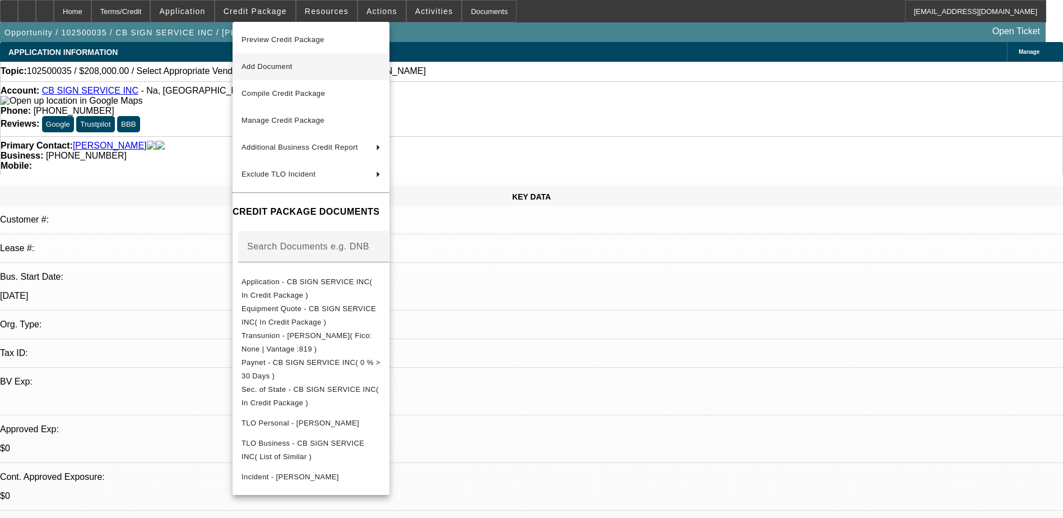
click at [293, 69] on span "Add Document" at bounding box center [267, 66] width 51 height 8
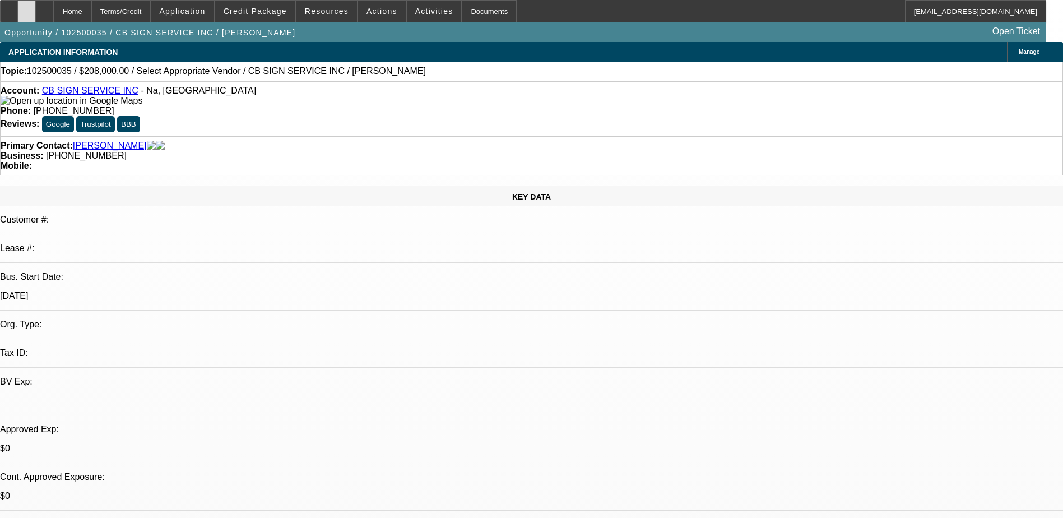
click at [27, 7] on icon at bounding box center [27, 7] width 0 height 0
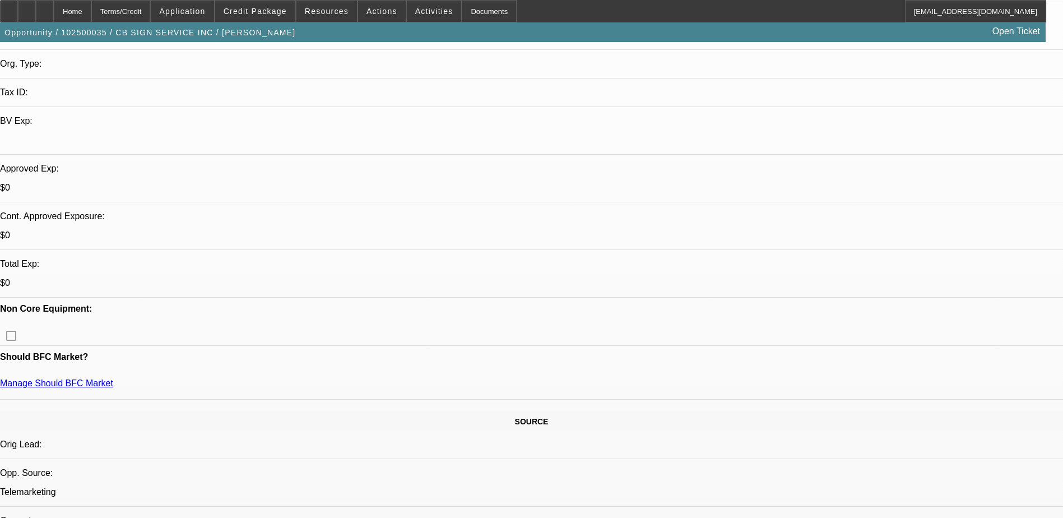
scroll to position [280, 0]
